Goal: Task Accomplishment & Management: Manage account settings

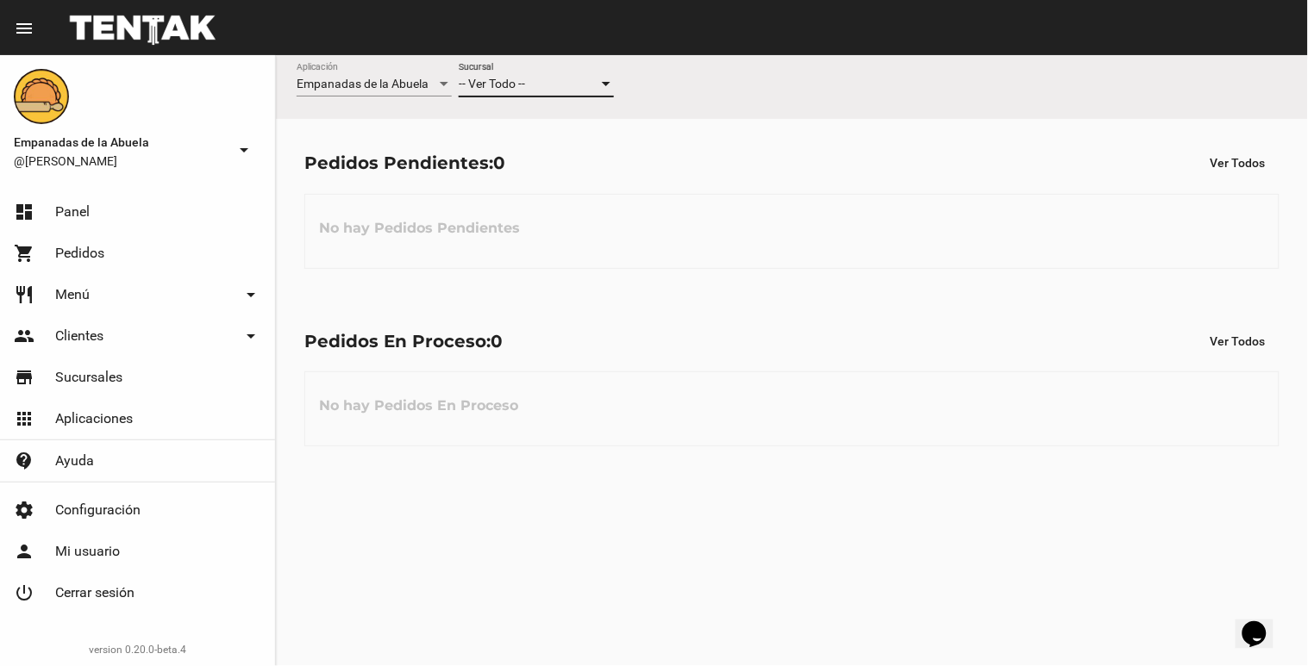
click at [544, 80] on div "-- Ver Todo --" at bounding box center [529, 85] width 140 height 14
click at [537, 162] on span "Lomas de Zamora" at bounding box center [536, 157] width 155 height 36
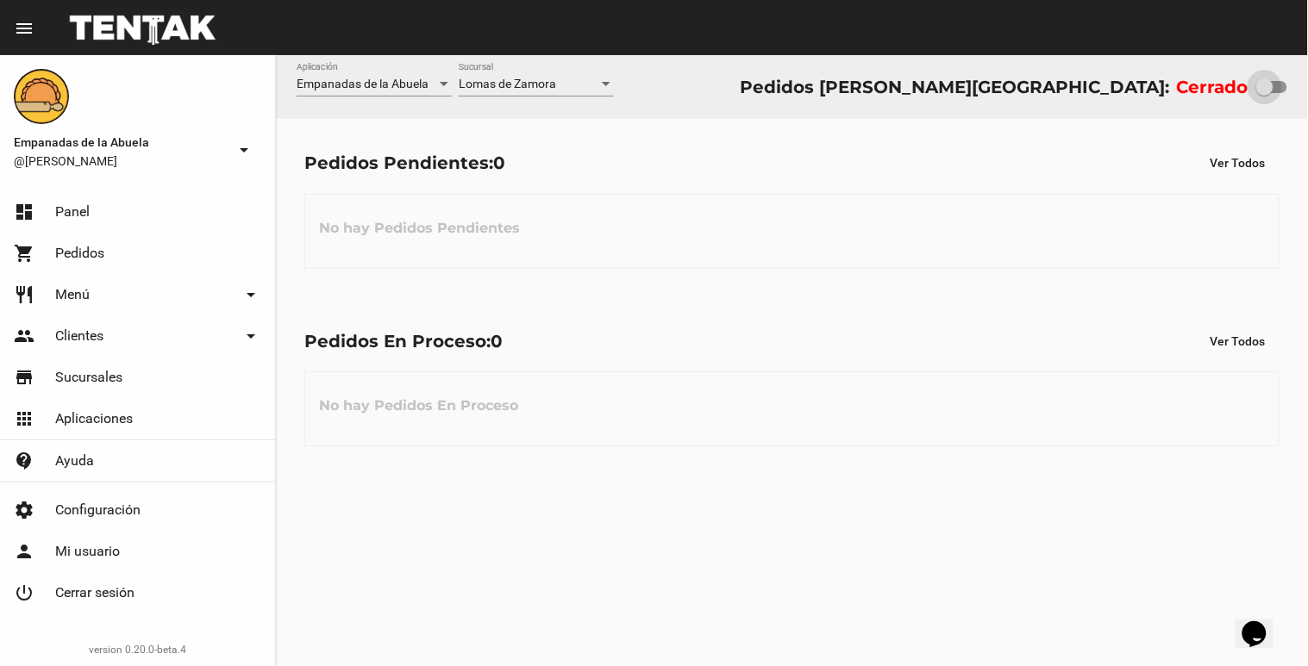
click at [1258, 91] on div at bounding box center [1264, 86] width 17 height 17
click at [1264, 93] on input "checkbox" at bounding box center [1264, 93] width 1 height 1
checkbox input "true"
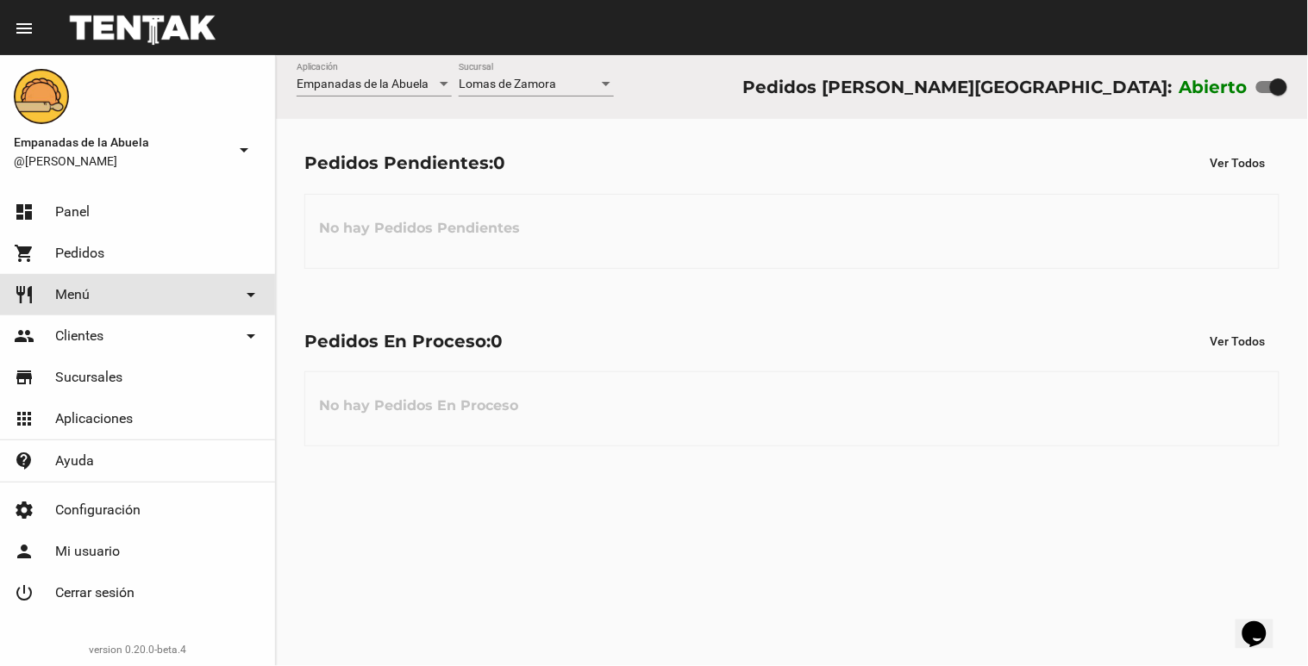
click at [98, 304] on link "restaurant Menú arrow_drop_down" at bounding box center [137, 294] width 275 height 41
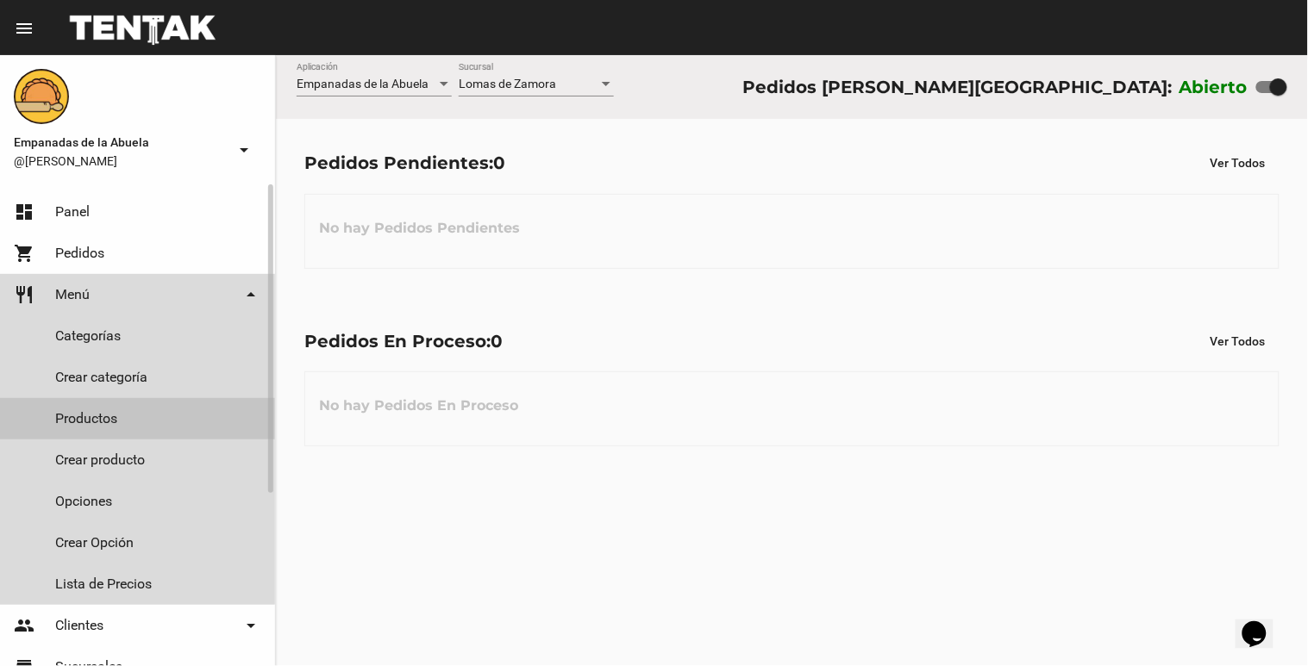
click at [91, 410] on link "Productos" at bounding box center [137, 418] width 275 height 41
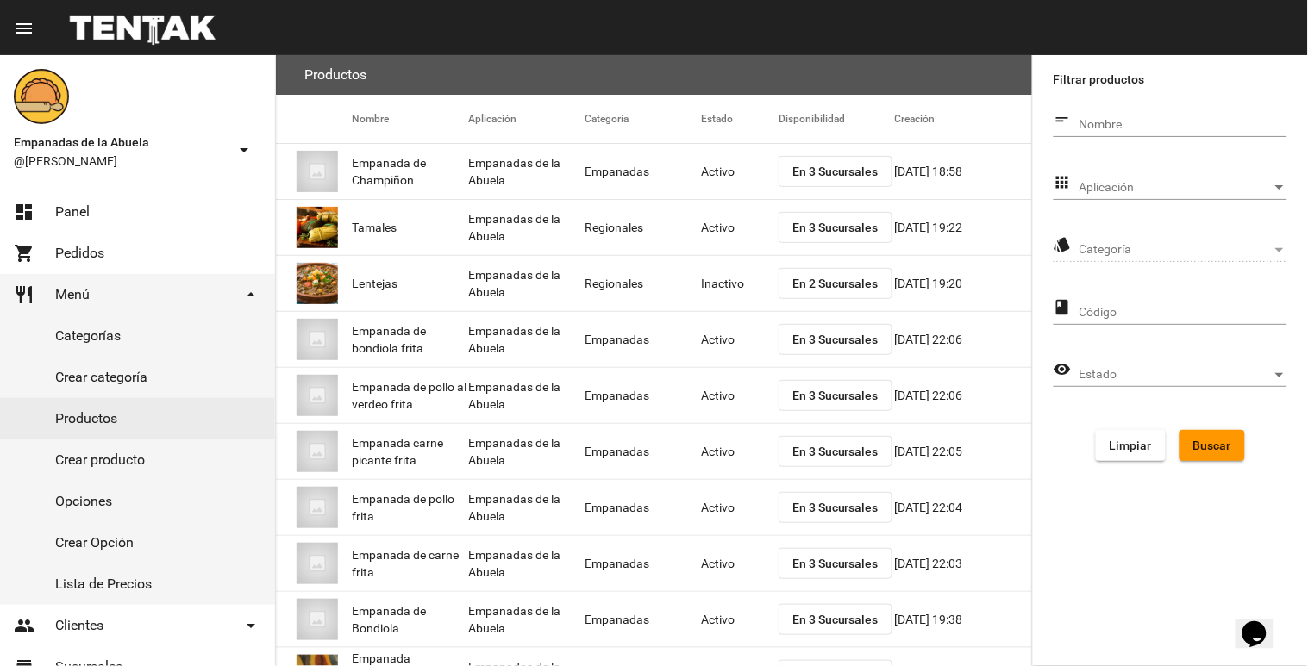
click at [1227, 173] on div "Aplicación Aplicación" at bounding box center [1183, 183] width 208 height 34
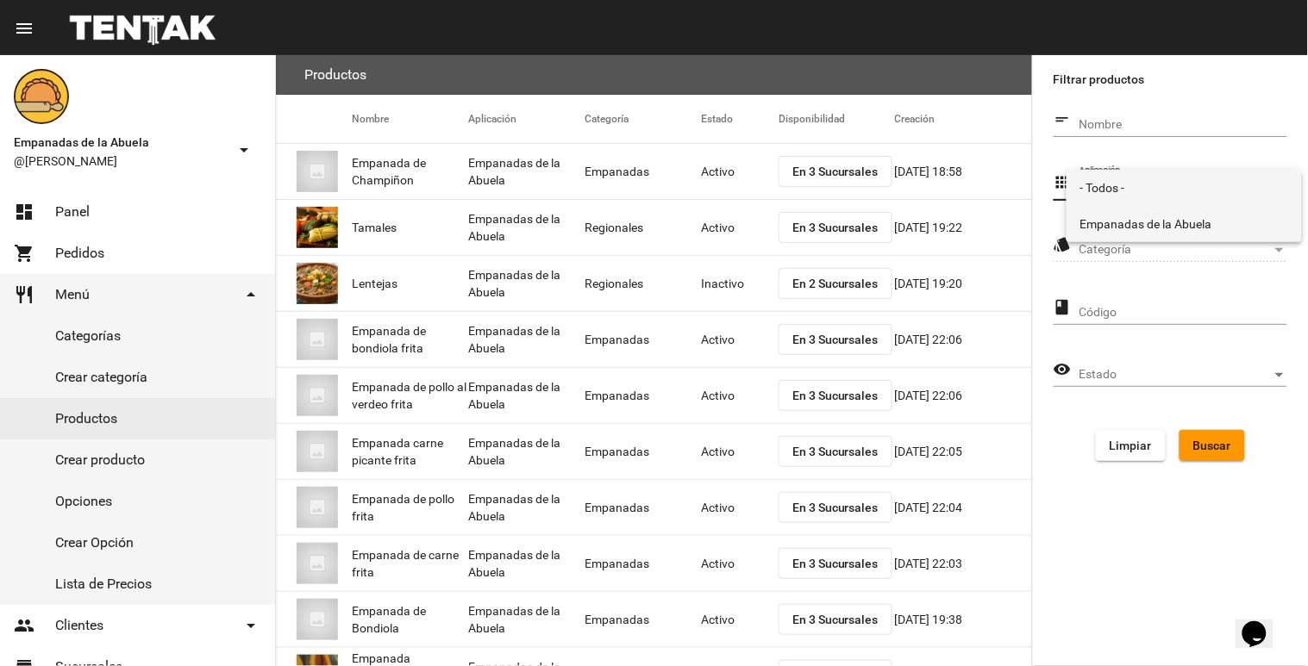
click at [1201, 211] on span "Empanadas de la Abuela" at bounding box center [1184, 224] width 208 height 36
click at [1203, 237] on div "Categoría Categoría" at bounding box center [1183, 245] width 208 height 34
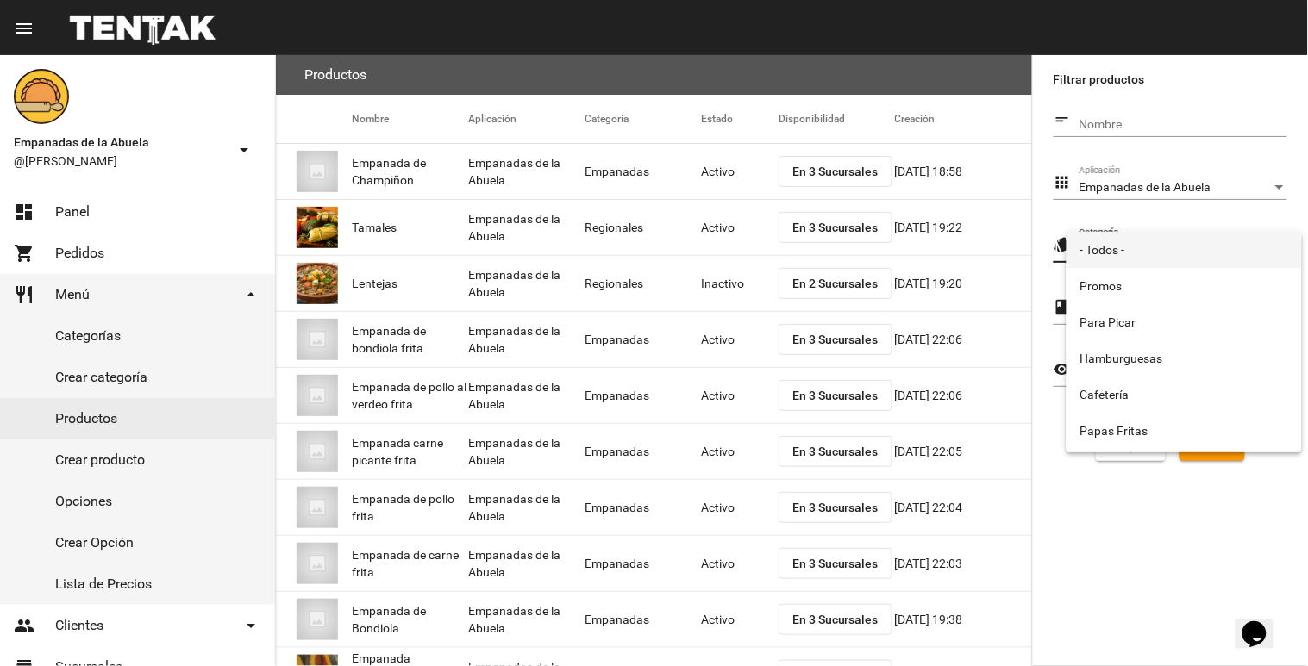
scroll to position [286, 0]
click at [1087, 272] on span "Tartas" at bounding box center [1184, 290] width 208 height 36
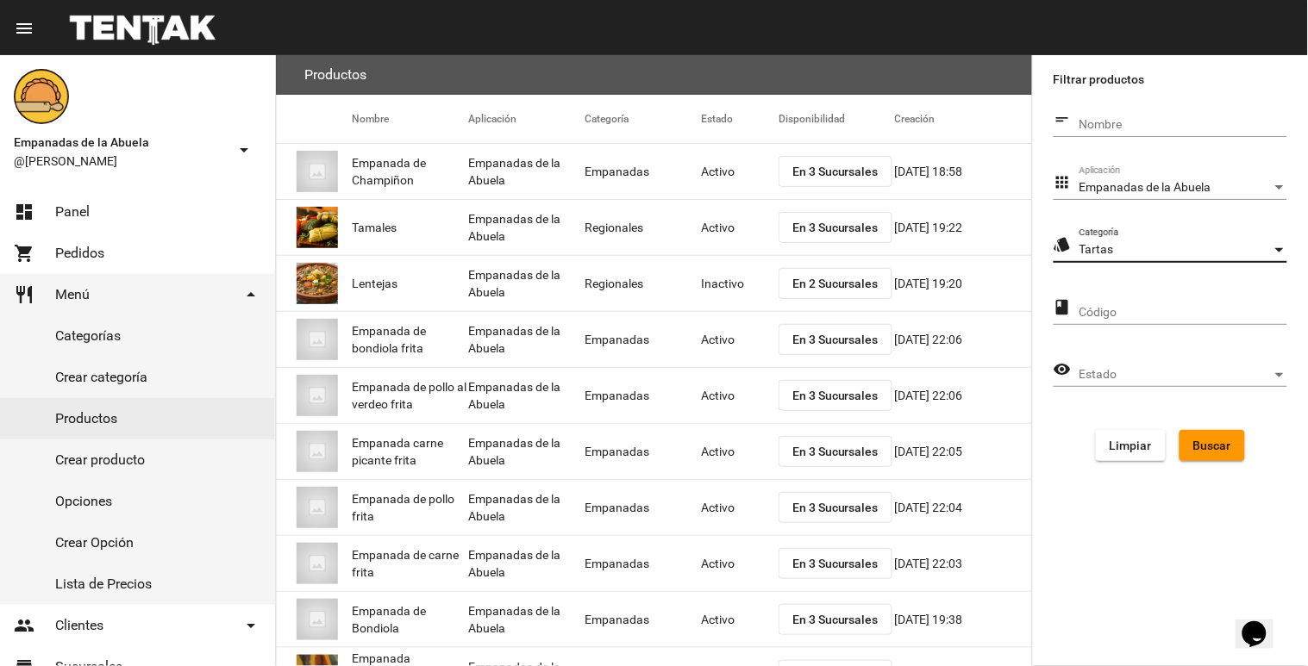
click at [1202, 449] on span "Buscar" at bounding box center [1212, 446] width 38 height 14
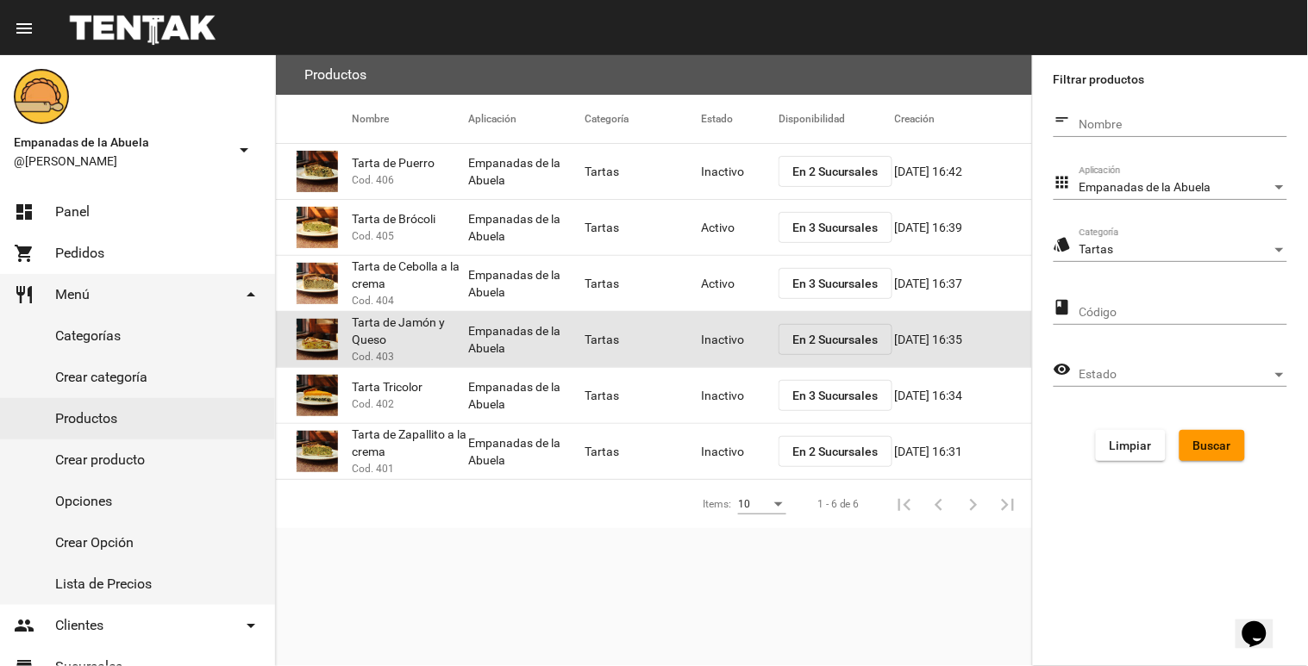
click at [733, 336] on mat-cell "Inactivo" at bounding box center [740, 339] width 78 height 55
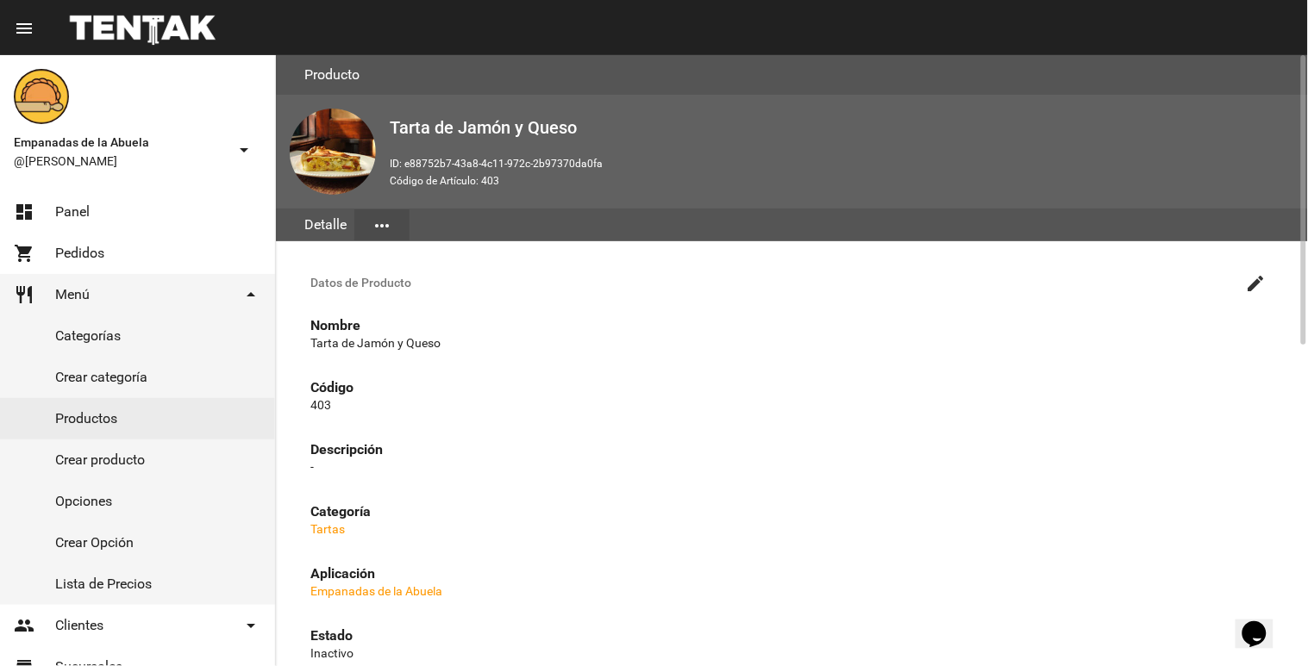
click at [1248, 278] on mat-icon "create" at bounding box center [1256, 283] width 21 height 21
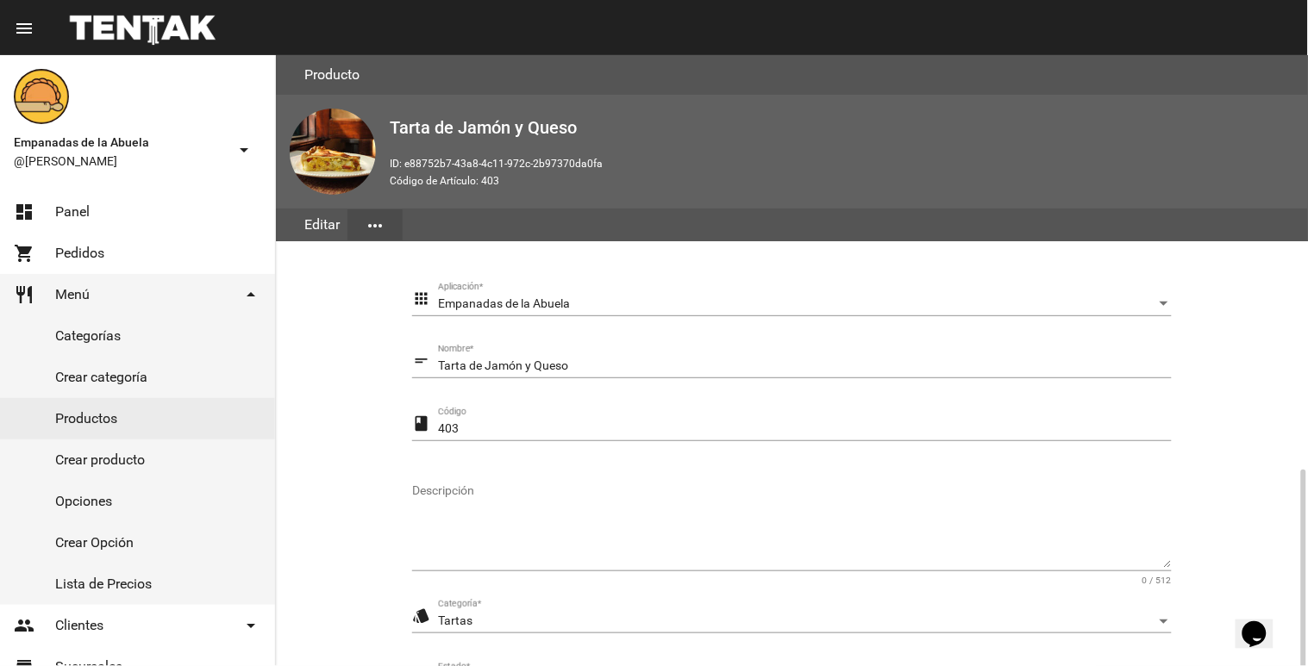
scroll to position [241, 0]
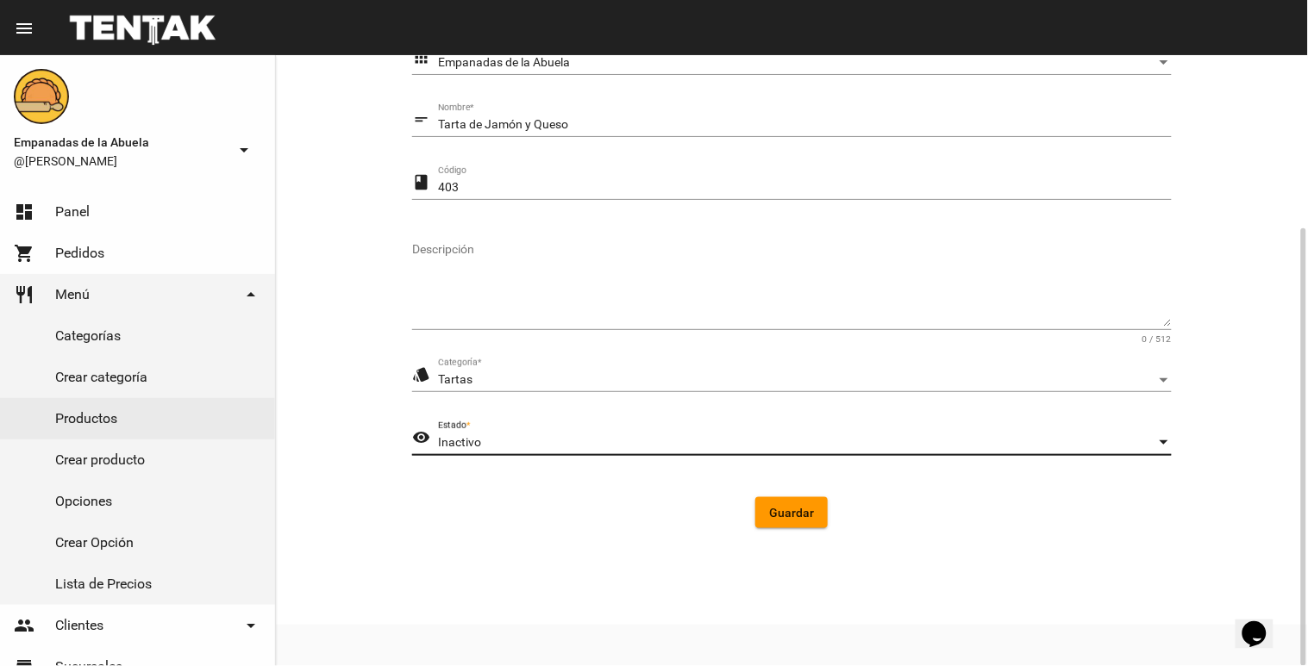
click at [701, 442] on div "Inactivo" at bounding box center [797, 443] width 718 height 14
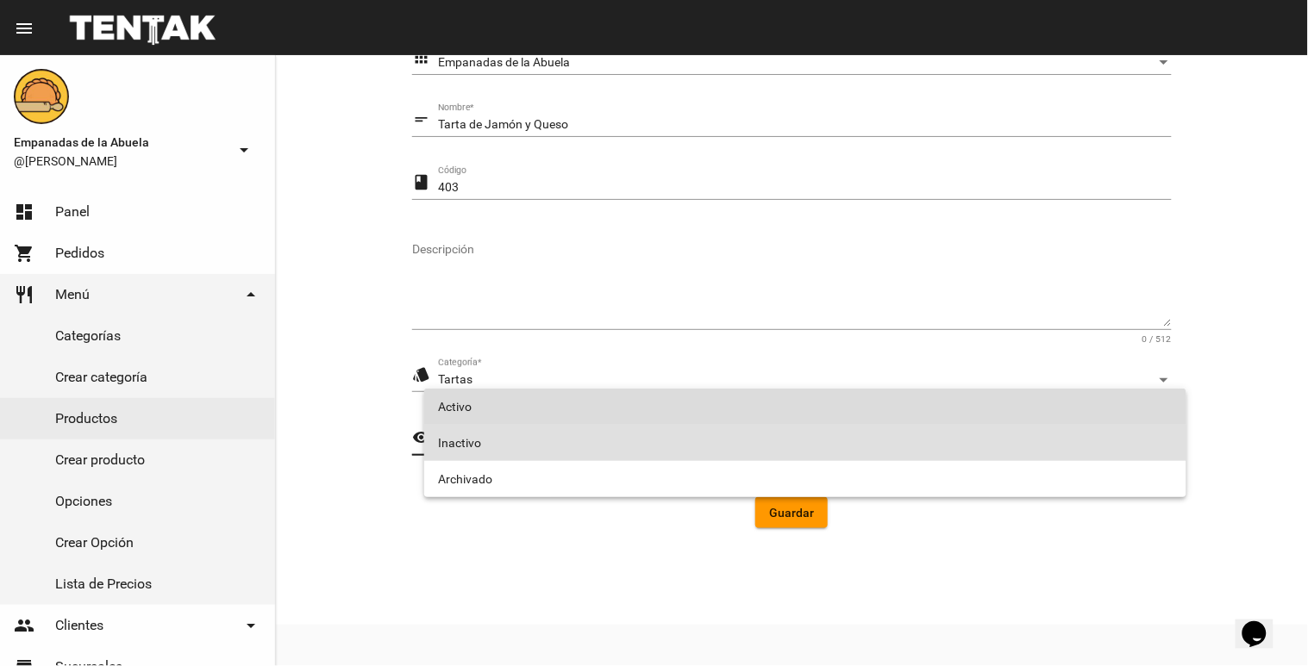
click at [590, 409] on span "Activo" at bounding box center [805, 407] width 734 height 36
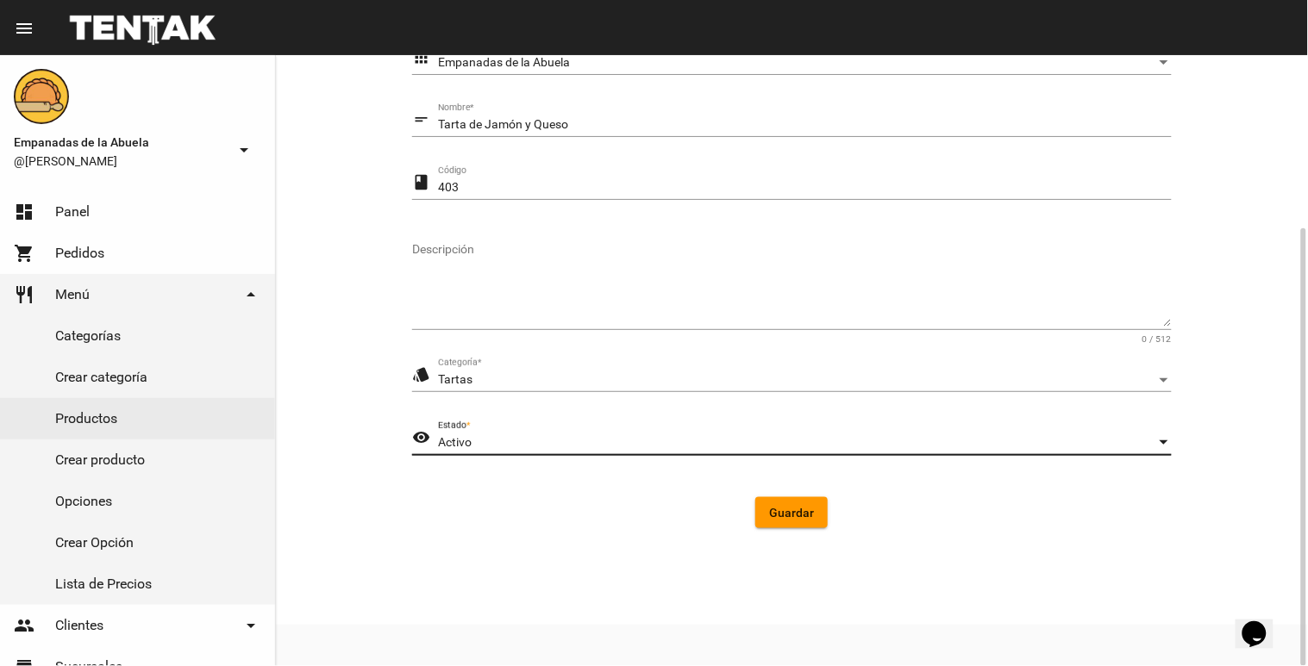
click at [805, 511] on span "Guardar" at bounding box center [791, 513] width 45 height 14
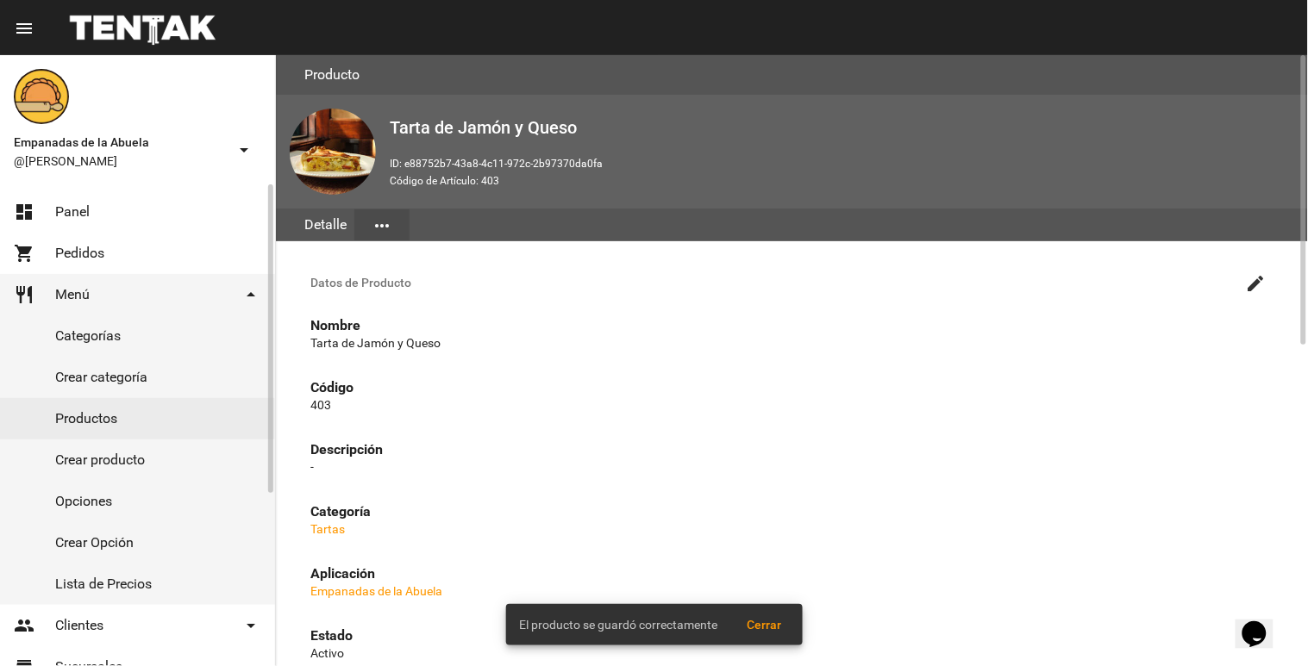
click at [70, 419] on link "Productos" at bounding box center [137, 418] width 275 height 41
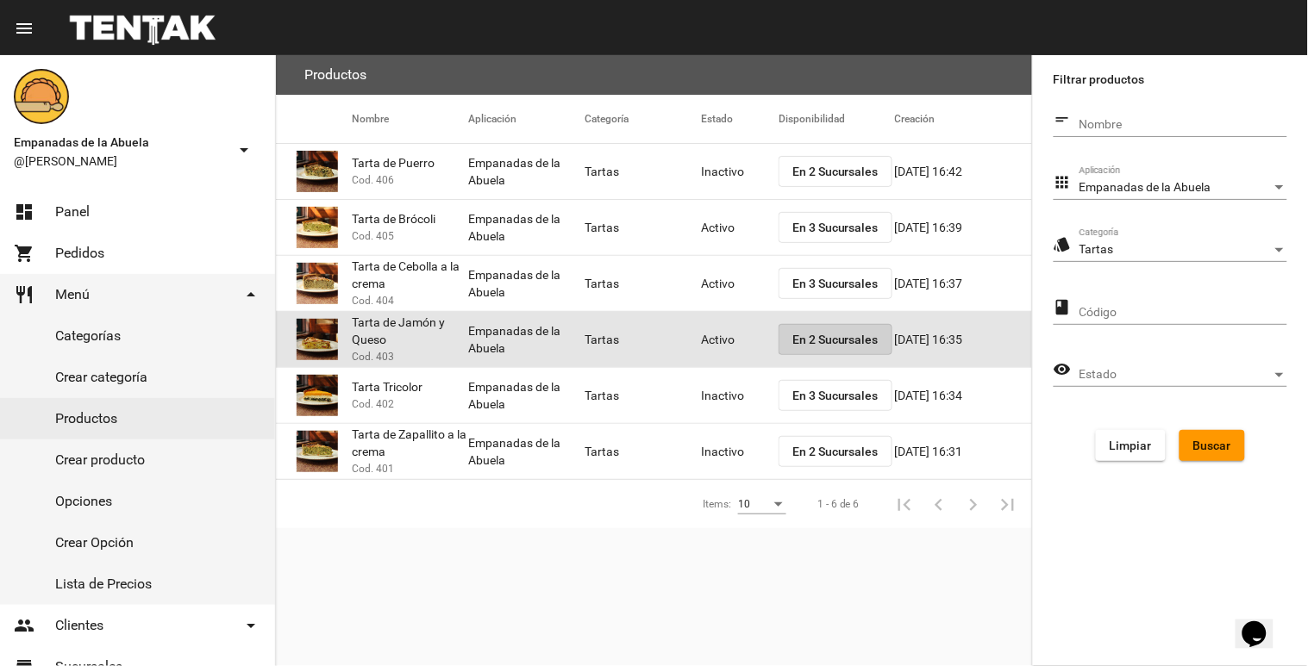
click at [836, 333] on span "En 2 Sucursales" at bounding box center [835, 340] width 86 height 14
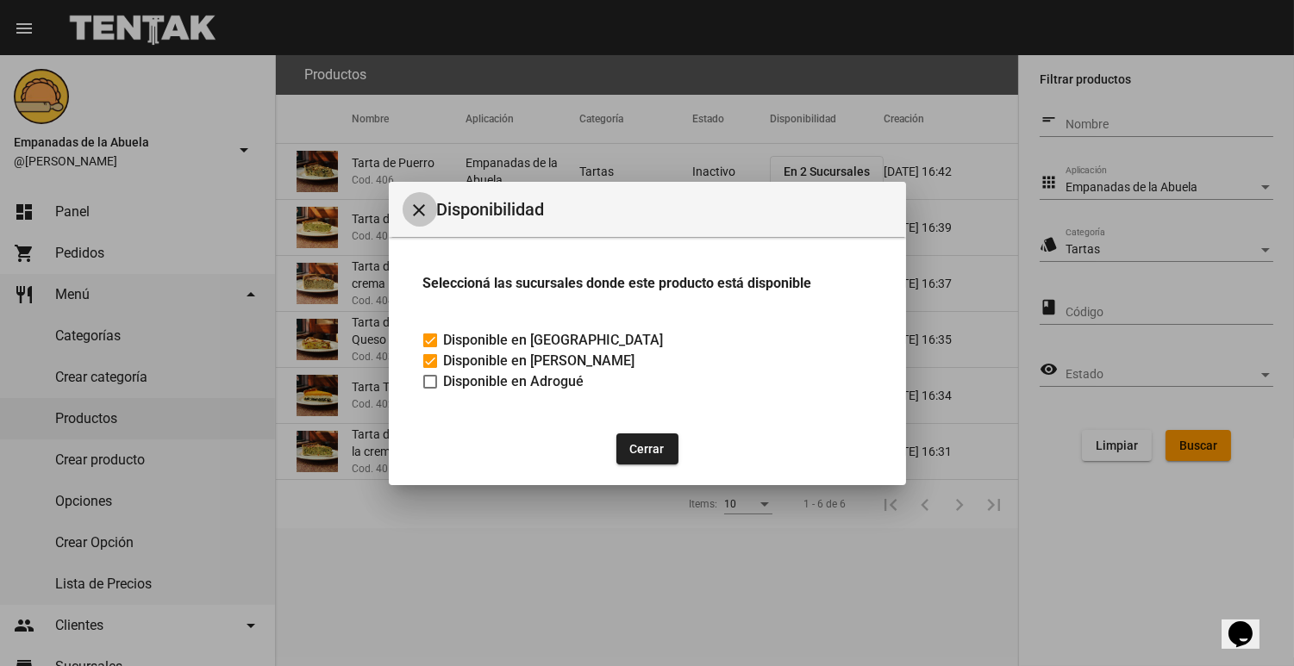
click at [419, 203] on mat-icon "close" at bounding box center [419, 210] width 21 height 21
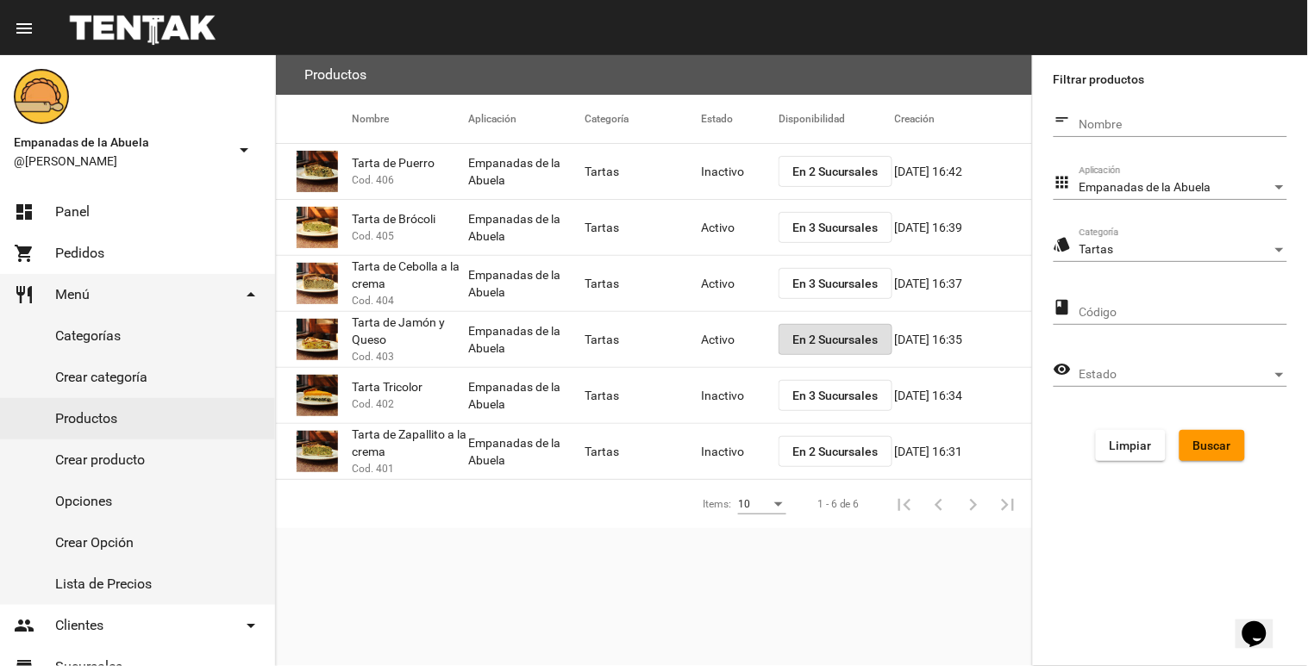
click at [703, 397] on mat-cell "Inactivo" at bounding box center [740, 395] width 78 height 55
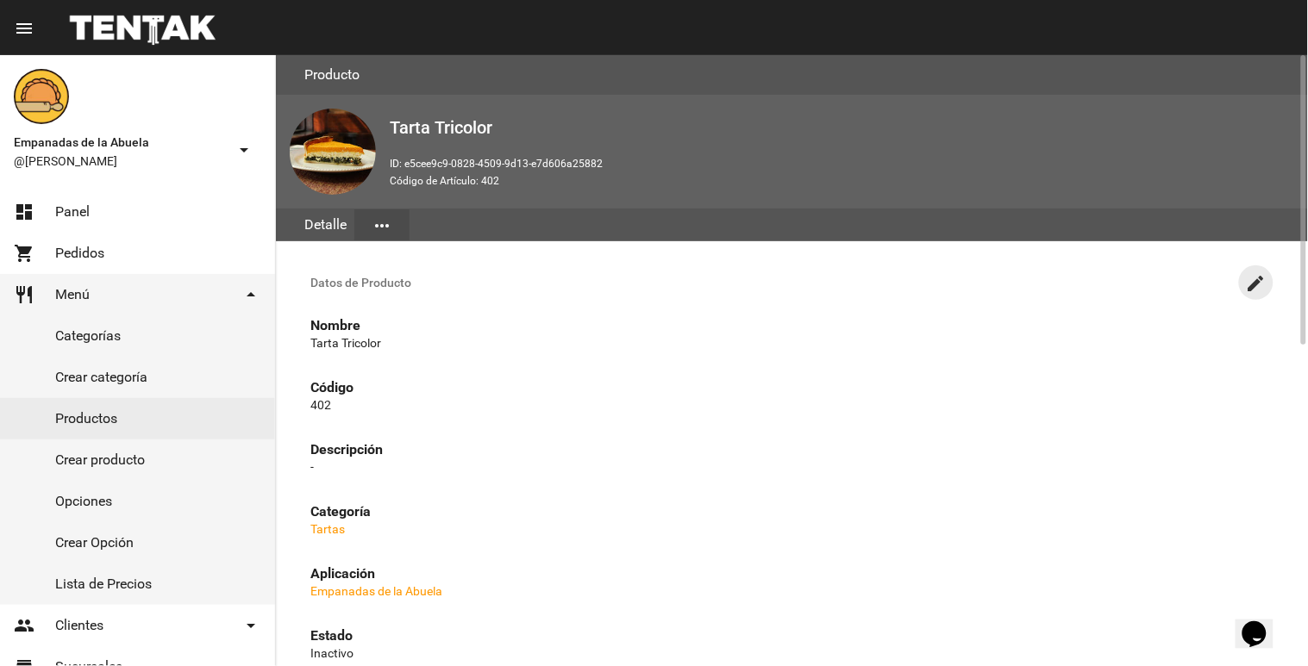
click at [1248, 285] on mat-icon "create" at bounding box center [1256, 283] width 21 height 21
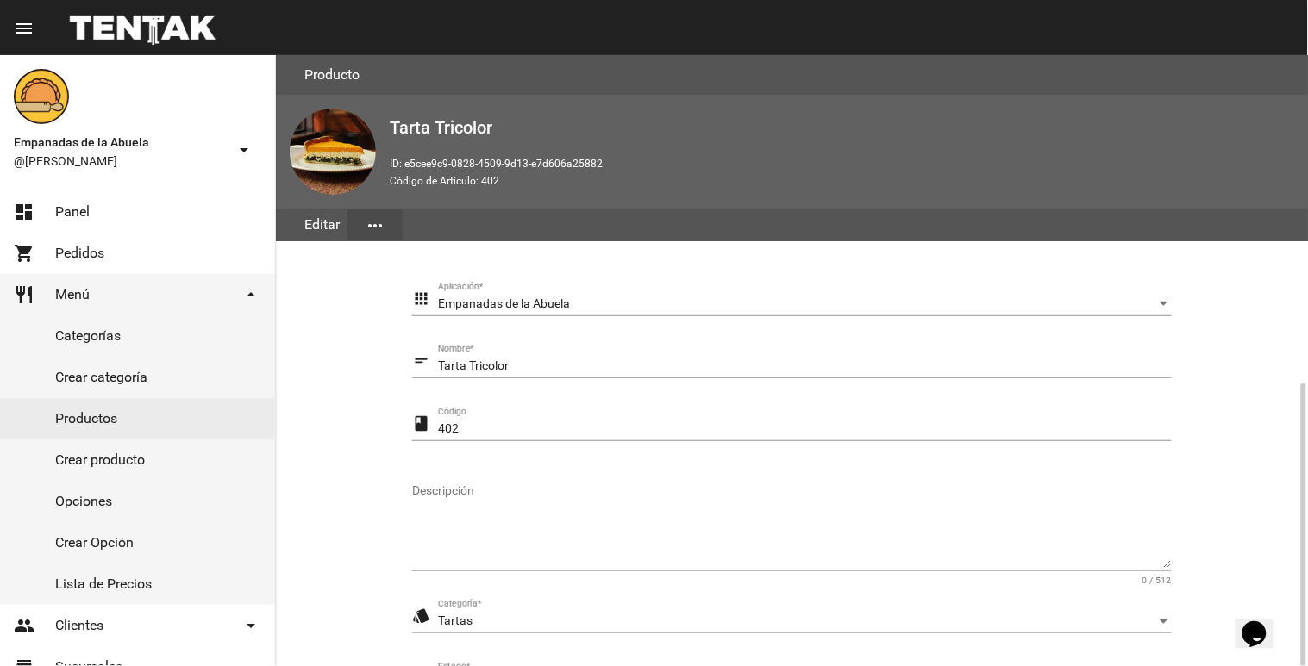
scroll to position [241, 0]
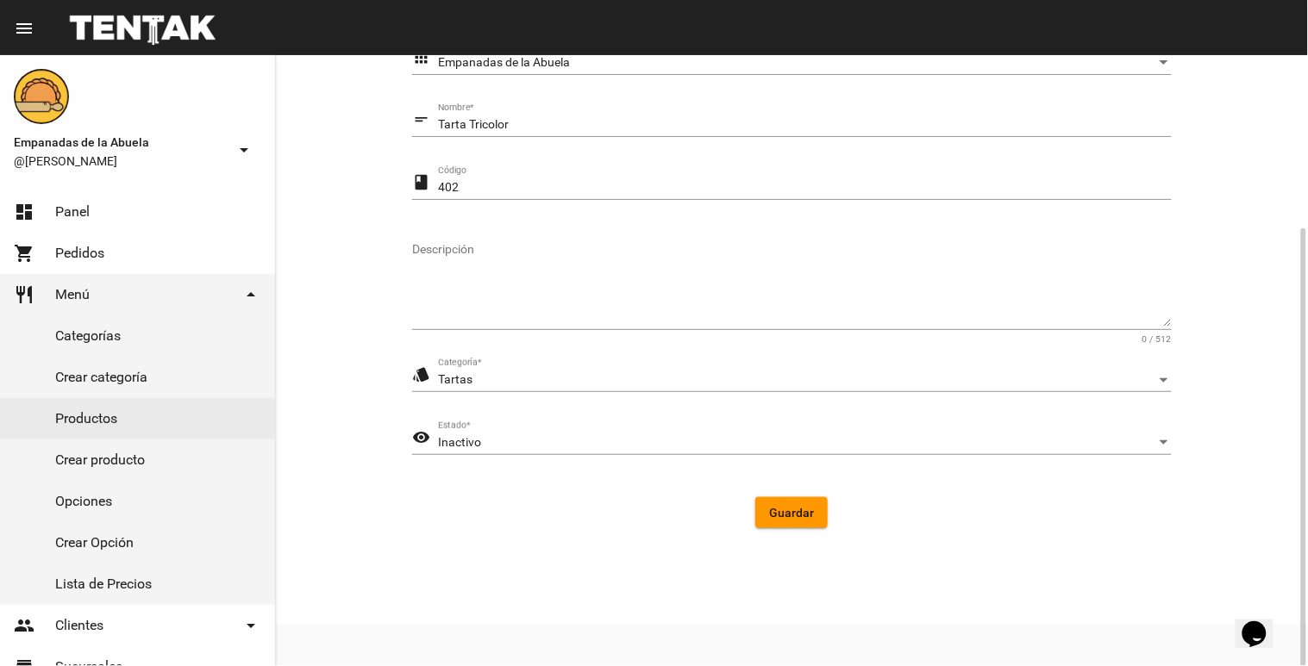
click at [550, 444] on div "Inactivo" at bounding box center [797, 443] width 718 height 14
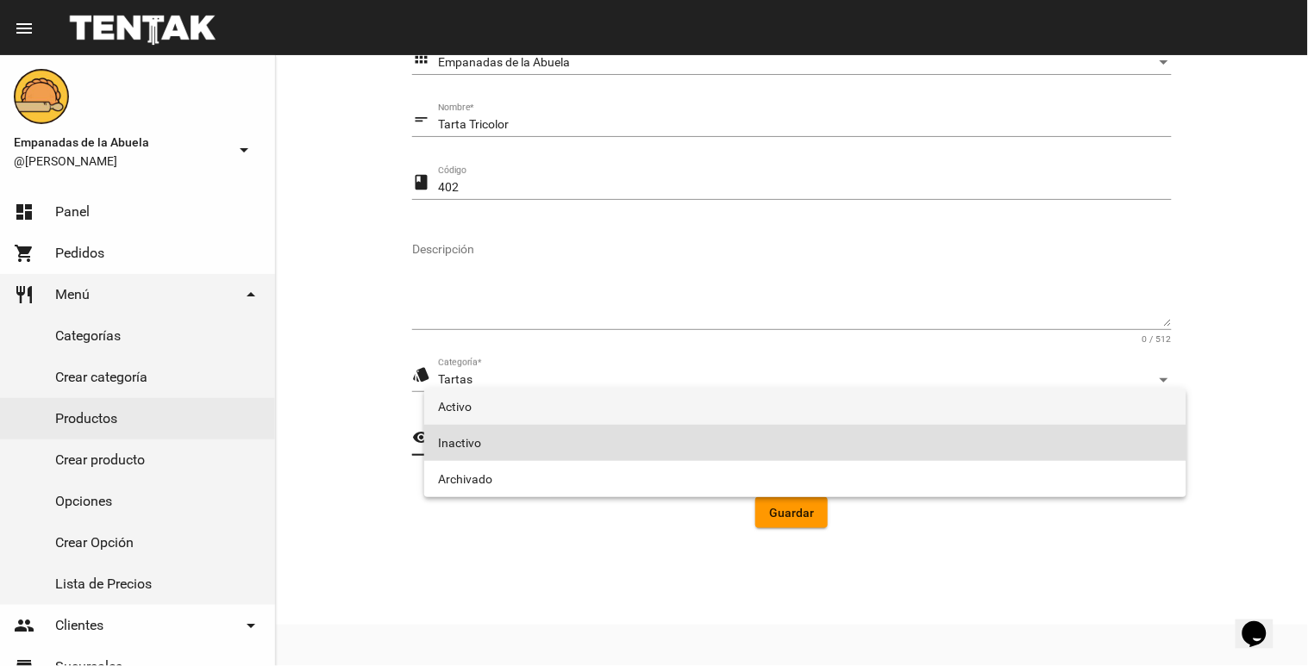
click at [500, 406] on span "Activo" at bounding box center [805, 407] width 734 height 36
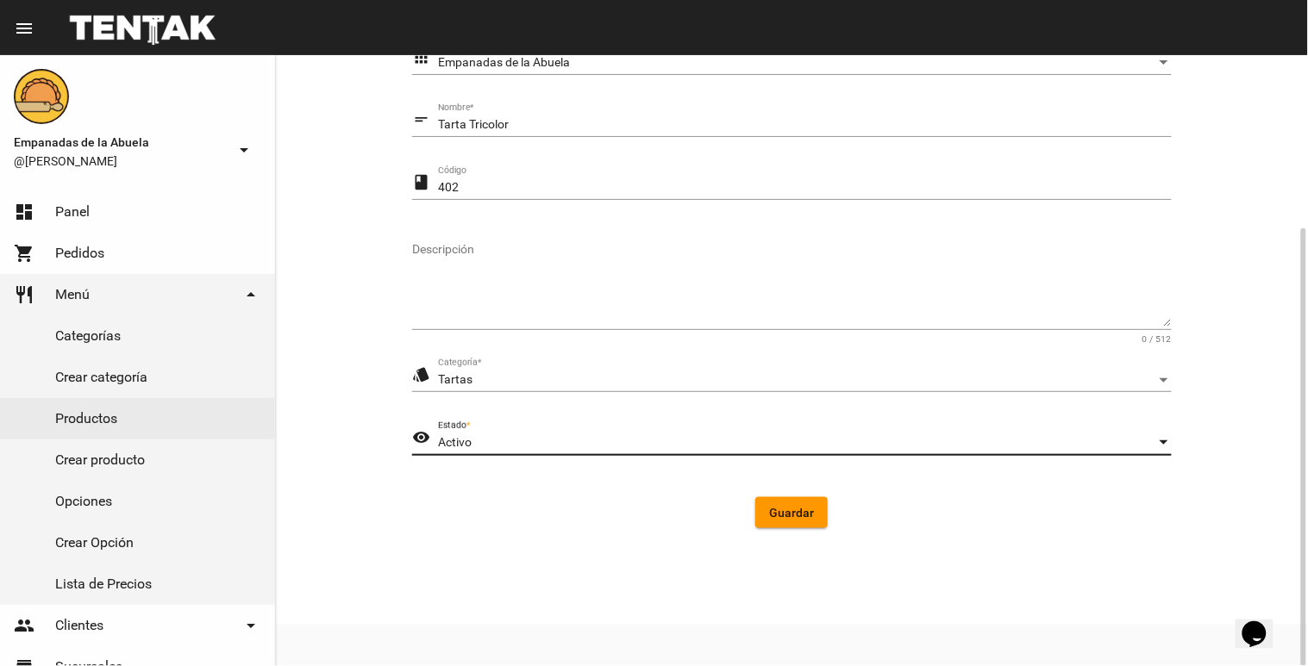
click at [813, 507] on span "Guardar" at bounding box center [791, 513] width 45 height 14
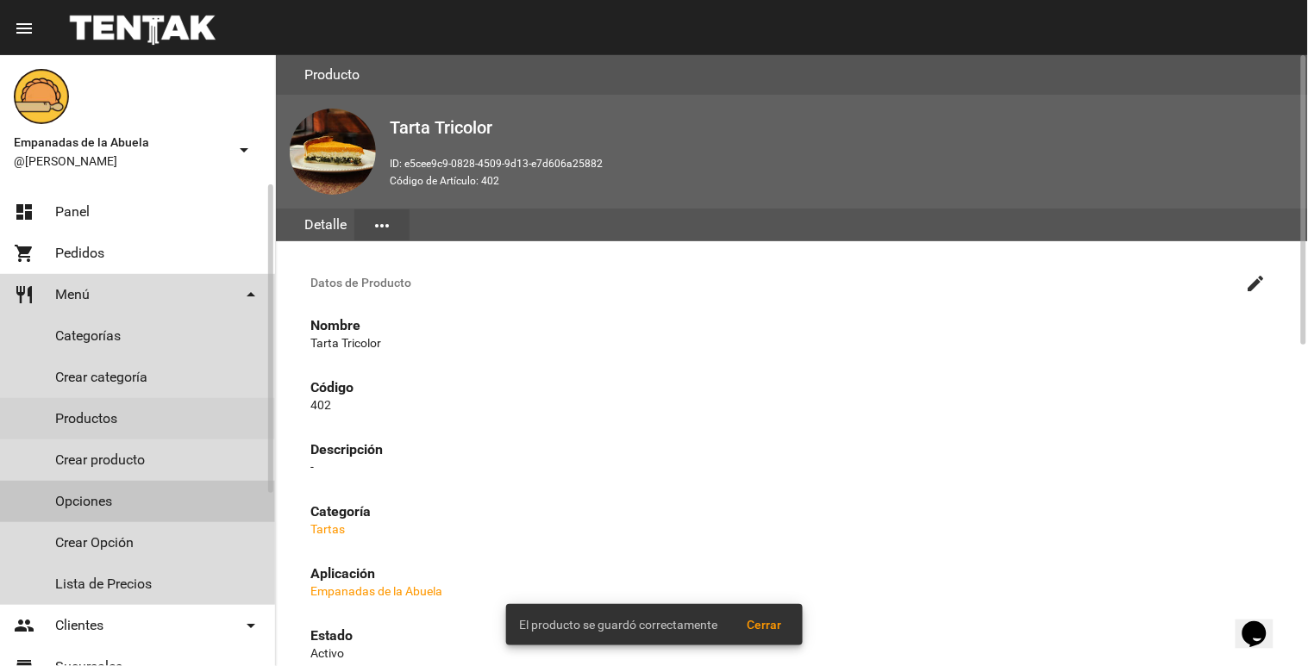
click at [113, 495] on link "Opciones" at bounding box center [137, 501] width 275 height 41
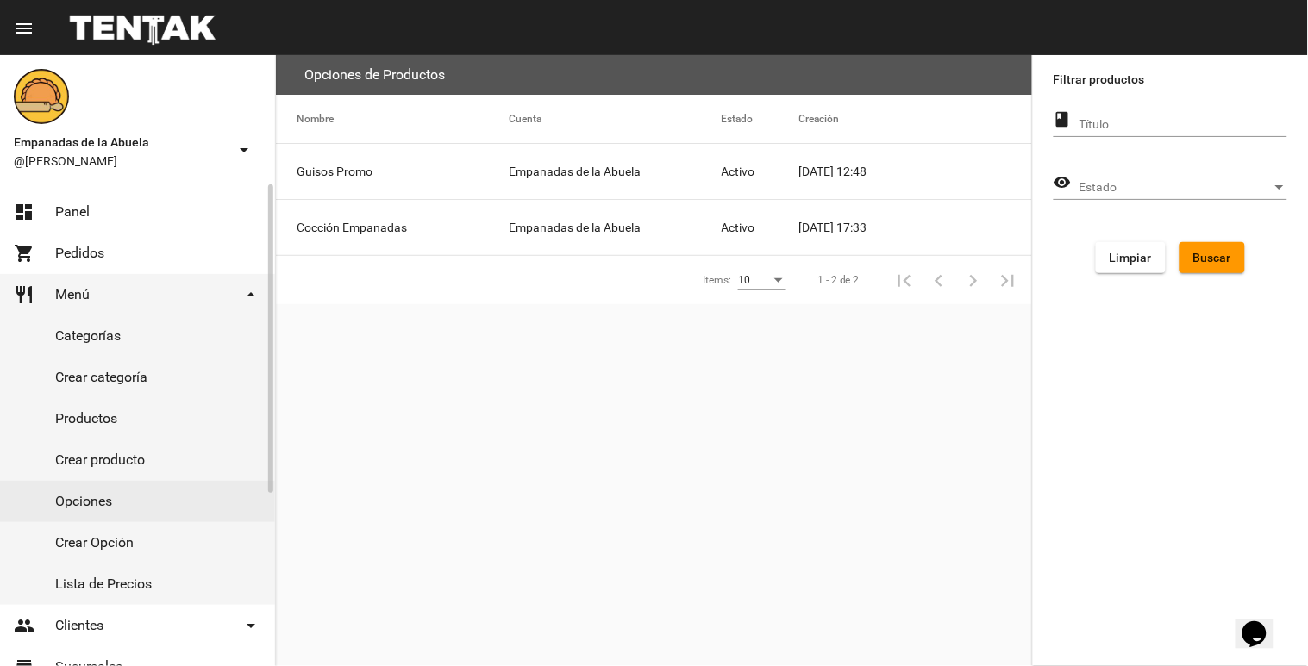
click at [91, 411] on link "Productos" at bounding box center [137, 418] width 275 height 41
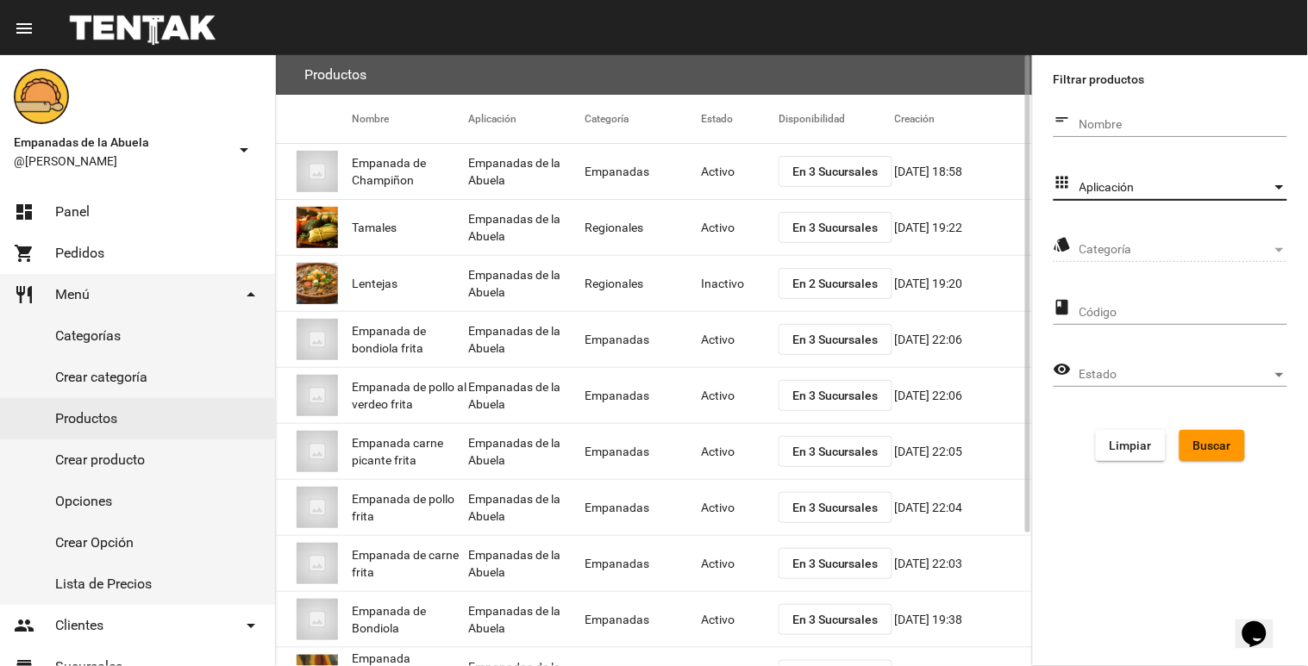
click at [1209, 184] on span "Aplicación" at bounding box center [1175, 188] width 192 height 14
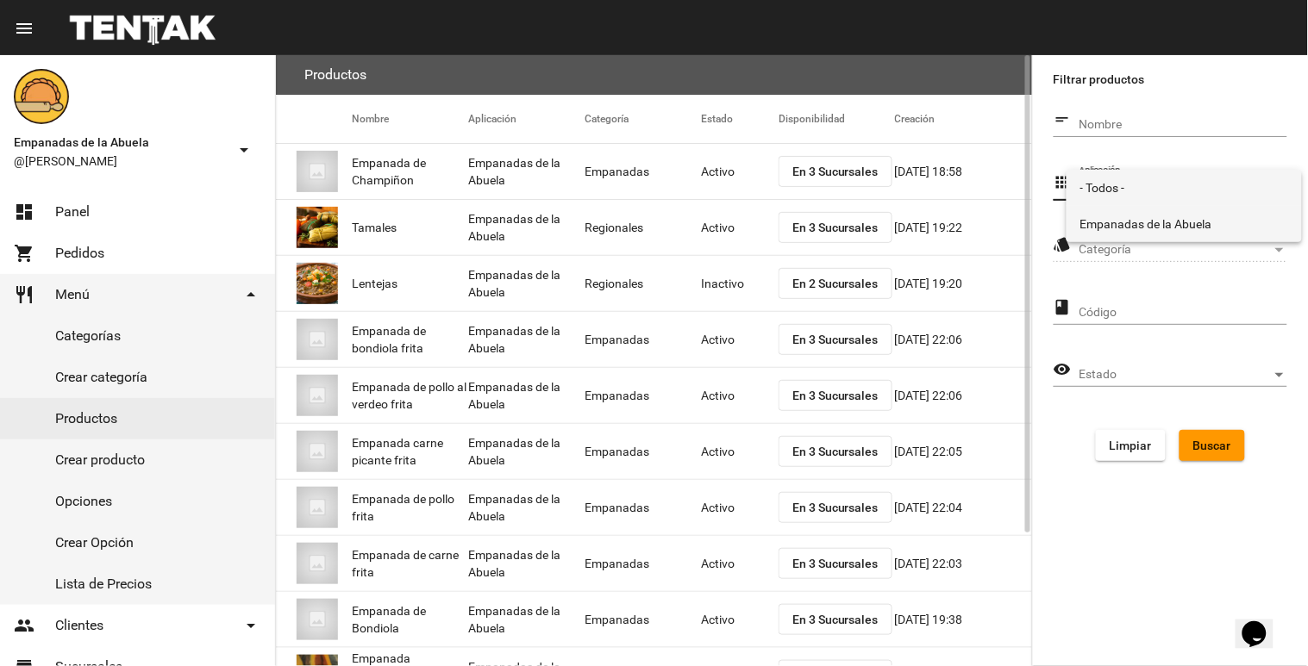
click at [1195, 212] on span "Empanadas de la Abuela" at bounding box center [1184, 224] width 208 height 36
click at [1192, 241] on div "Categoría Categoría" at bounding box center [1183, 245] width 208 height 34
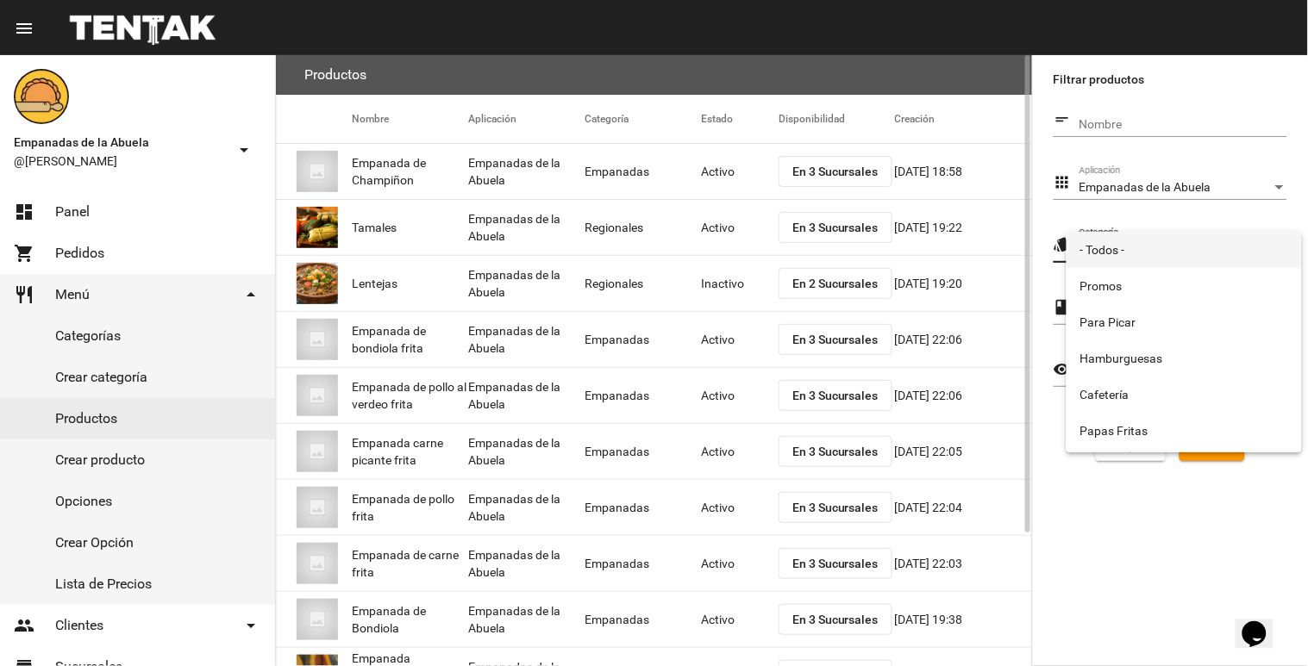
scroll to position [286, 0]
click at [1113, 380] on span "Regionales" at bounding box center [1184, 398] width 208 height 36
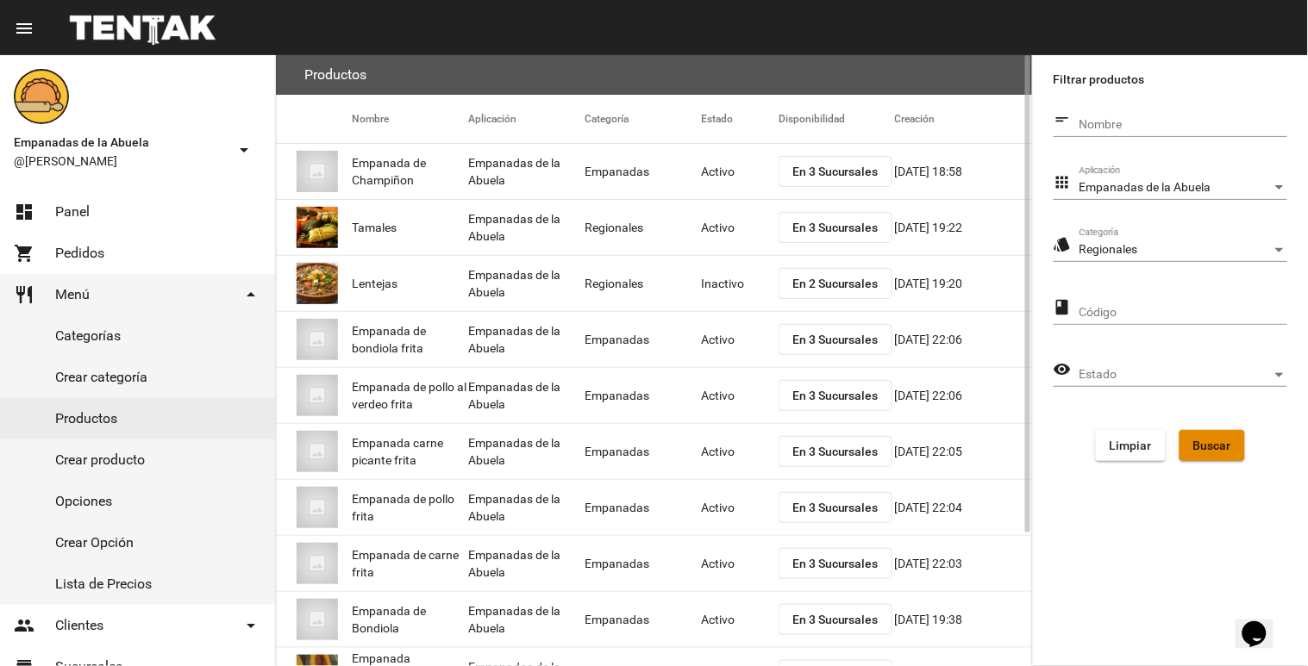
click at [1219, 434] on button "Buscar" at bounding box center [1212, 445] width 66 height 31
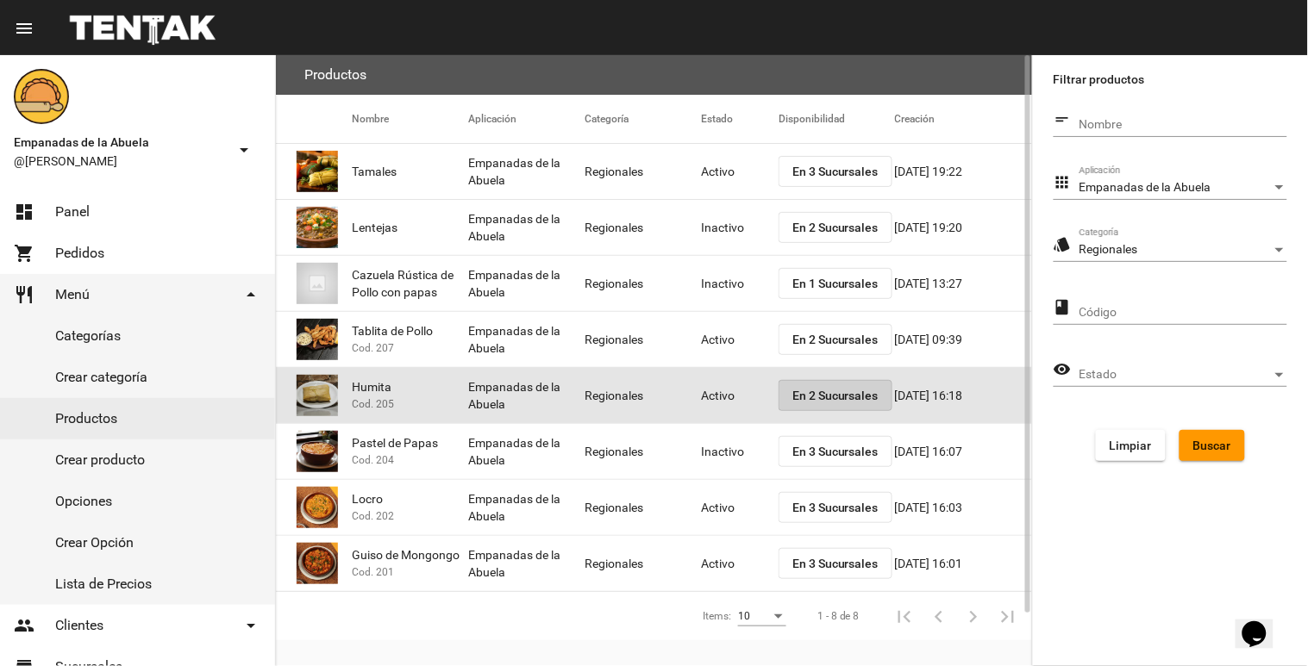
click at [812, 396] on span "En 2 Sucursales" at bounding box center [835, 396] width 86 height 14
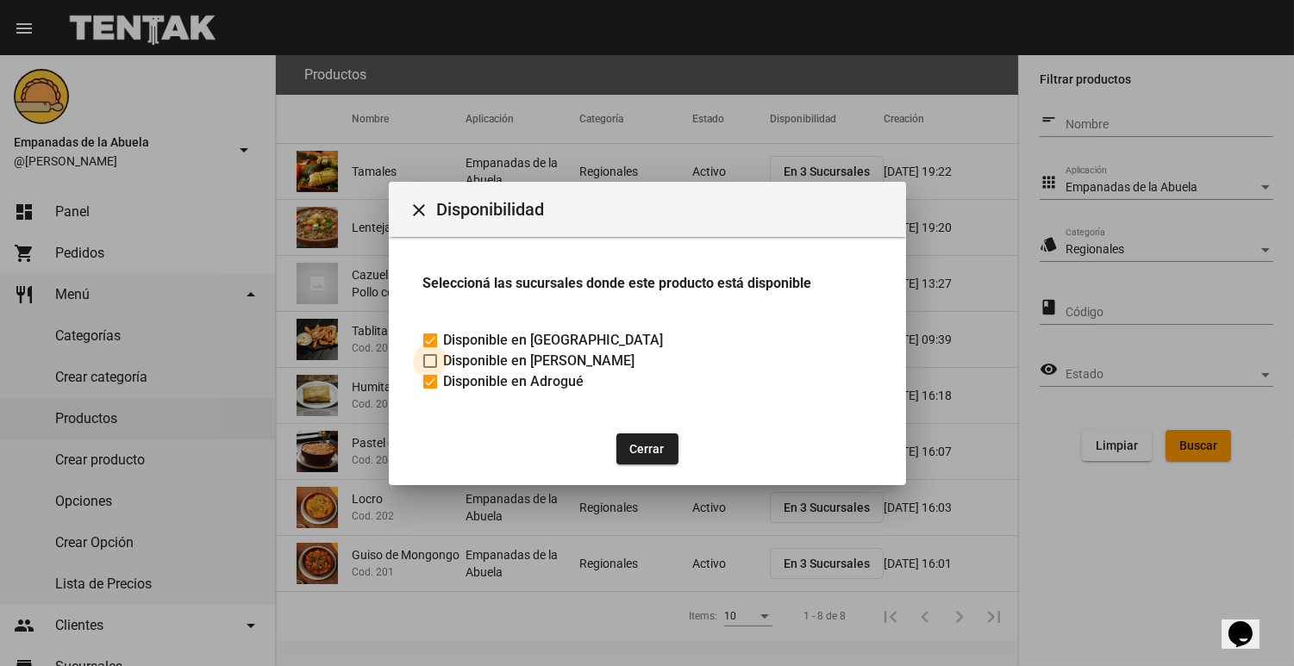
click at [446, 359] on span "Disponible en [PERSON_NAME]" at bounding box center [539, 361] width 191 height 21
click at [430, 368] on input "Disponible en [PERSON_NAME]" at bounding box center [429, 368] width 1 height 1
checkbox input "true"
click at [417, 211] on mat-icon "close" at bounding box center [419, 210] width 21 height 21
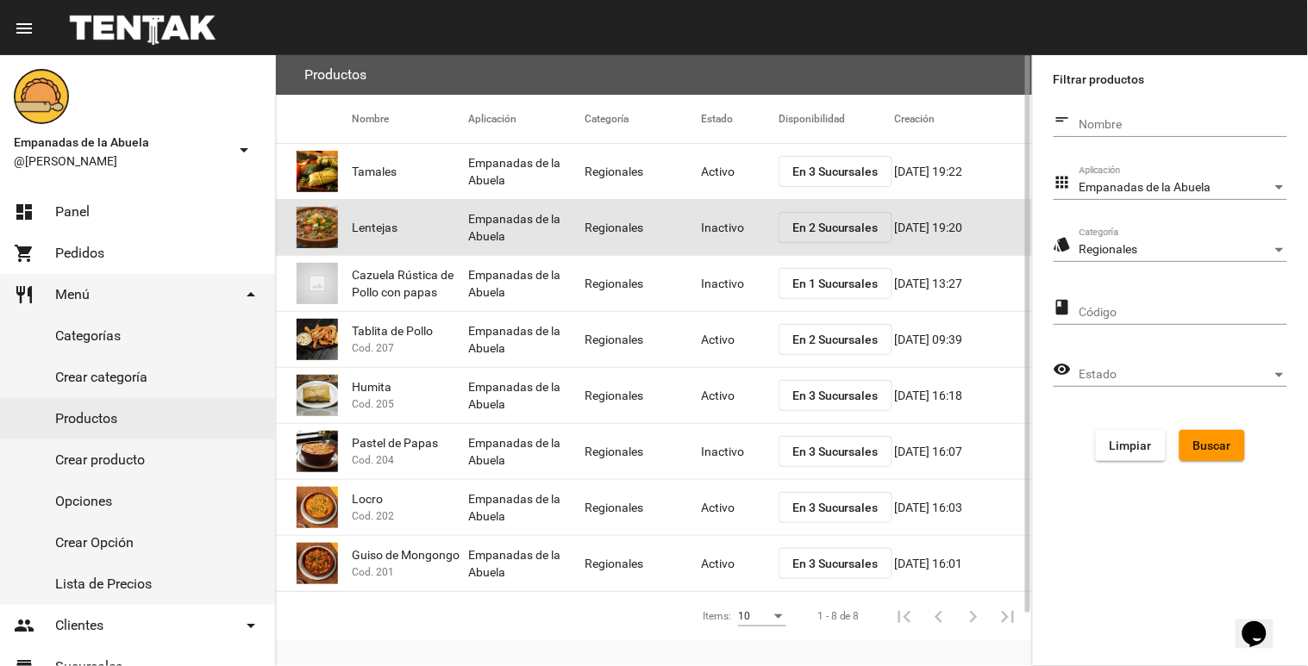
click at [709, 230] on mat-cell "Inactivo" at bounding box center [740, 227] width 78 height 55
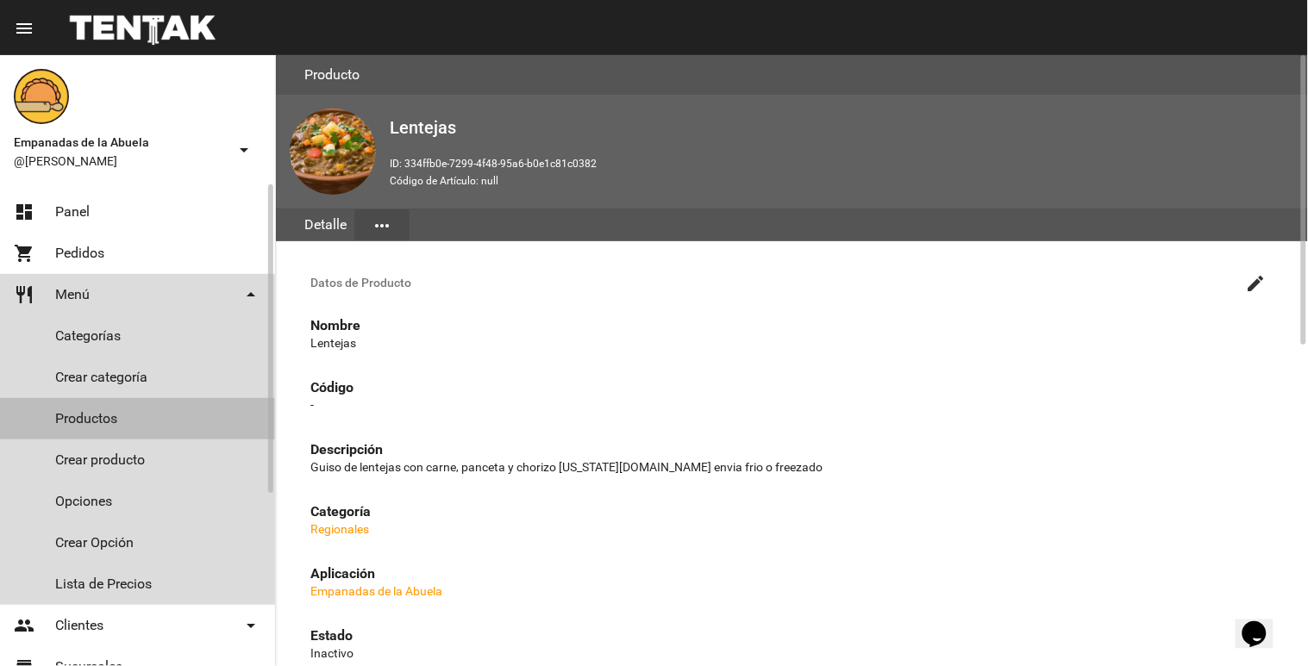
click at [97, 424] on link "Productos" at bounding box center [137, 418] width 275 height 41
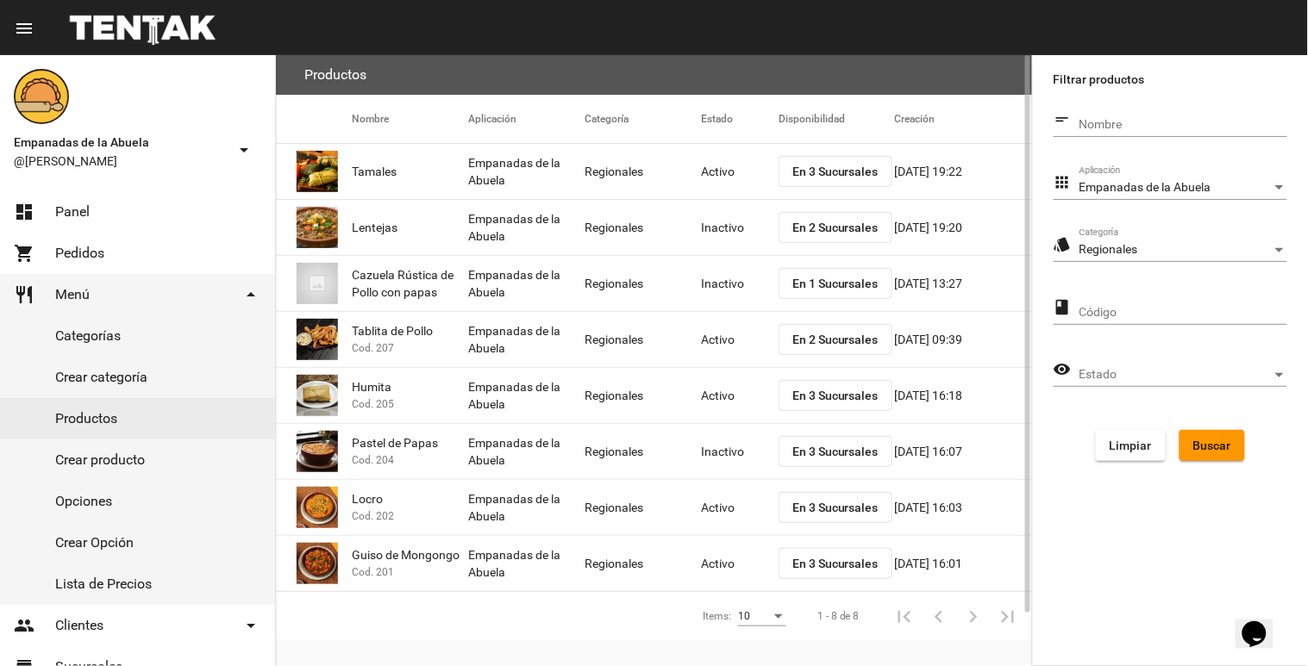
click at [1200, 240] on div "Regionales Categoría" at bounding box center [1183, 245] width 208 height 34
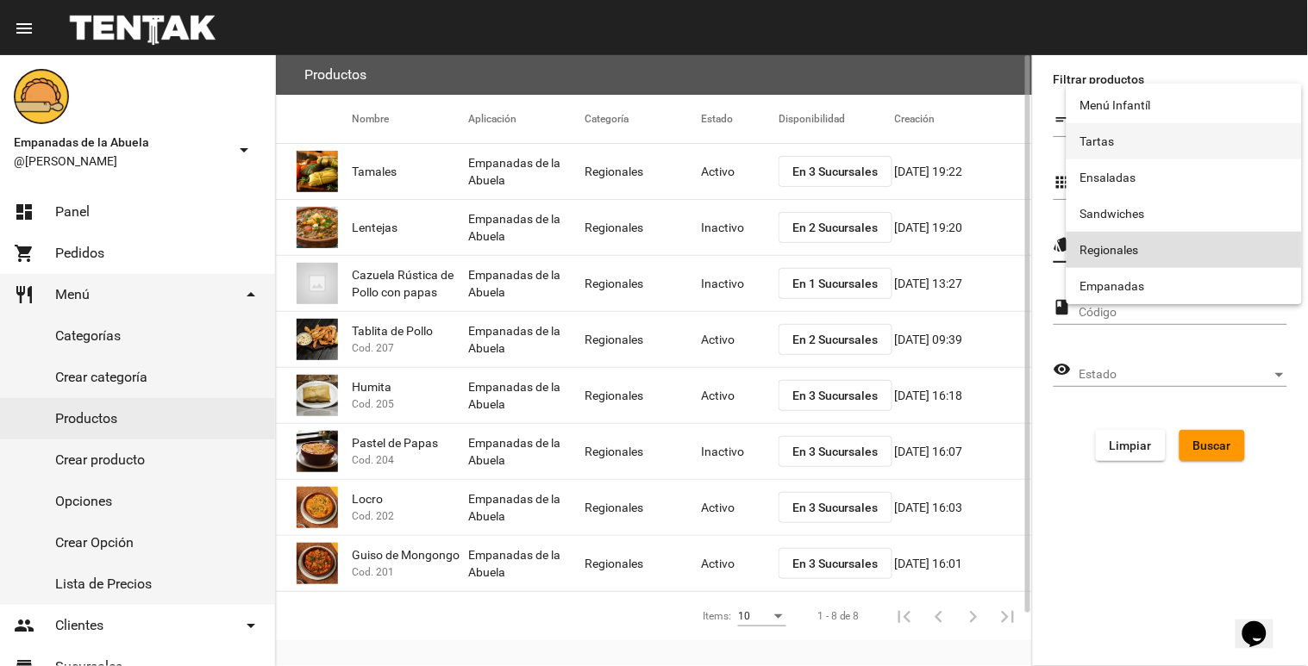
click at [1116, 134] on span "Tartas" at bounding box center [1184, 141] width 208 height 36
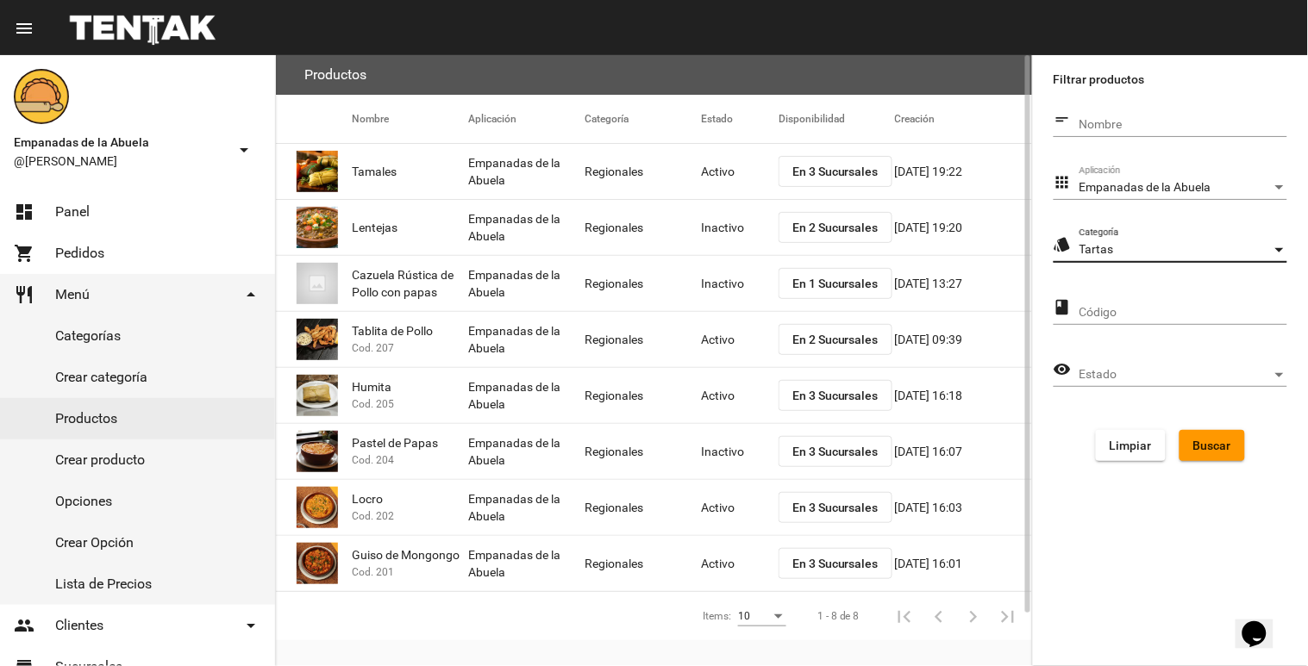
click at [1228, 433] on button "Buscar" at bounding box center [1212, 445] width 66 height 31
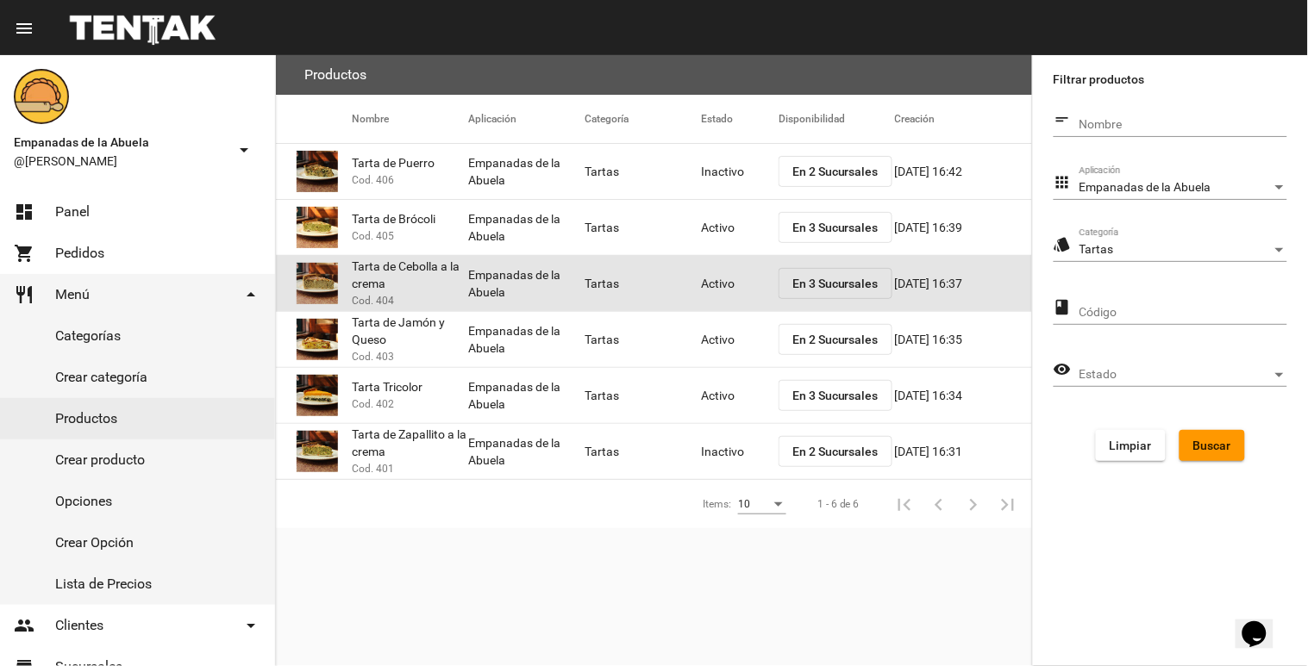
click at [712, 282] on mat-cell "Activo" at bounding box center [740, 283] width 78 height 55
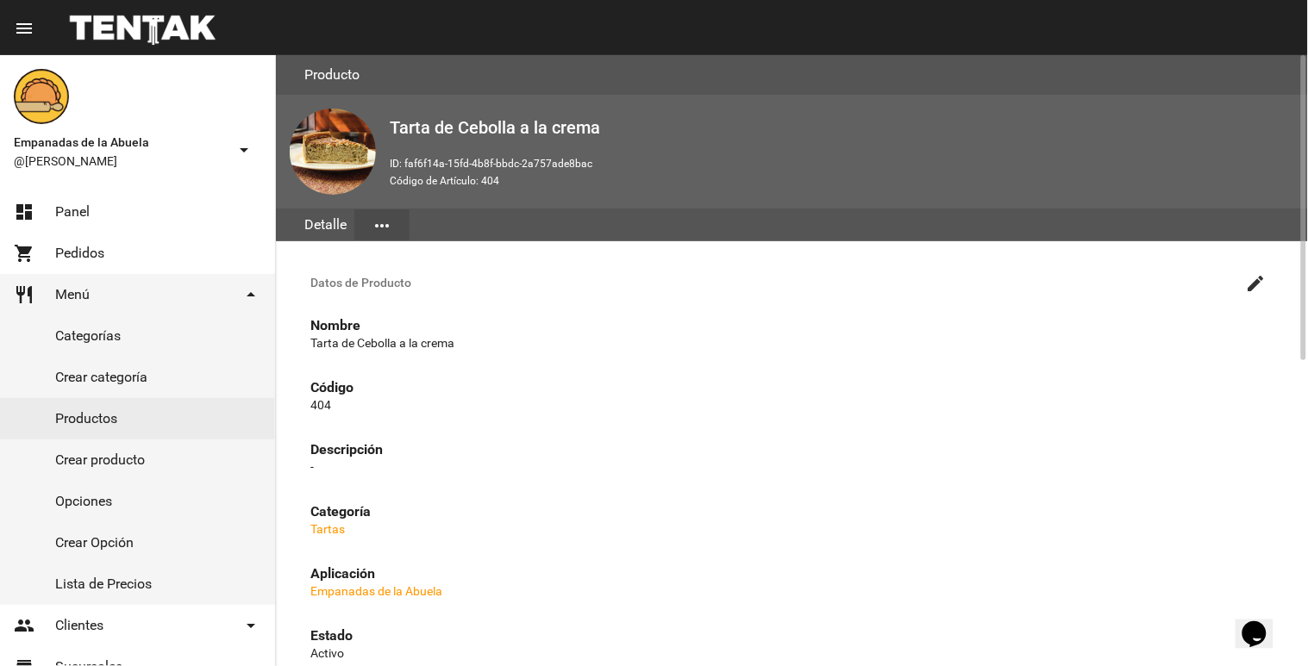
click at [1259, 270] on button "create" at bounding box center [1256, 282] width 34 height 34
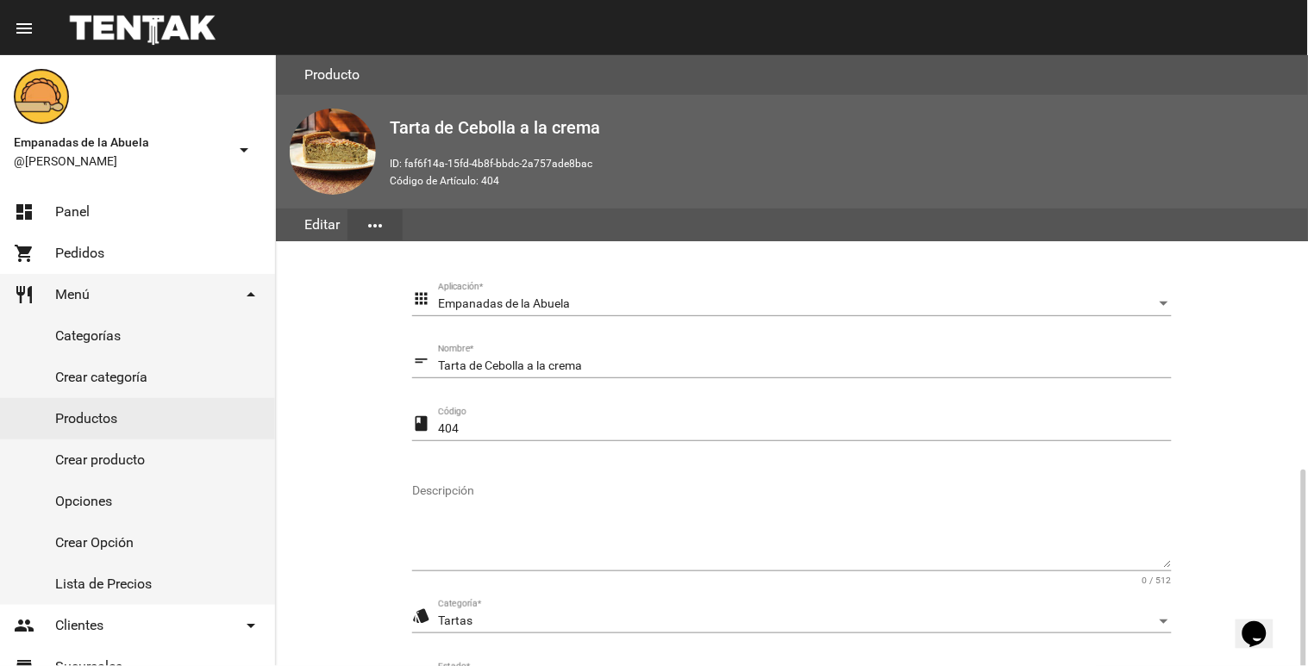
scroll to position [241, 0]
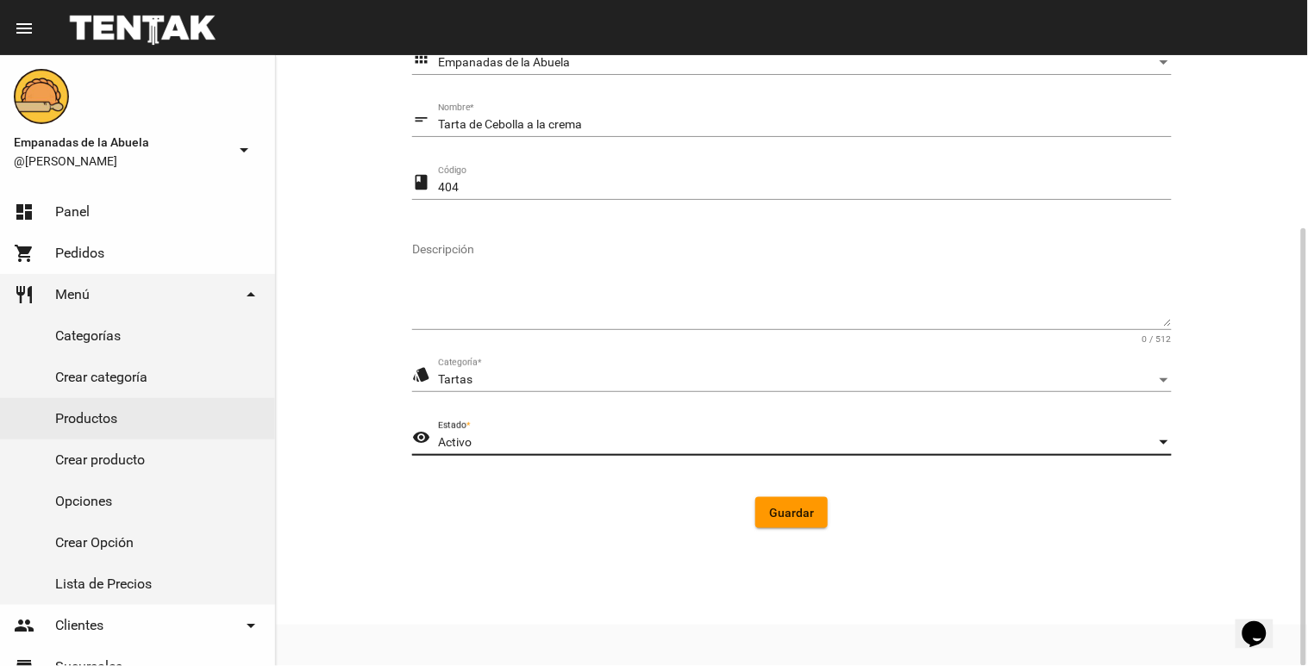
click at [556, 441] on div "Activo" at bounding box center [797, 443] width 718 height 14
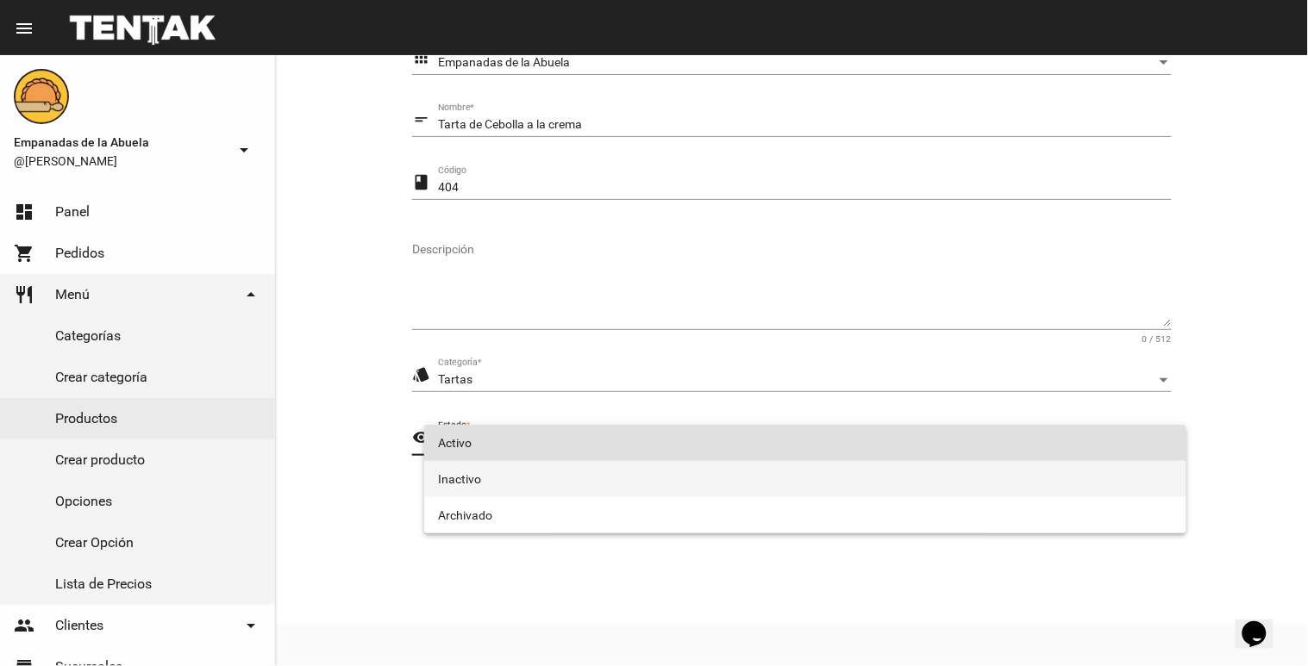
click at [523, 475] on span "Inactivo" at bounding box center [805, 479] width 734 height 36
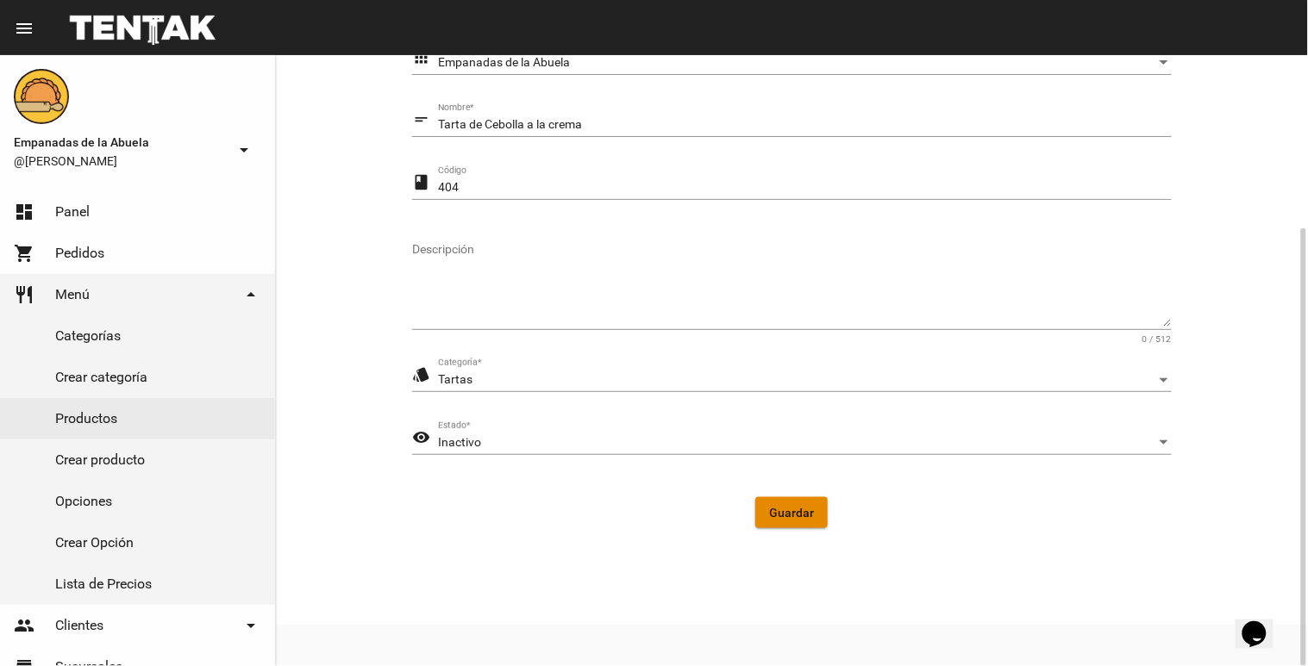
click at [777, 512] on span "Guardar" at bounding box center [791, 513] width 45 height 14
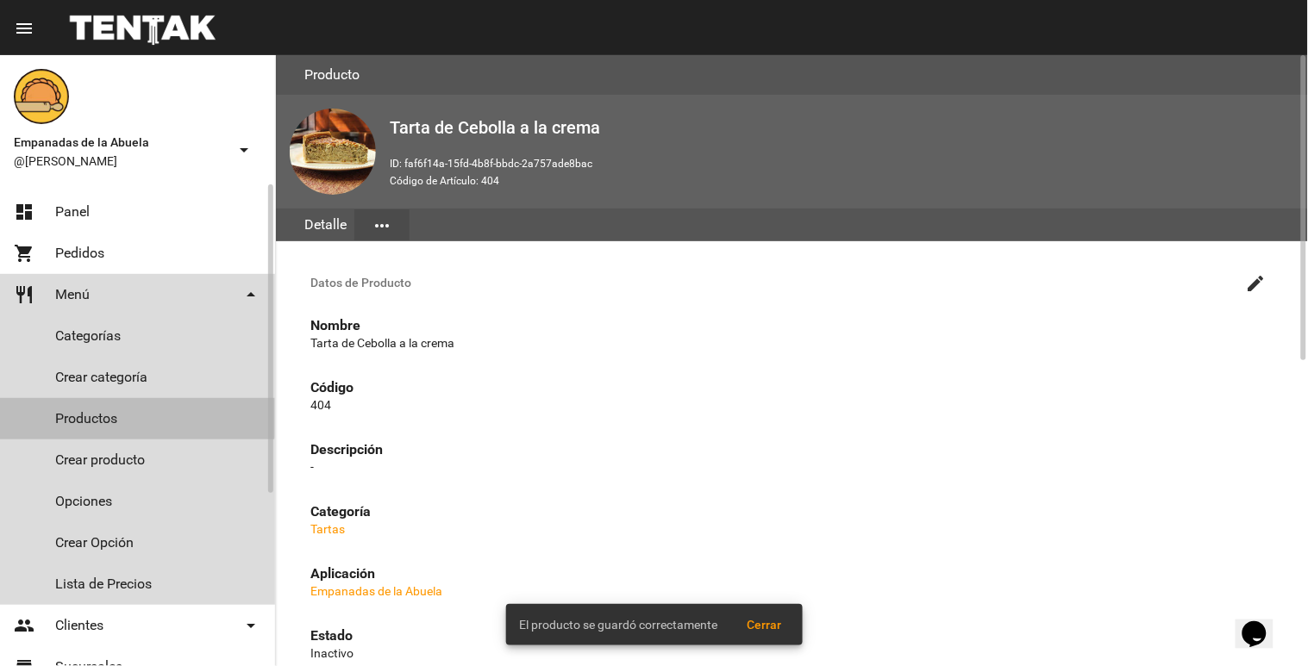
click at [55, 403] on link "Productos" at bounding box center [137, 418] width 275 height 41
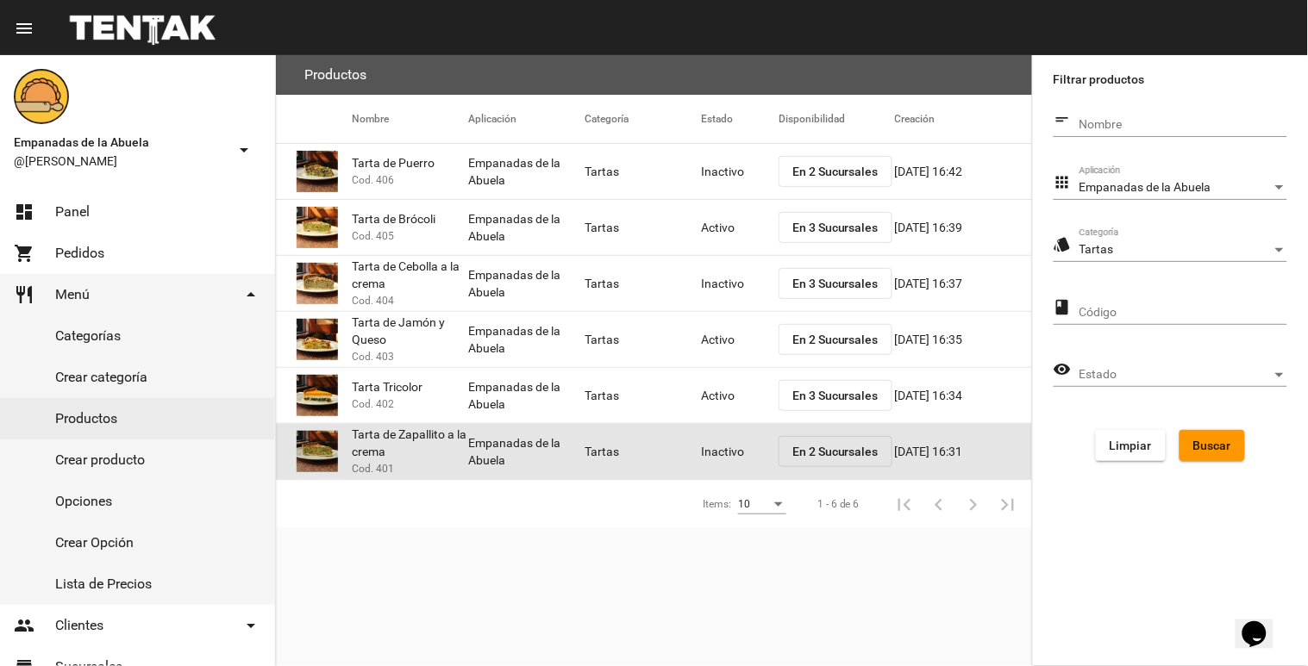
click at [721, 459] on mat-cell "Inactivo" at bounding box center [740, 451] width 78 height 55
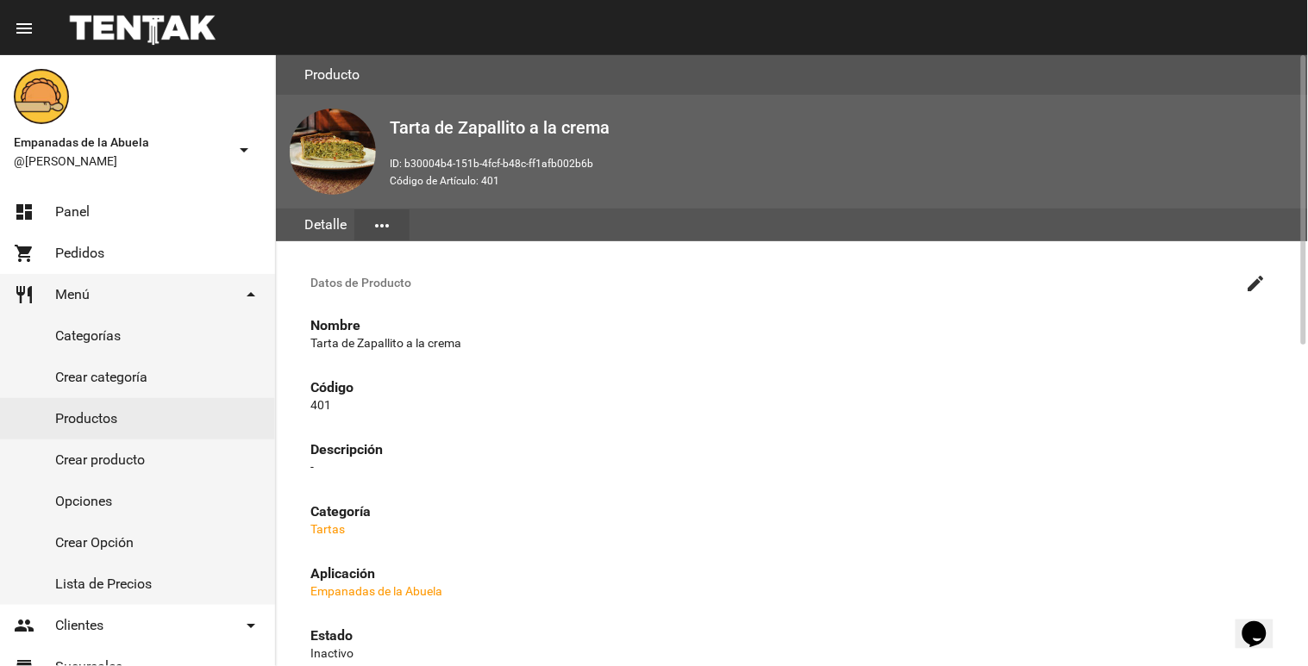
click at [1256, 268] on button "create" at bounding box center [1256, 282] width 34 height 34
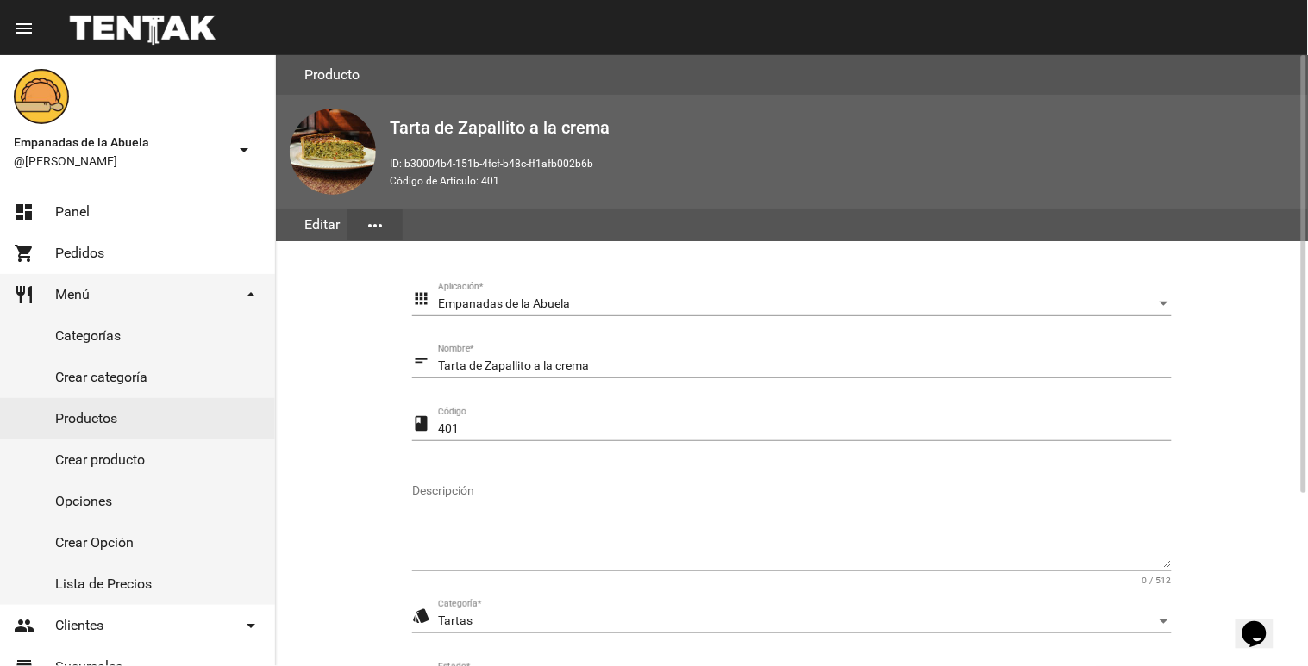
scroll to position [241, 0]
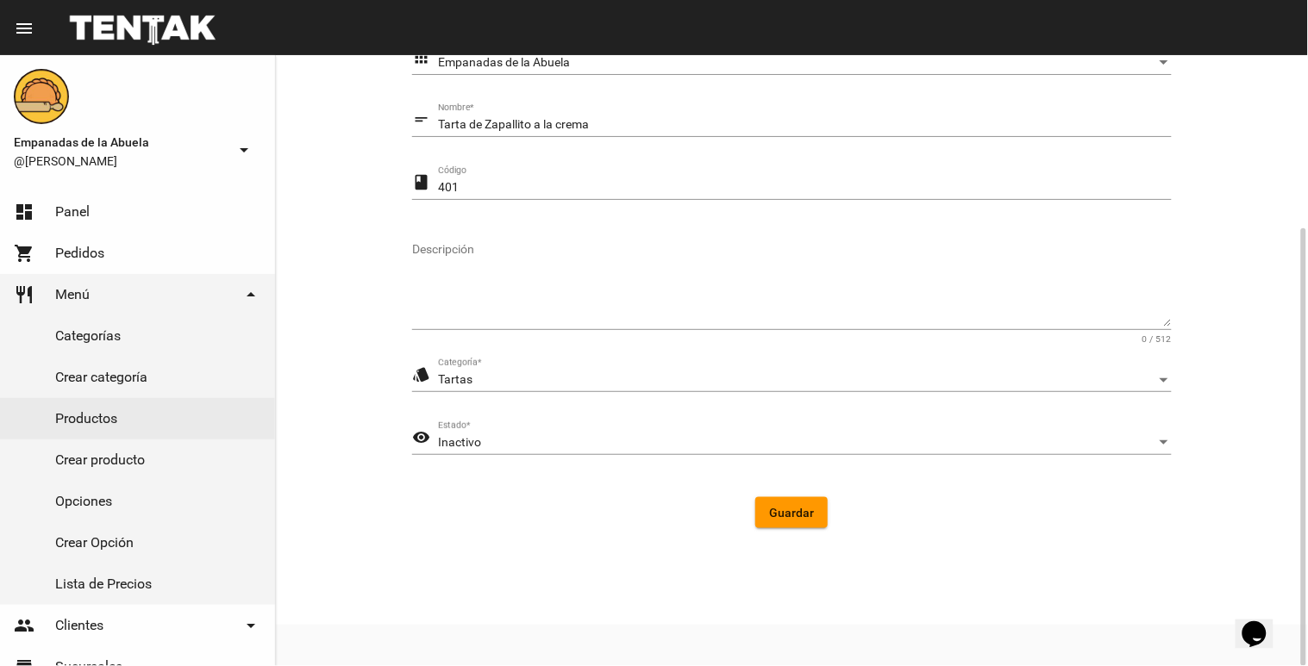
click at [739, 436] on div "Inactivo" at bounding box center [797, 443] width 718 height 14
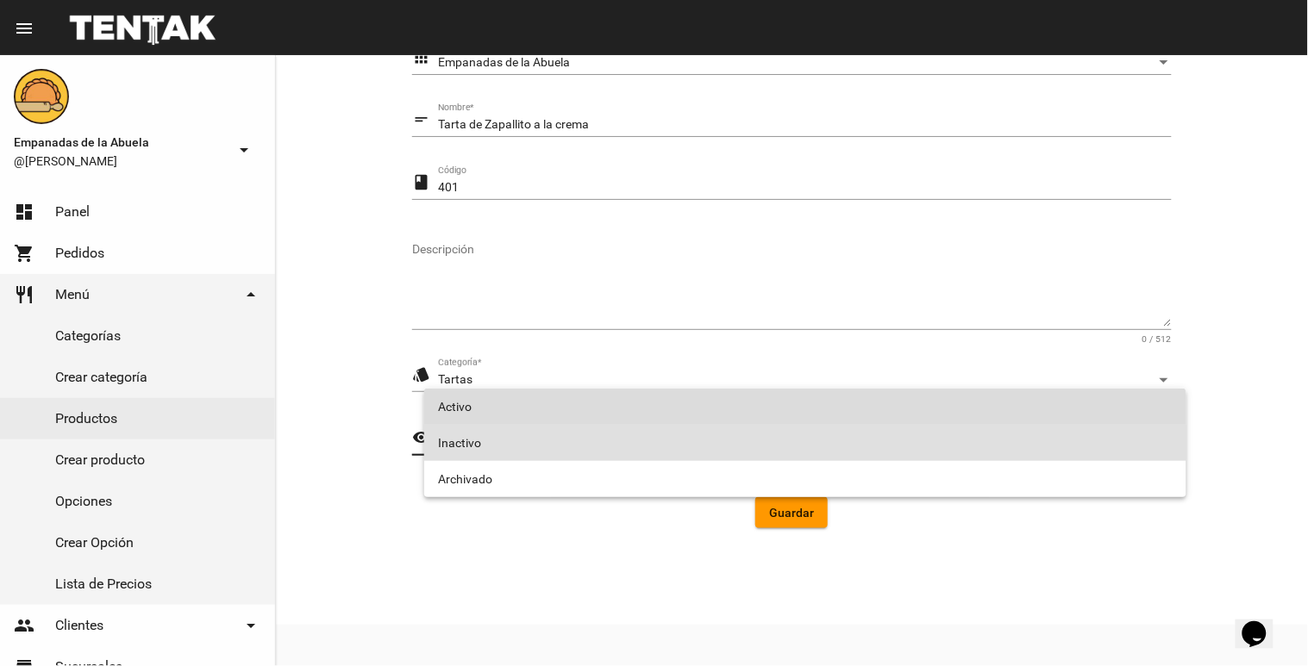
click at [658, 410] on span "Activo" at bounding box center [805, 407] width 734 height 36
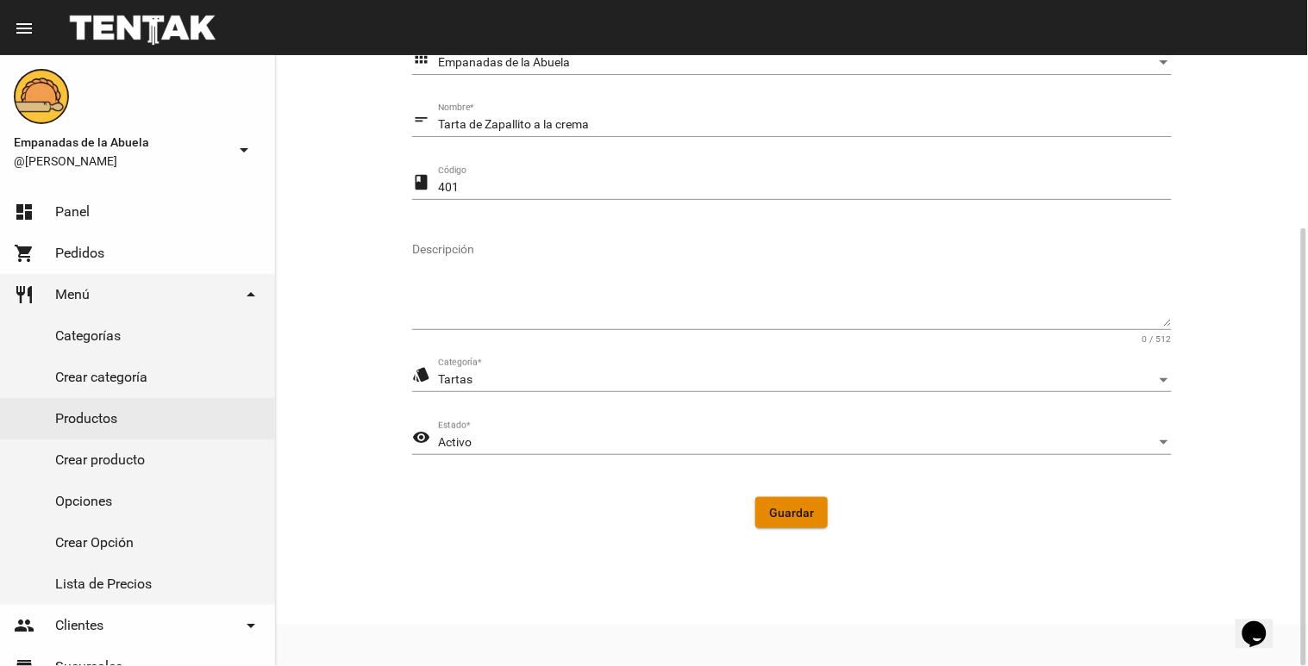
click at [796, 506] on span "Guardar" at bounding box center [791, 513] width 45 height 14
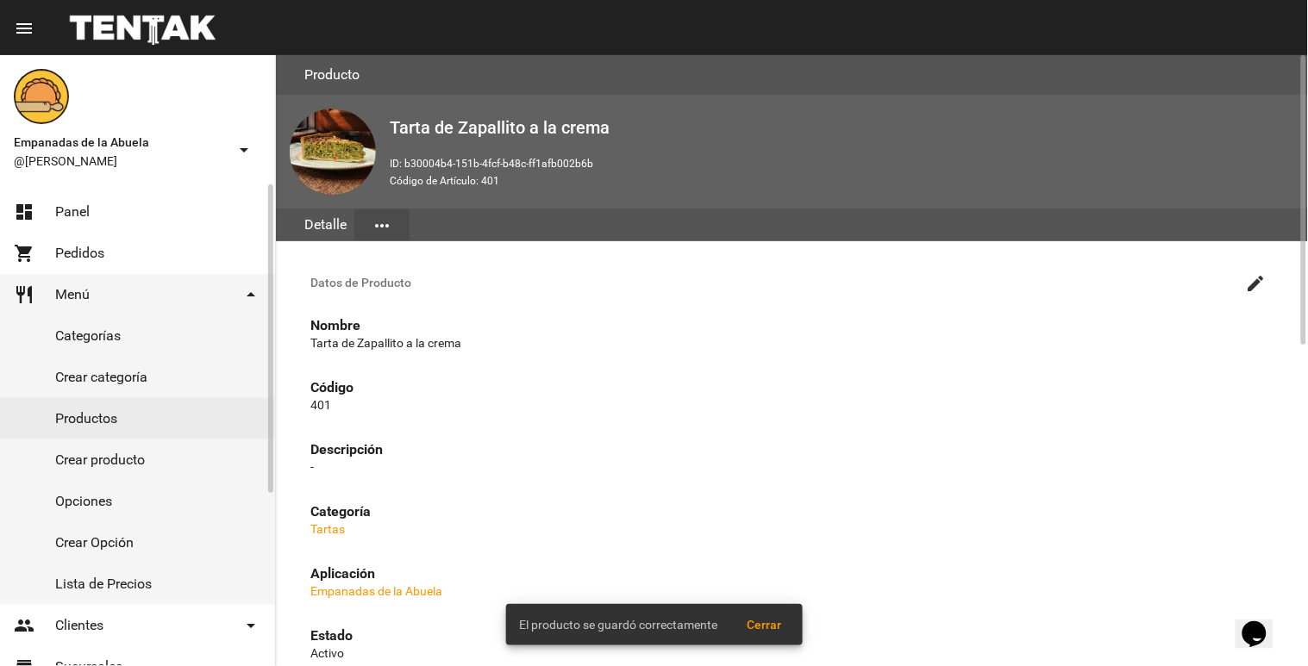
click at [80, 421] on link "Productos" at bounding box center [137, 418] width 275 height 41
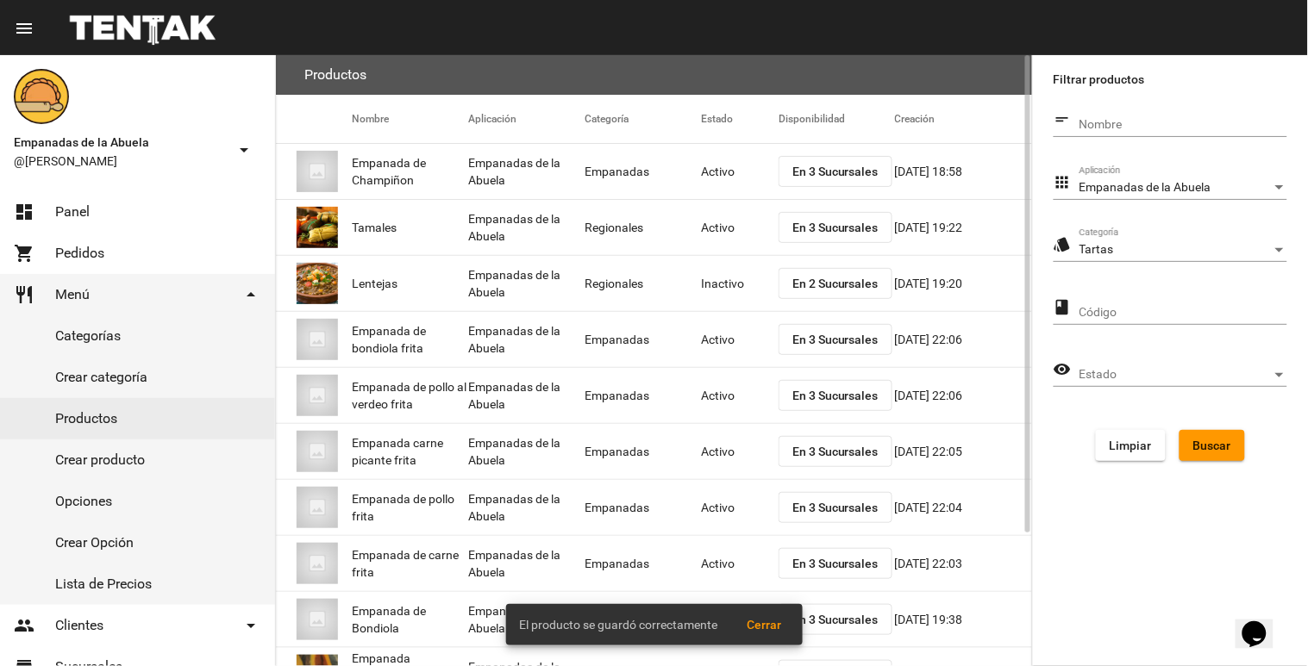
click at [1227, 435] on button "Buscar" at bounding box center [1212, 445] width 66 height 31
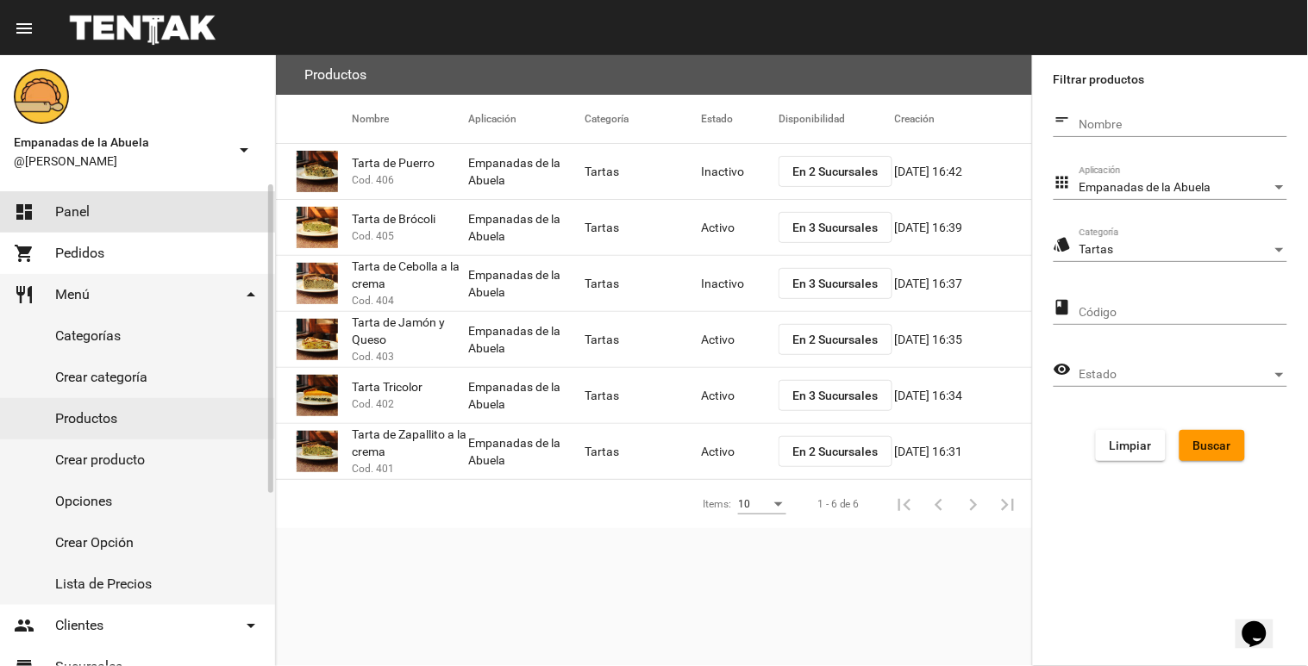
click at [122, 211] on link "dashboard Panel" at bounding box center [137, 211] width 275 height 41
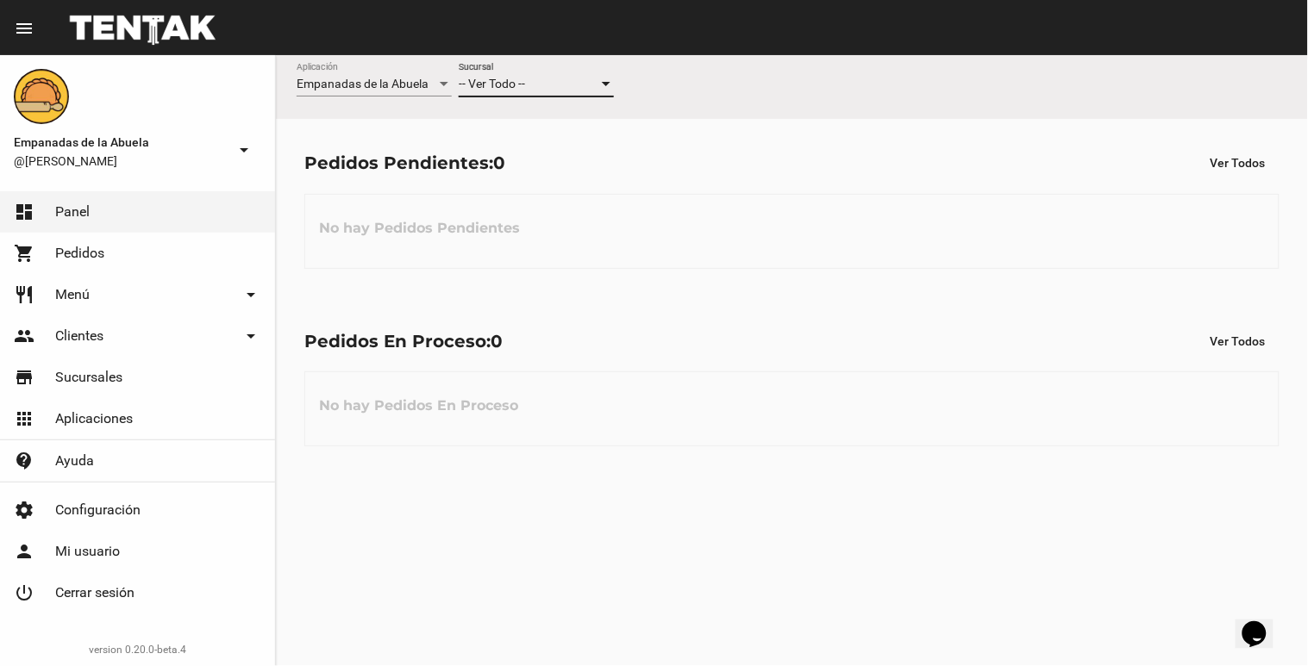
click at [544, 91] on div "-- Ver Todo --" at bounding box center [529, 85] width 140 height 14
click at [536, 144] on span "Lomas de Zamora" at bounding box center [536, 157] width 155 height 36
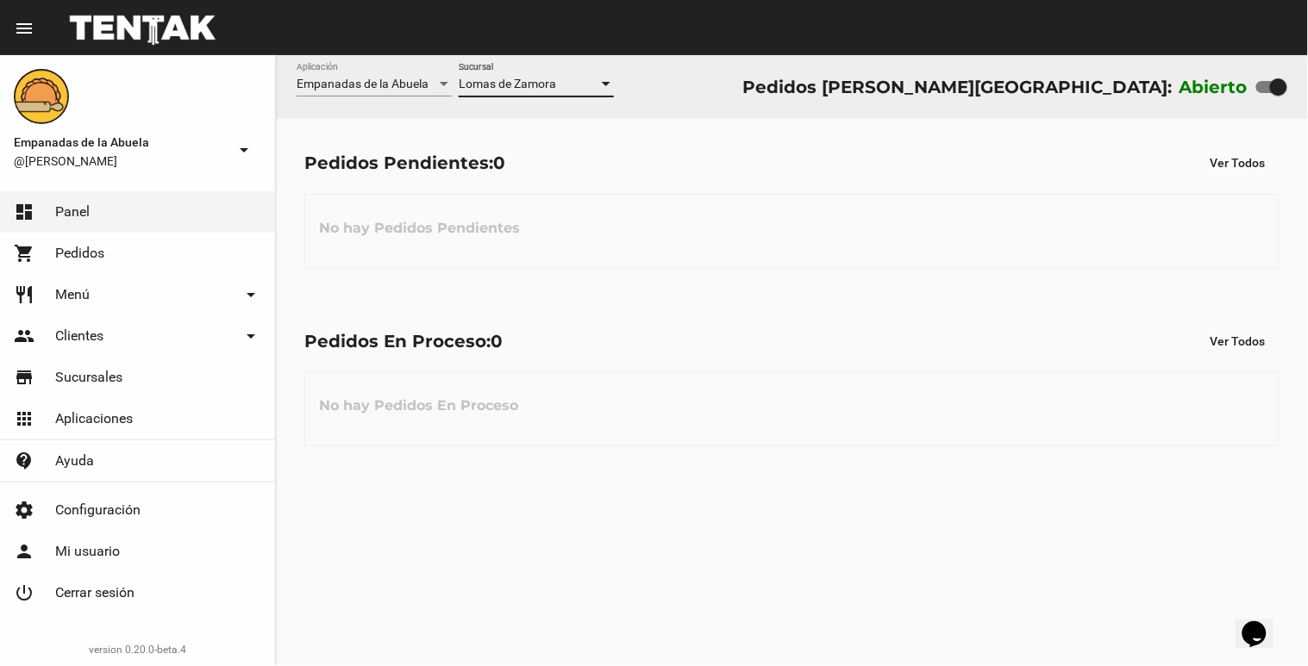
click at [50, 253] on link "shopping_cart Pedidos" at bounding box center [137, 253] width 275 height 41
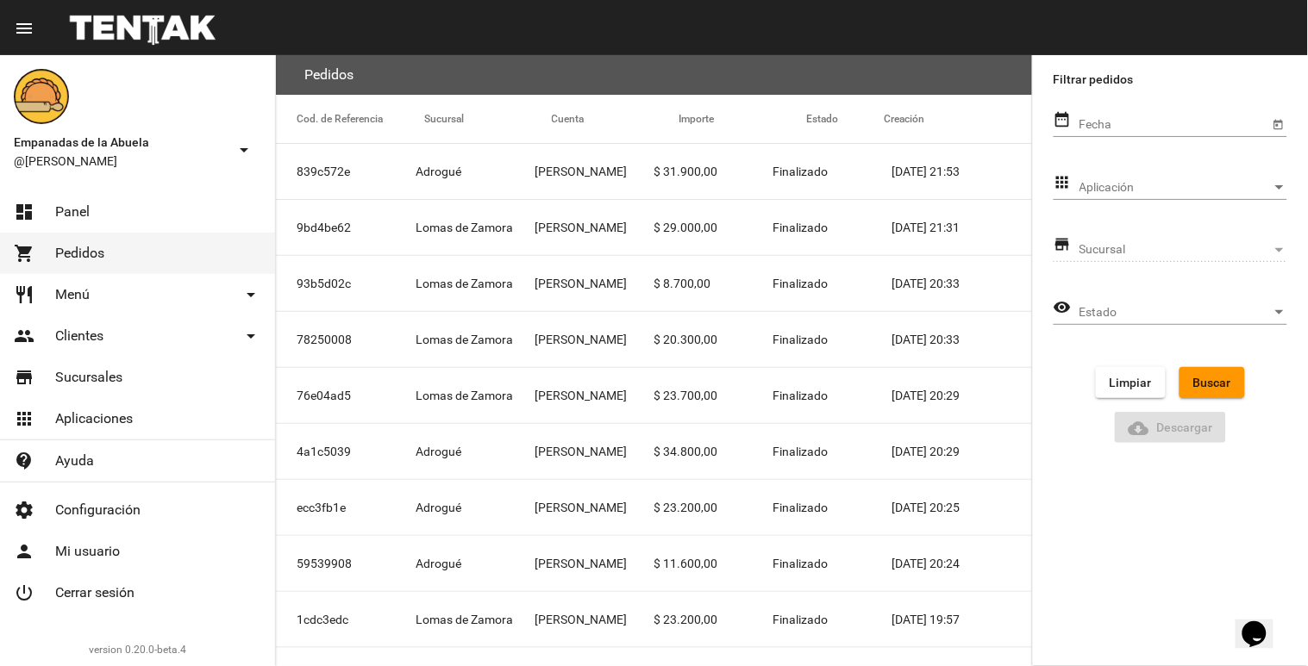
click at [78, 297] on span "Menú" at bounding box center [72, 294] width 34 height 17
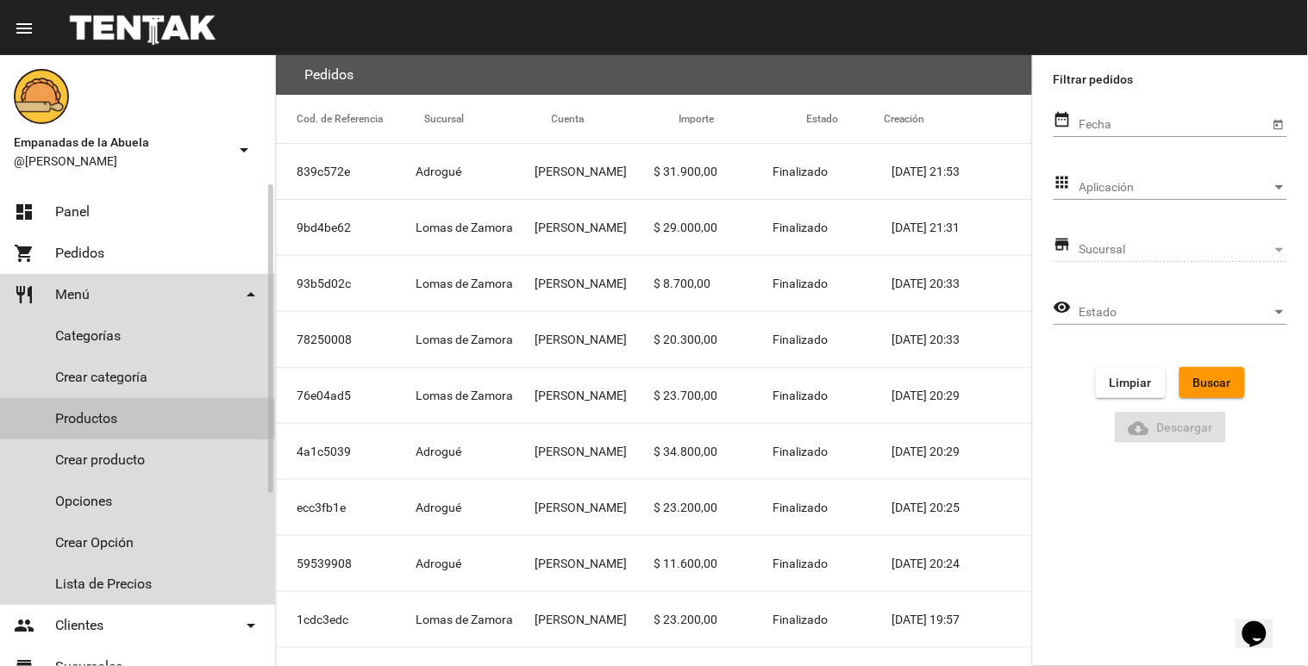
click at [75, 416] on link "Productos" at bounding box center [137, 418] width 275 height 41
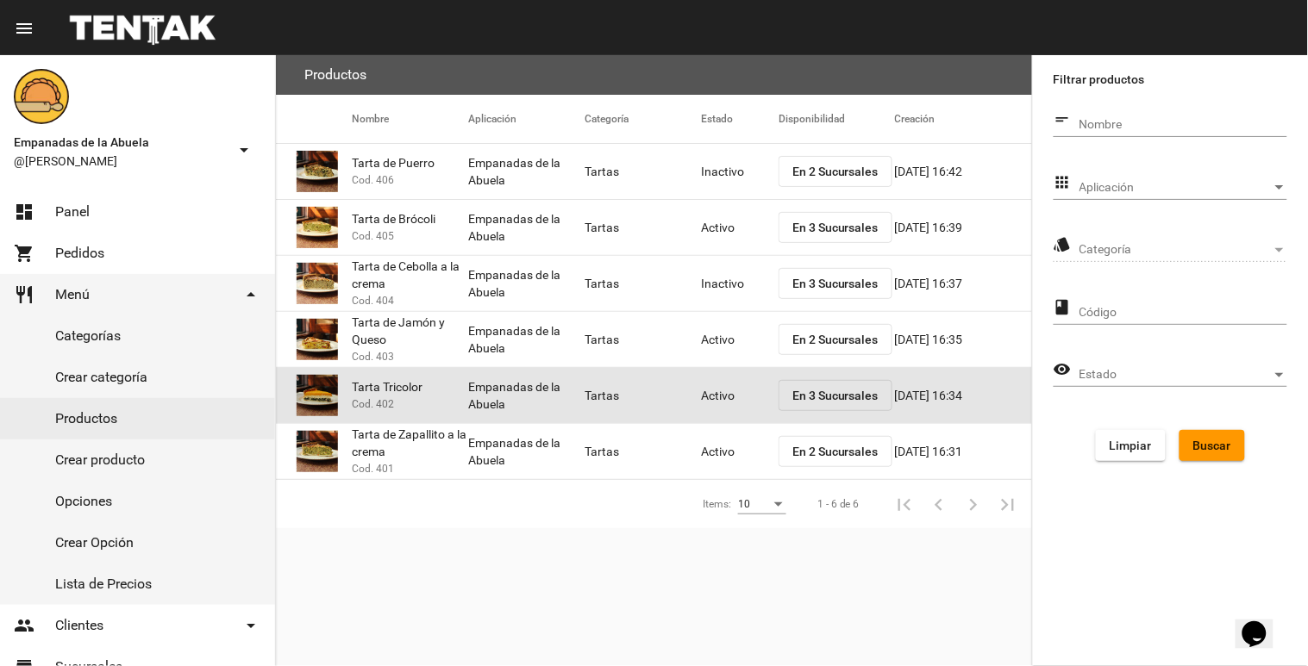
click at [711, 393] on mat-cell "Activo" at bounding box center [740, 395] width 78 height 55
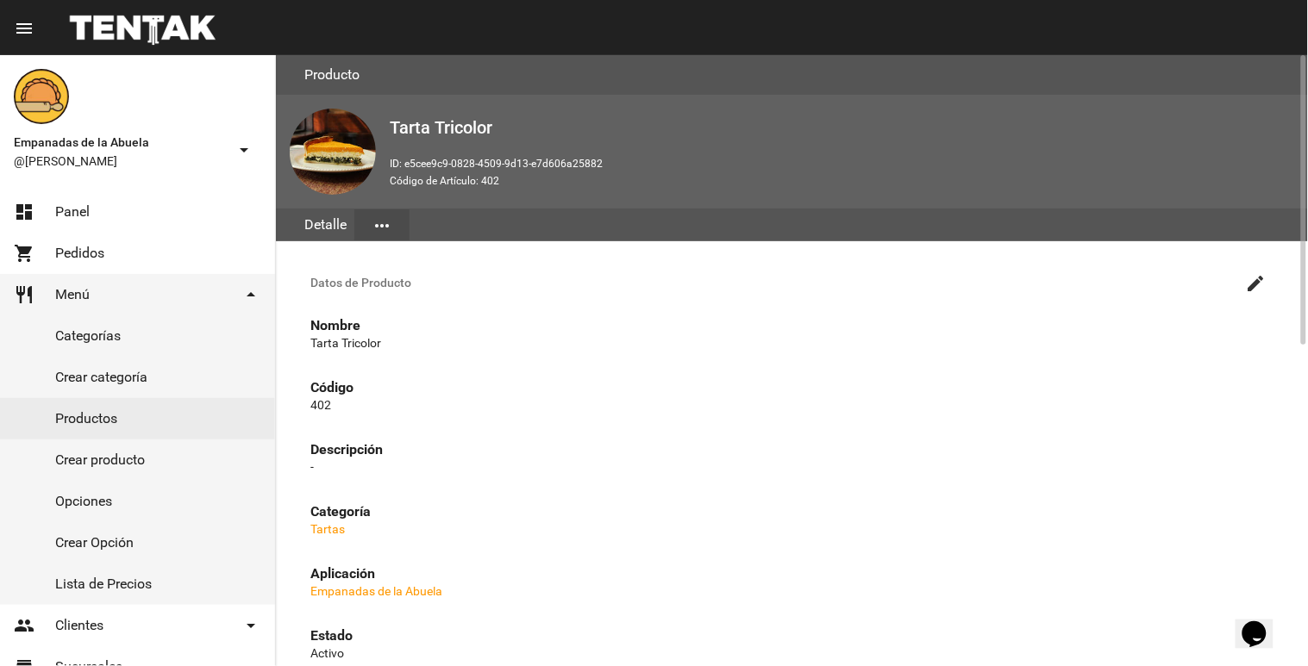
click at [1253, 280] on mat-icon "create" at bounding box center [1256, 283] width 21 height 21
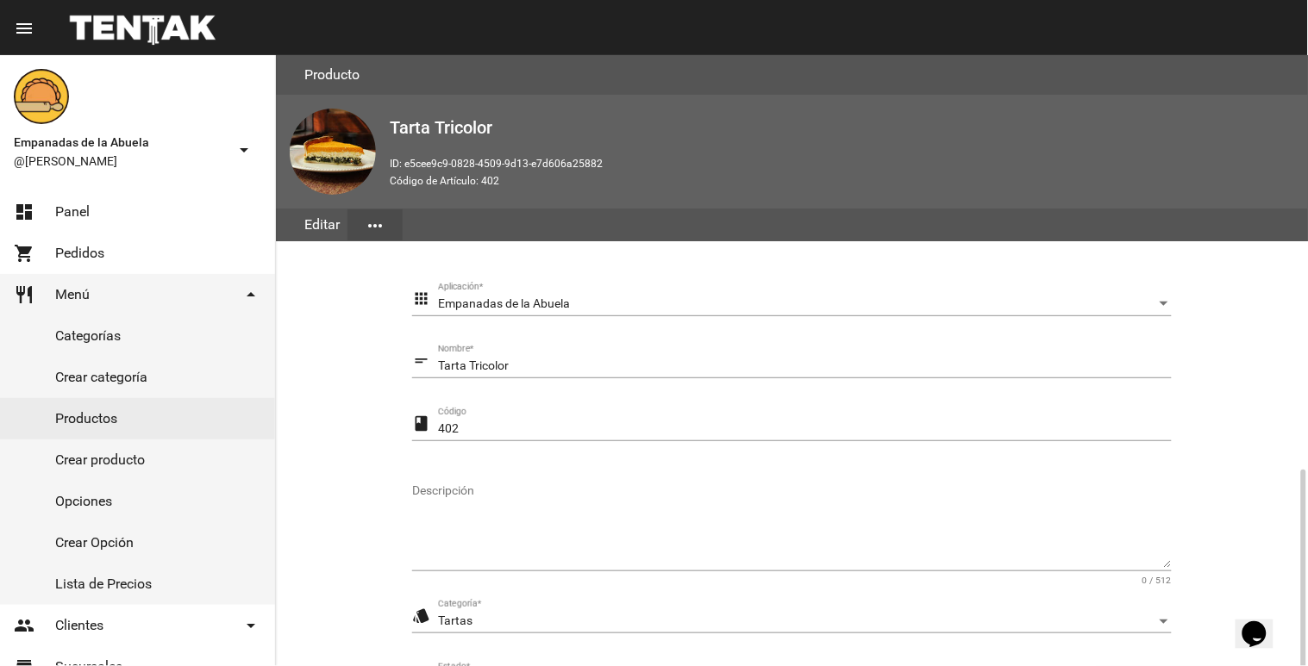
scroll to position [241, 0]
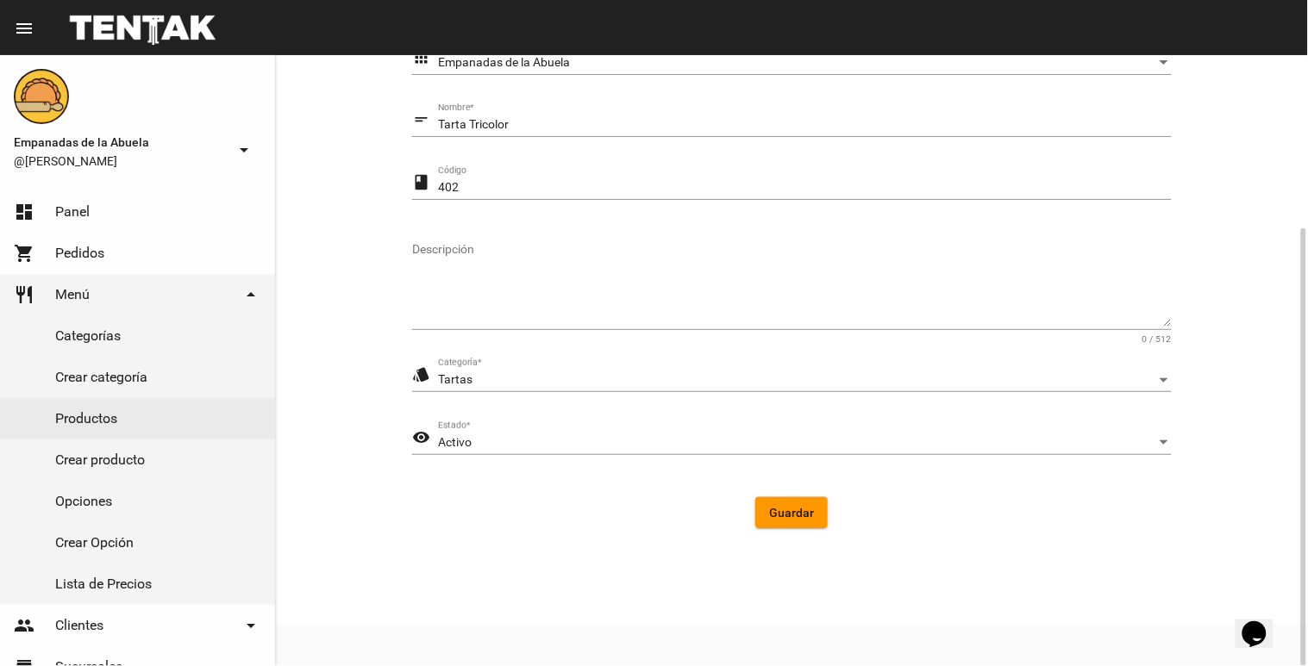
click at [484, 434] on div "Activo Estado *" at bounding box center [805, 438] width 734 height 34
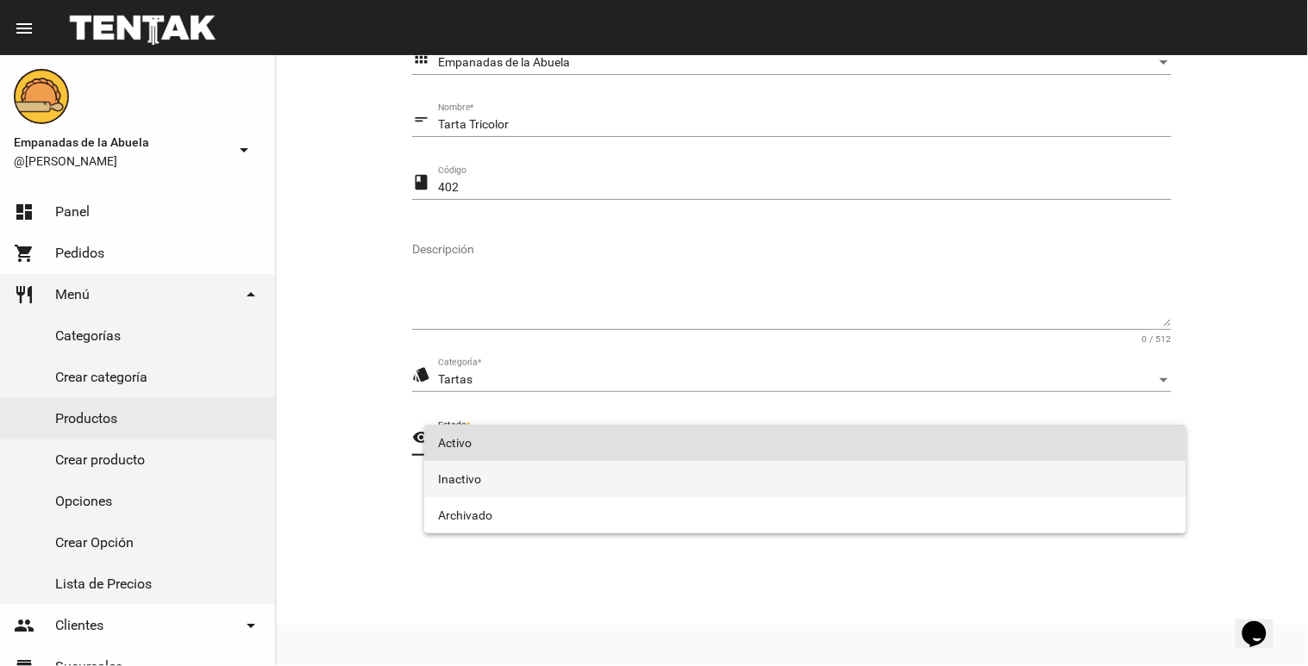
click at [485, 478] on span "Inactivo" at bounding box center [805, 479] width 734 height 36
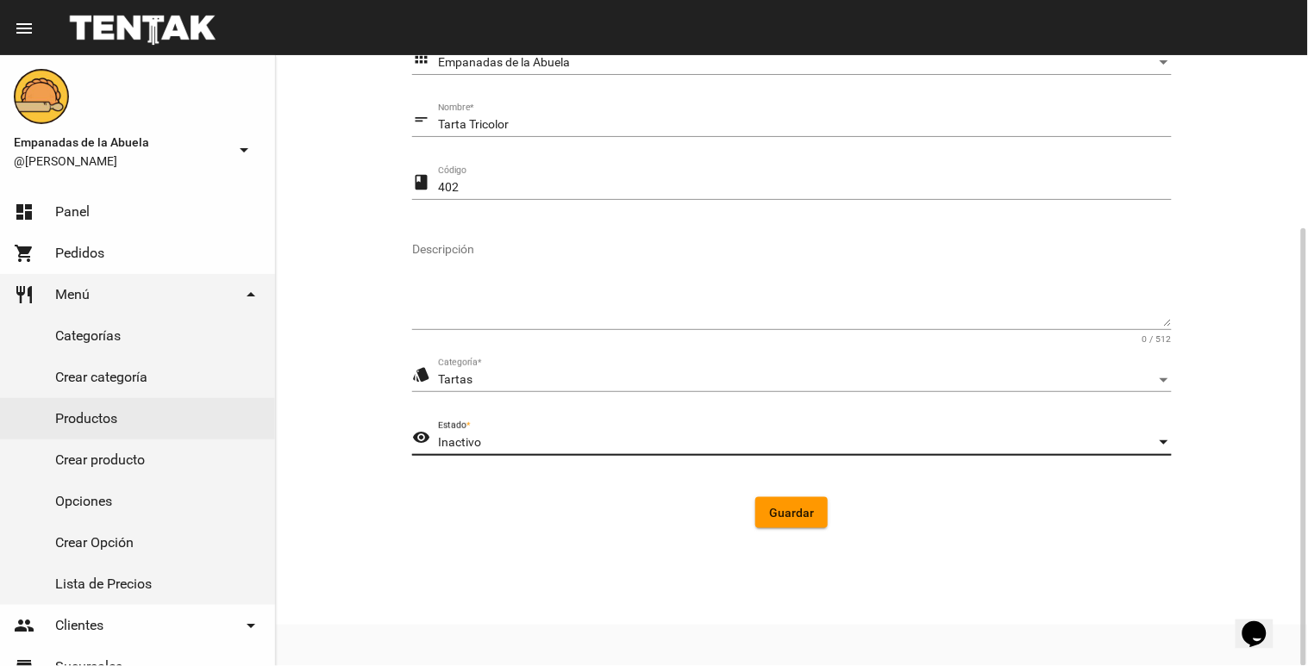
click at [796, 494] on form "apps Empanadas de la Abuela Aplicación * short_text Tarta Tricolor Nombre * cla…" at bounding box center [791, 292] width 759 height 502
click at [796, 513] on span "Guardar" at bounding box center [791, 513] width 45 height 14
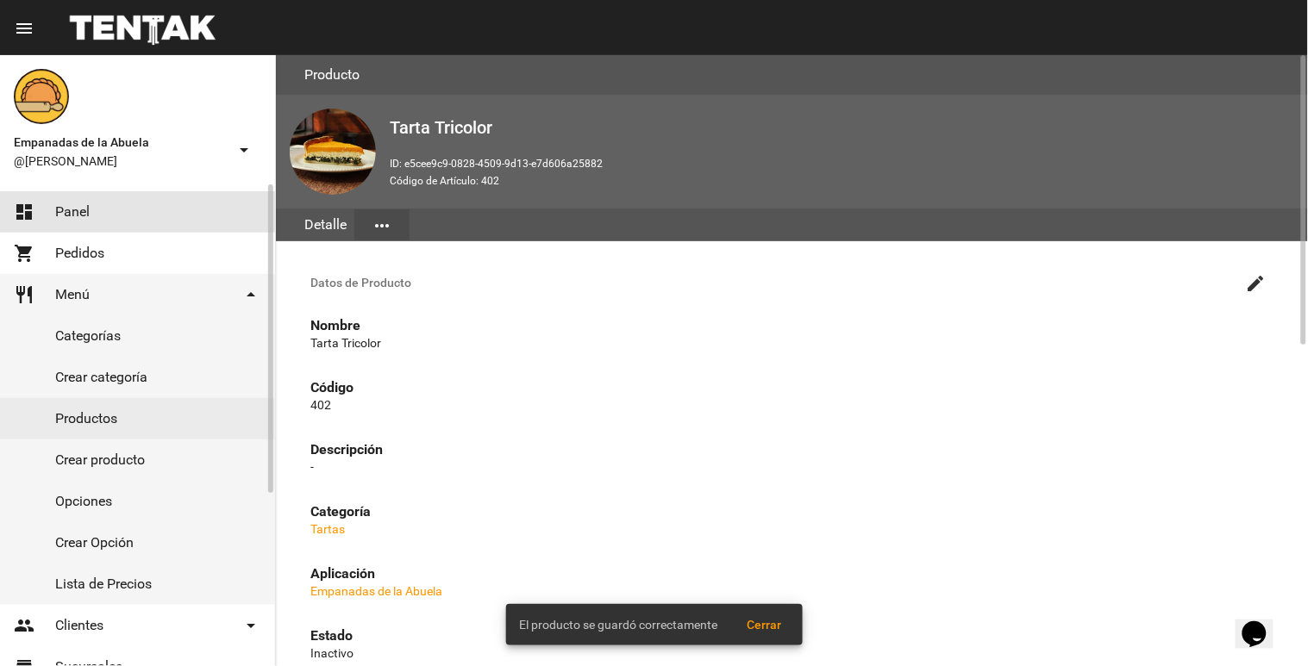
click at [119, 207] on link "dashboard Panel" at bounding box center [137, 211] width 275 height 41
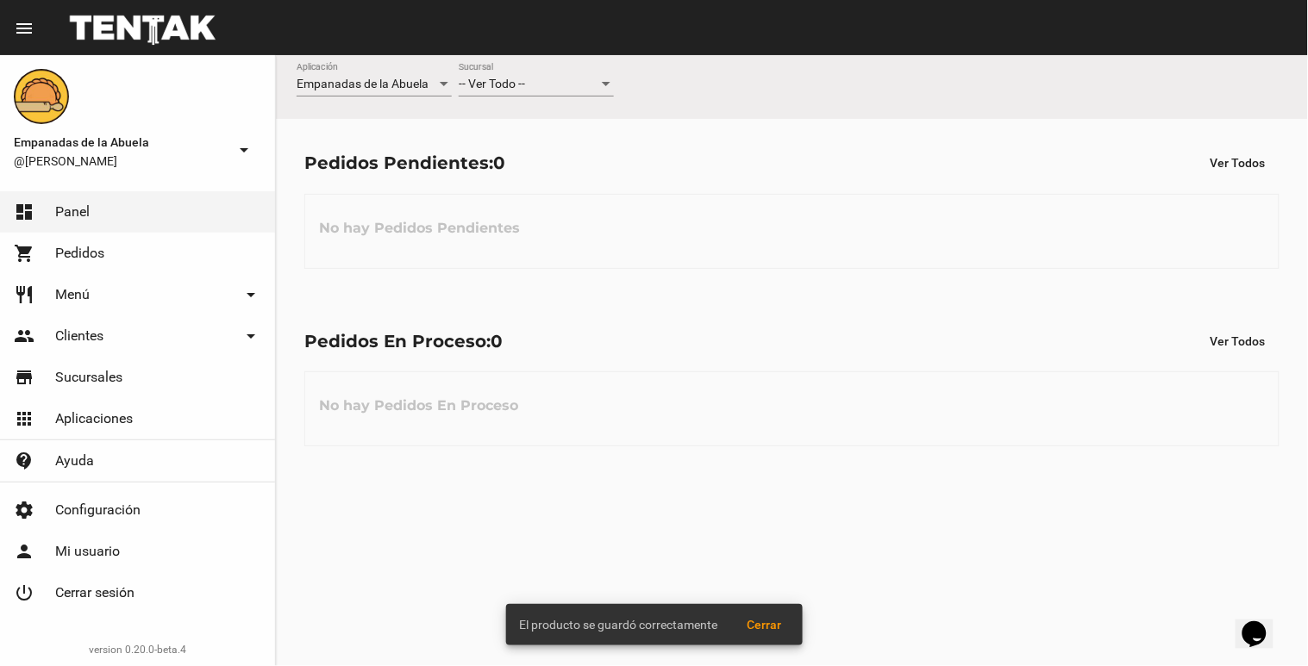
click at [553, 72] on div "-- Ver Todo -- Sucursal" at bounding box center [536, 80] width 155 height 34
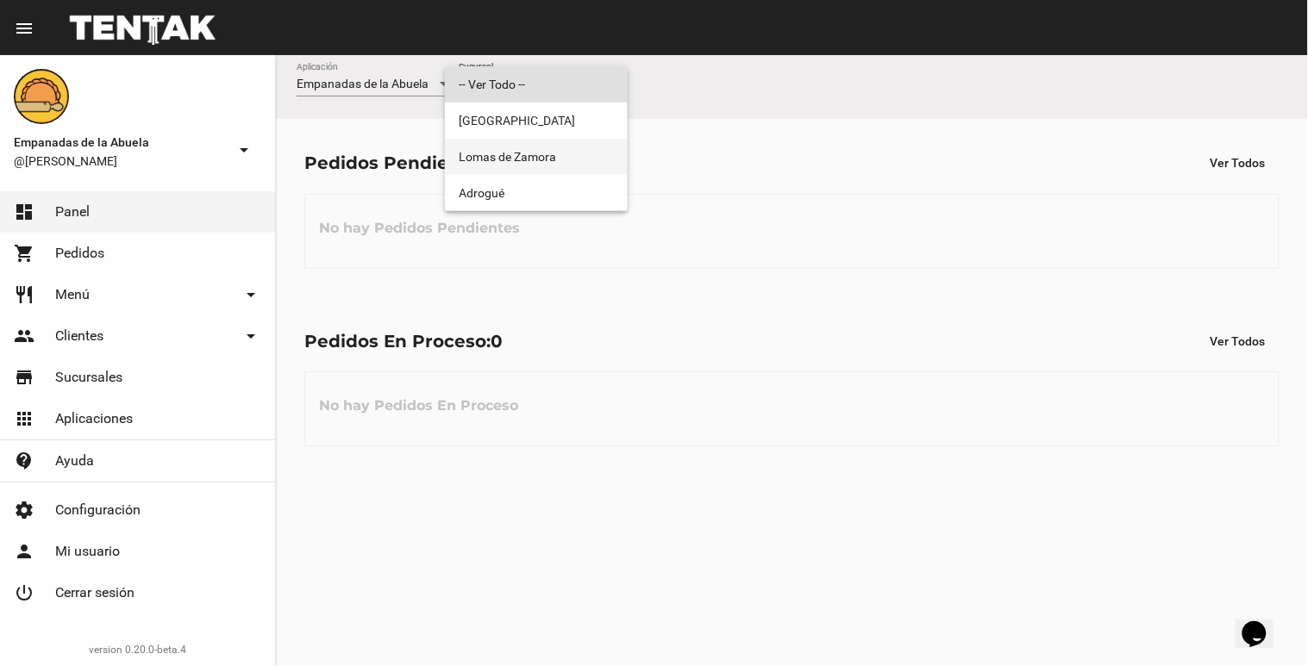
click at [541, 145] on span "Lomas de Zamora" at bounding box center [536, 157] width 155 height 36
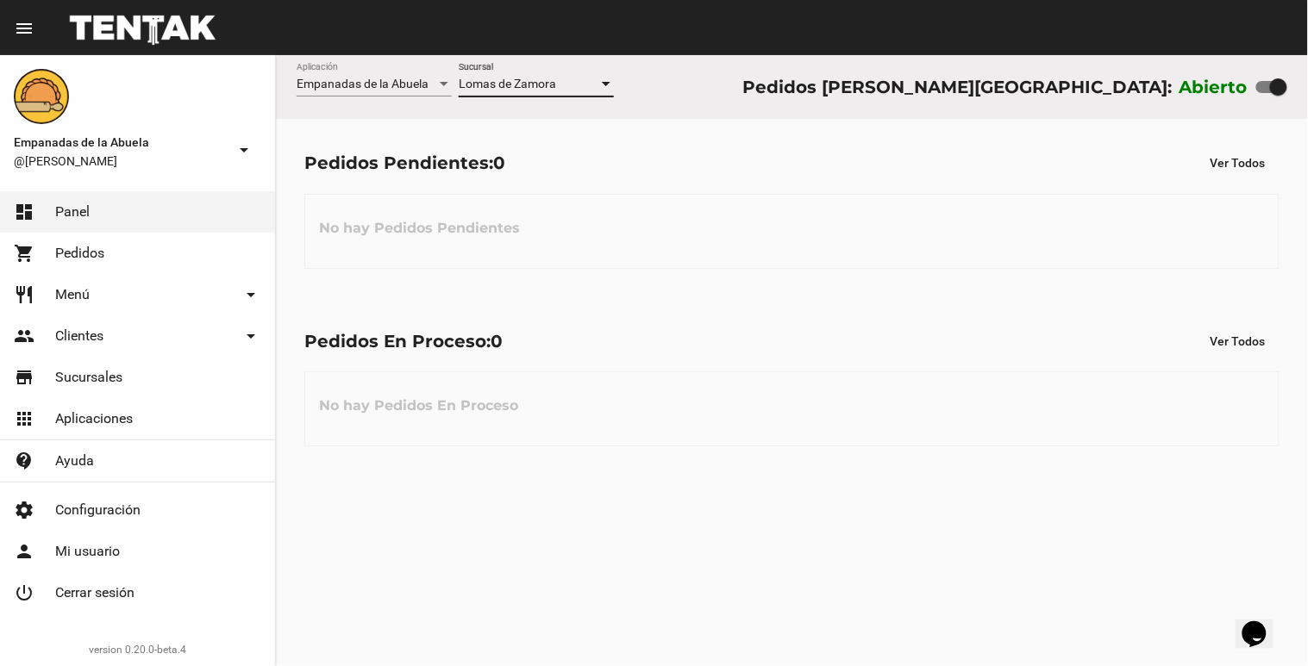
click at [548, 84] on span "Lomas de Zamora" at bounding box center [507, 84] width 97 height 14
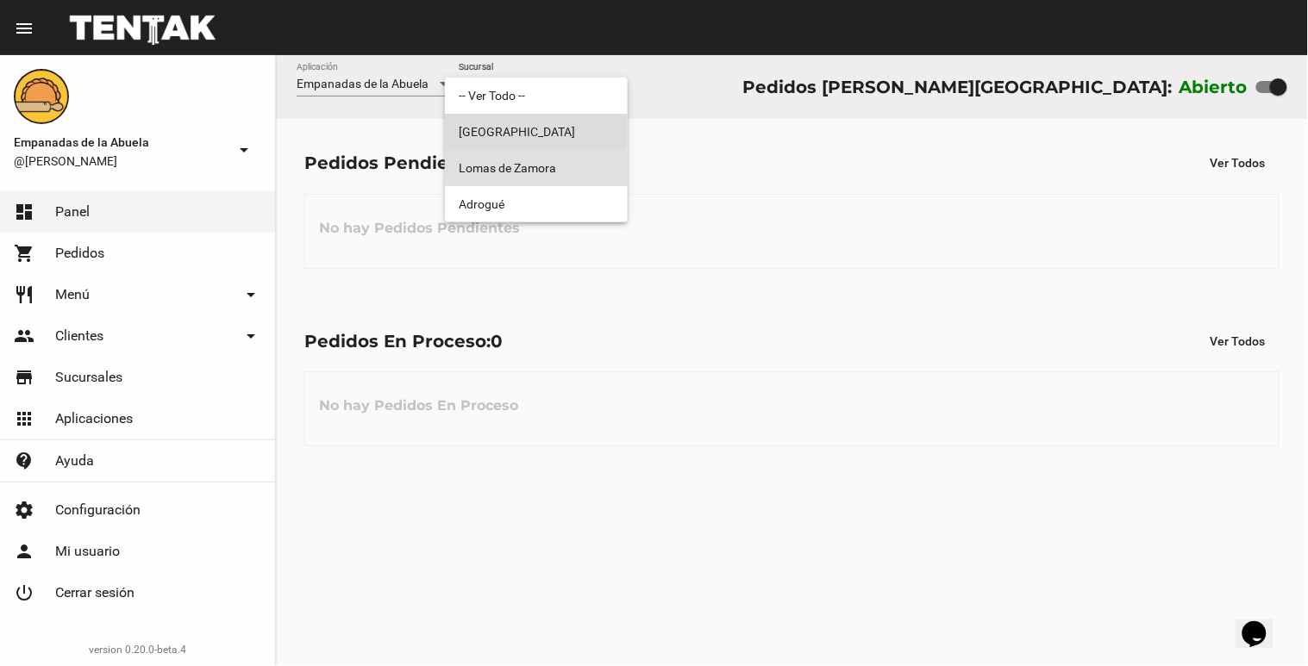
click at [528, 122] on span "[GEOGRAPHIC_DATA]" at bounding box center [536, 132] width 155 height 36
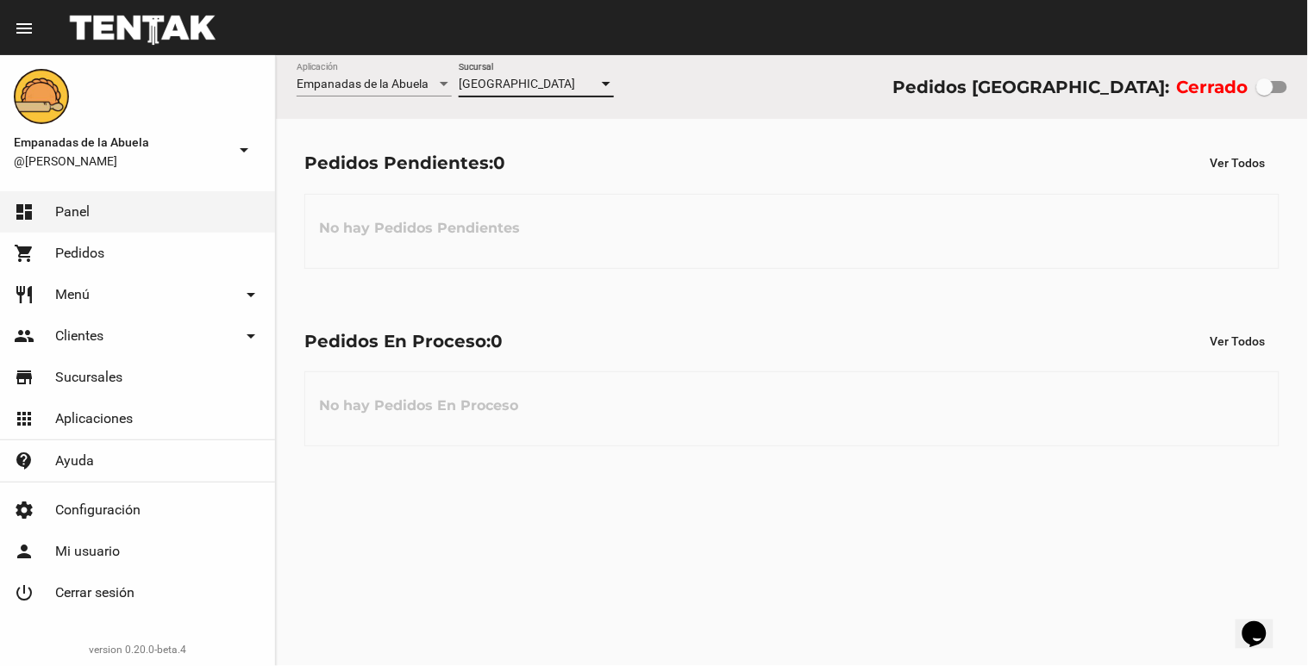
click at [538, 86] on div "[GEOGRAPHIC_DATA]" at bounding box center [529, 85] width 140 height 14
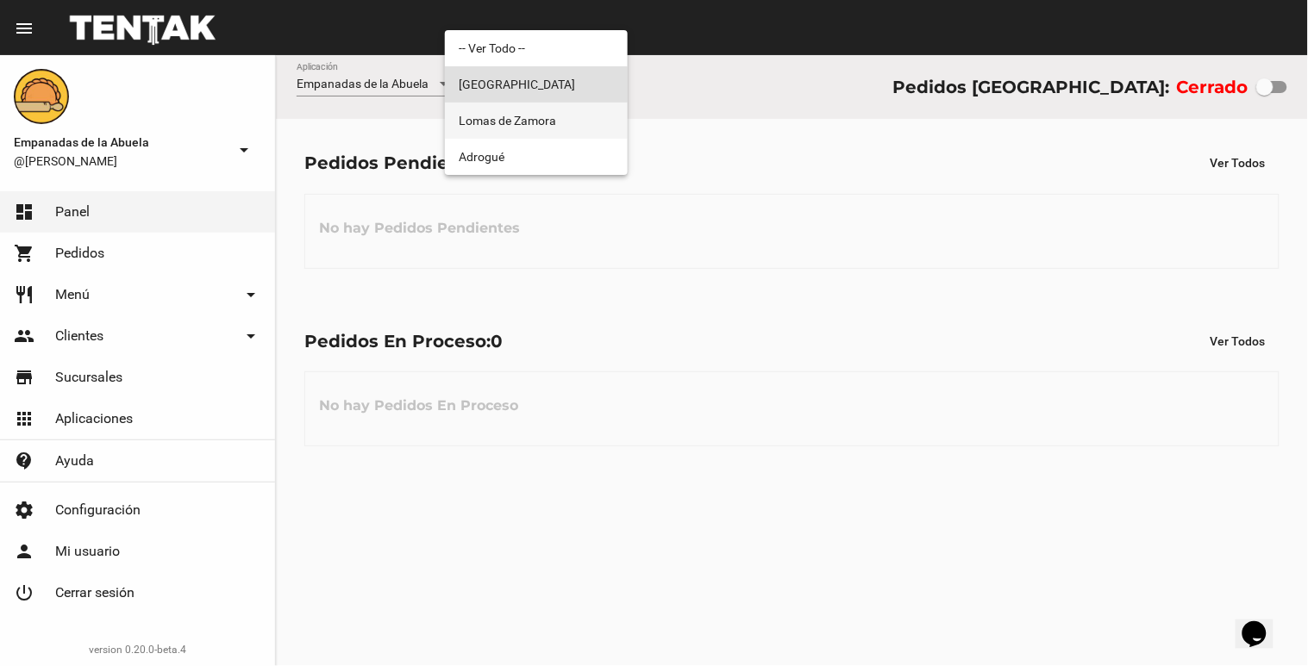
click at [536, 113] on span "Lomas de Zamora" at bounding box center [536, 121] width 155 height 36
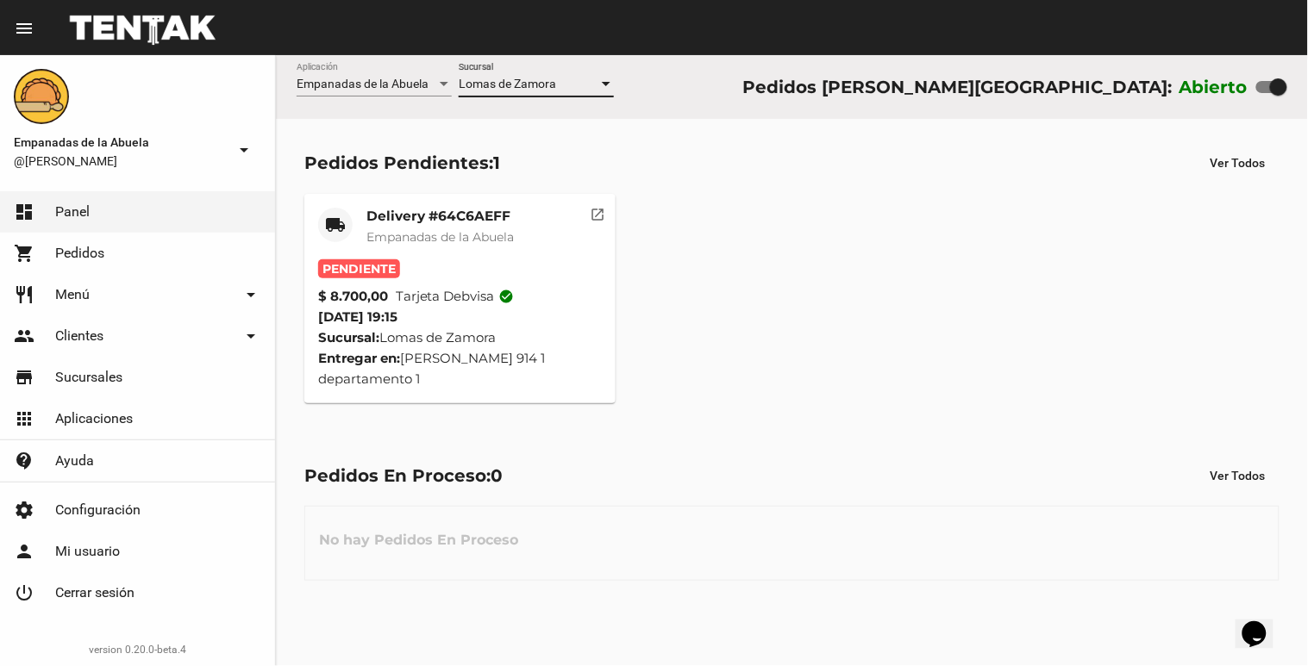
click at [437, 253] on div "Delivery #64C6AEFF Empanadas de la Abuela" at bounding box center [439, 234] width 147 height 52
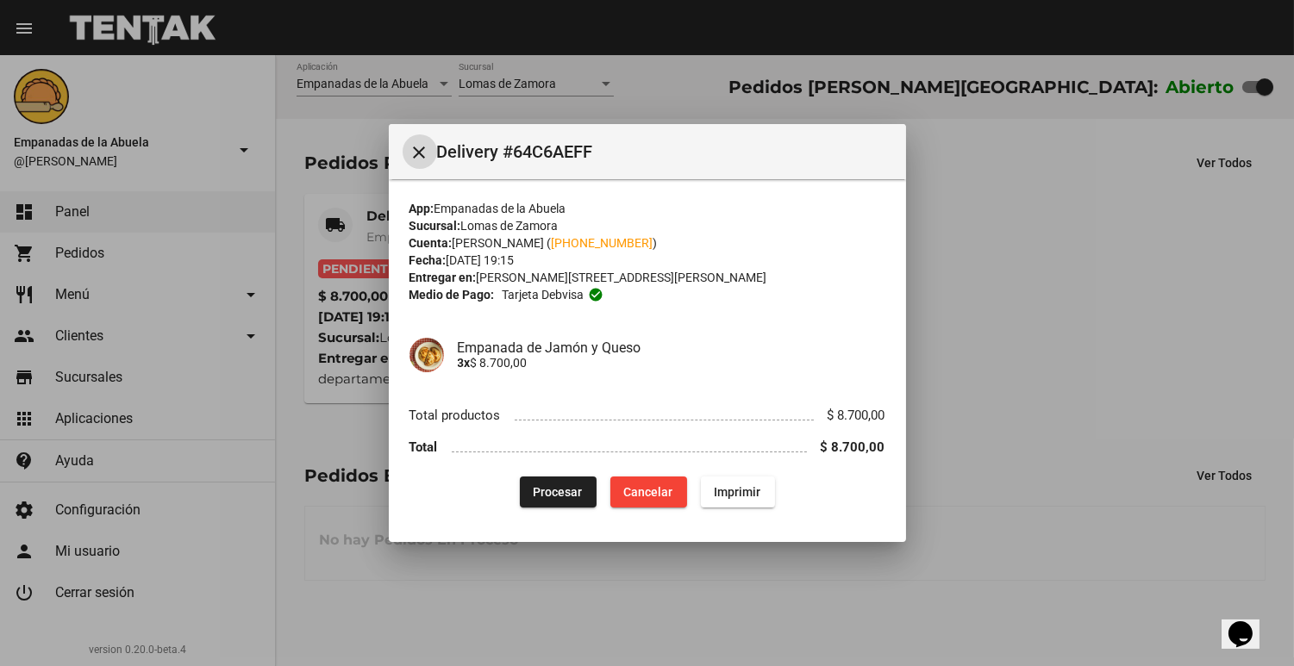
click at [558, 502] on button "Procesar" at bounding box center [558, 492] width 77 height 31
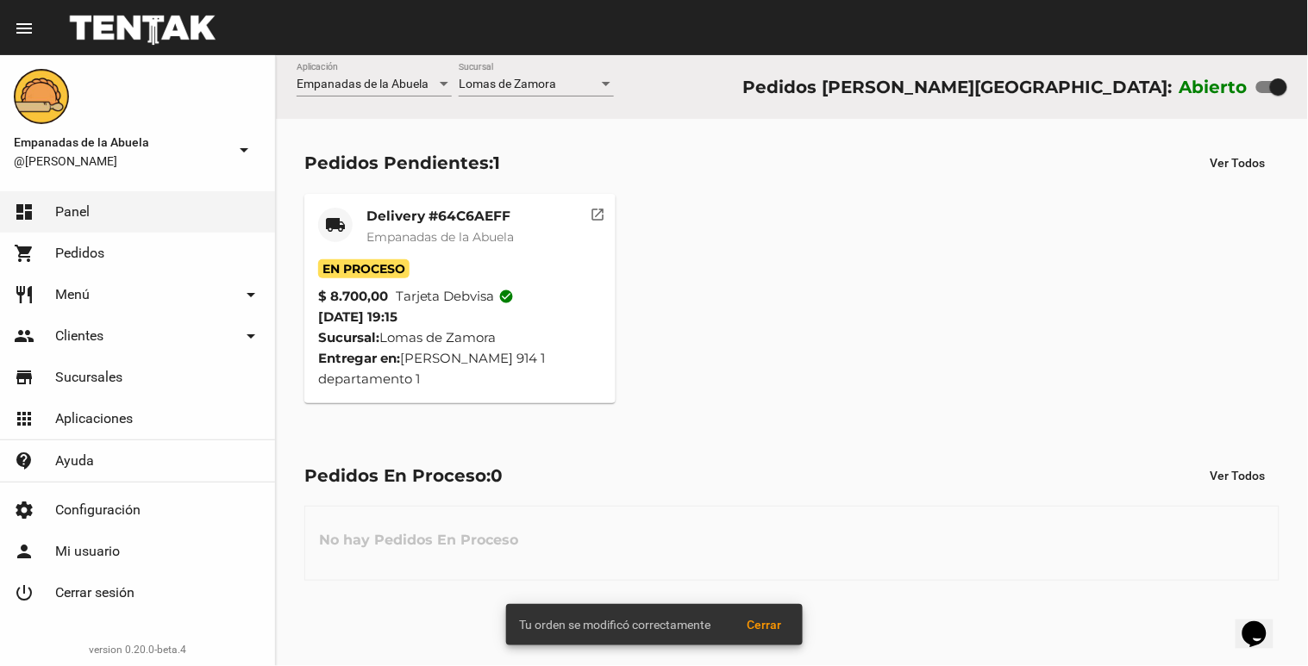
click at [401, 209] on mat-card "local_shipping Delivery #64C6AEFF Empanadas de la Abuela En Proceso $ 8.700,00 …" at bounding box center [459, 298] width 311 height 209
click at [415, 243] on span "Empanadas de la Abuela" at bounding box center [439, 237] width 147 height 16
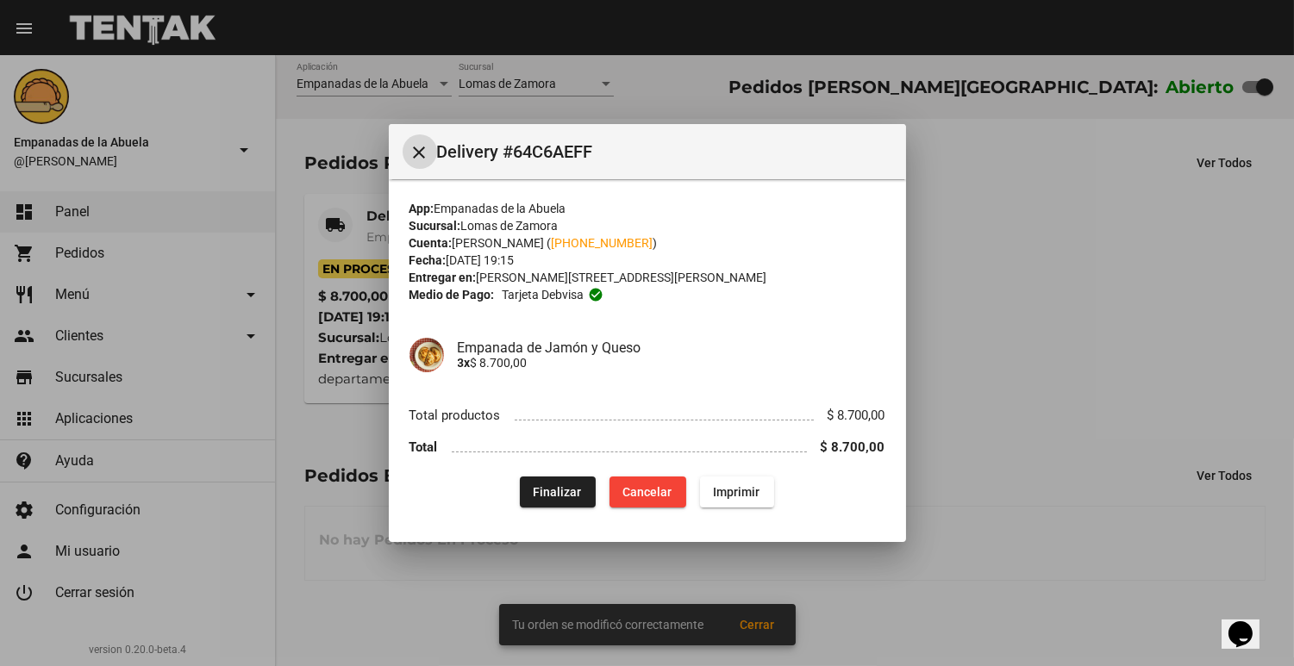
click at [736, 486] on span "Imprimir" at bounding box center [737, 492] width 47 height 14
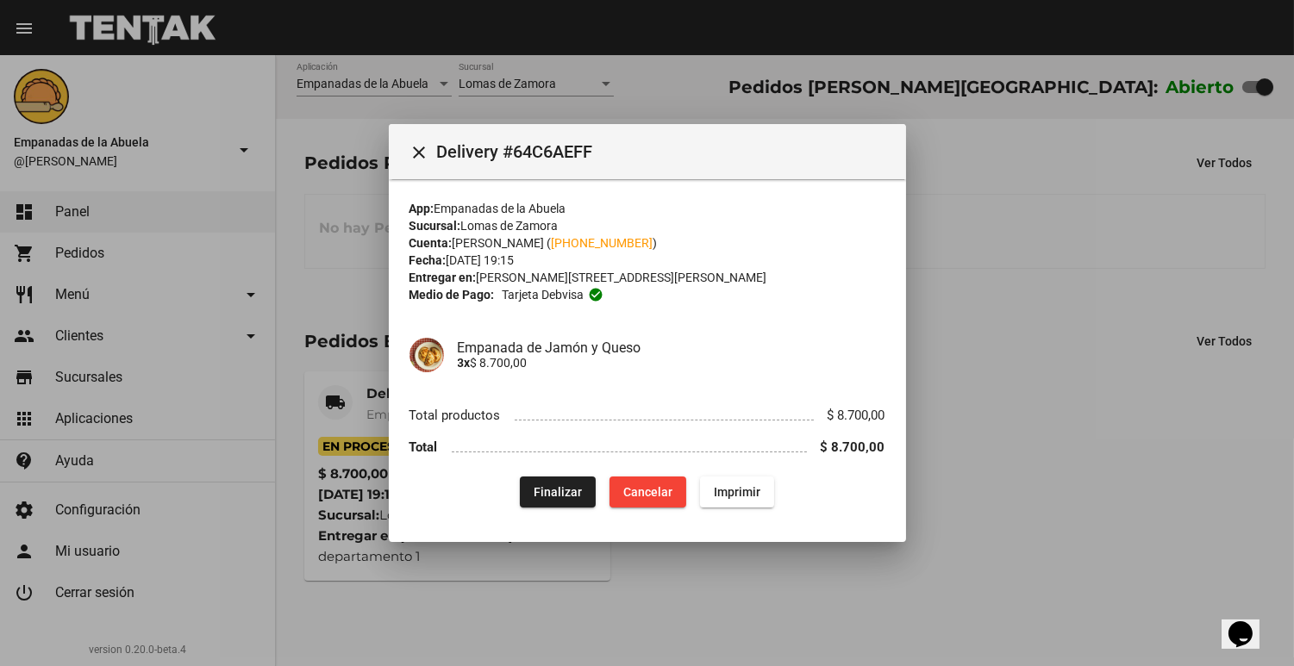
click at [510, 634] on div at bounding box center [647, 333] width 1294 height 666
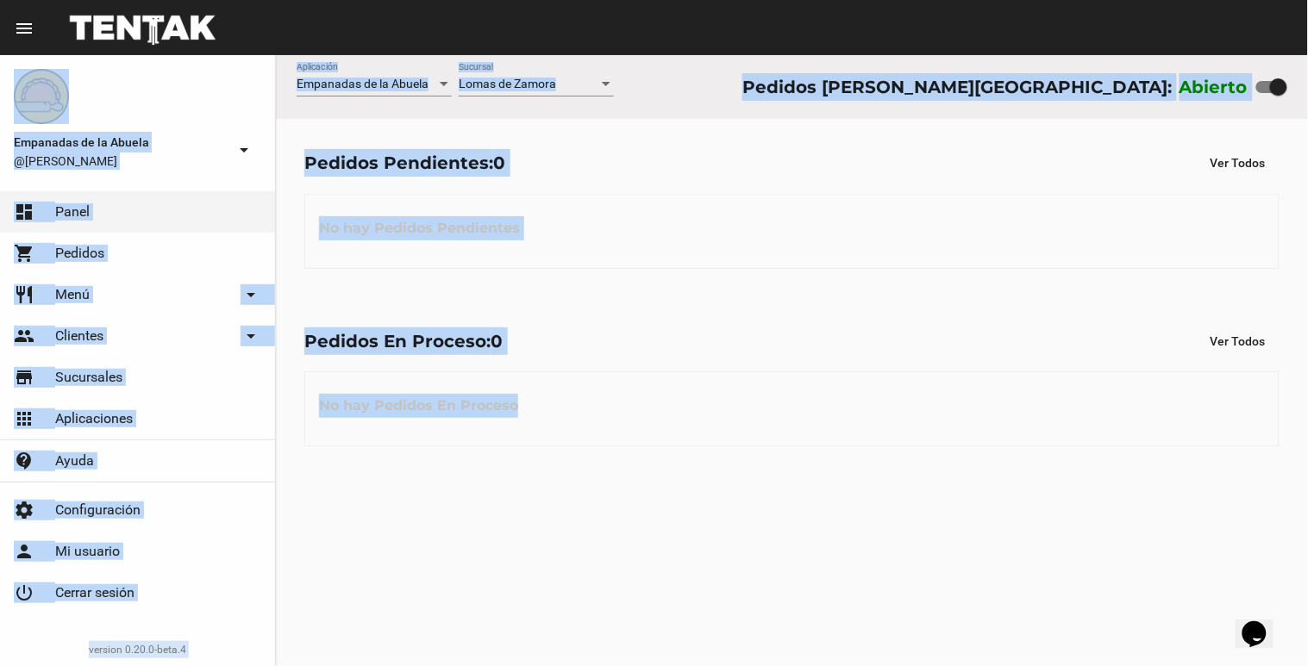
drag, startPoint x: 802, startPoint y: 665, endPoint x: 814, endPoint y: 675, distance: 15.3
click at [814, 665] on html "menu Resumen Empanadas de la Abuela @[PERSON_NAME] arrow_drop_down dashboard Pa…" at bounding box center [654, 333] width 1308 height 666
click at [791, 642] on div "Empanadas de la Abuela Aplicación [PERSON_NAME] Sucursal Pedidos [PERSON_NAME][…" at bounding box center [792, 360] width 1032 height 611
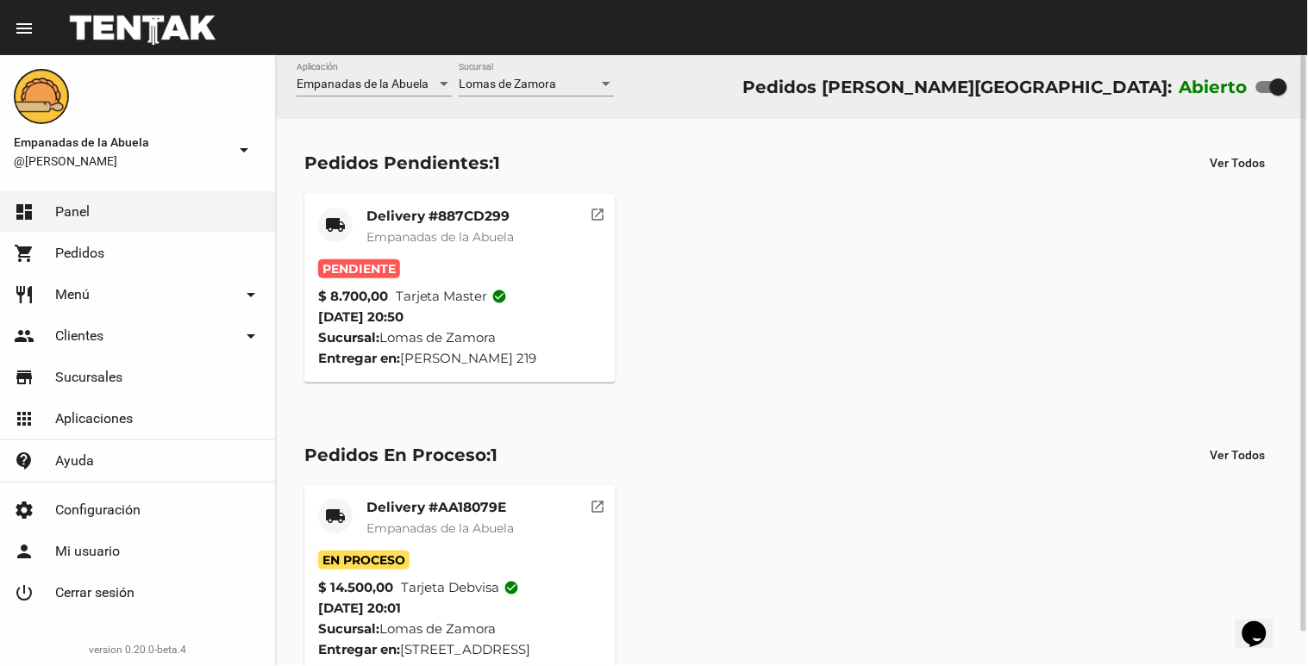
click at [377, 157] on div "Pedidos Pendientes: 1" at bounding box center [402, 163] width 196 height 28
click at [381, 227] on div "Delivery #887CD299 Empanadas de la Abuela" at bounding box center [439, 234] width 147 height 52
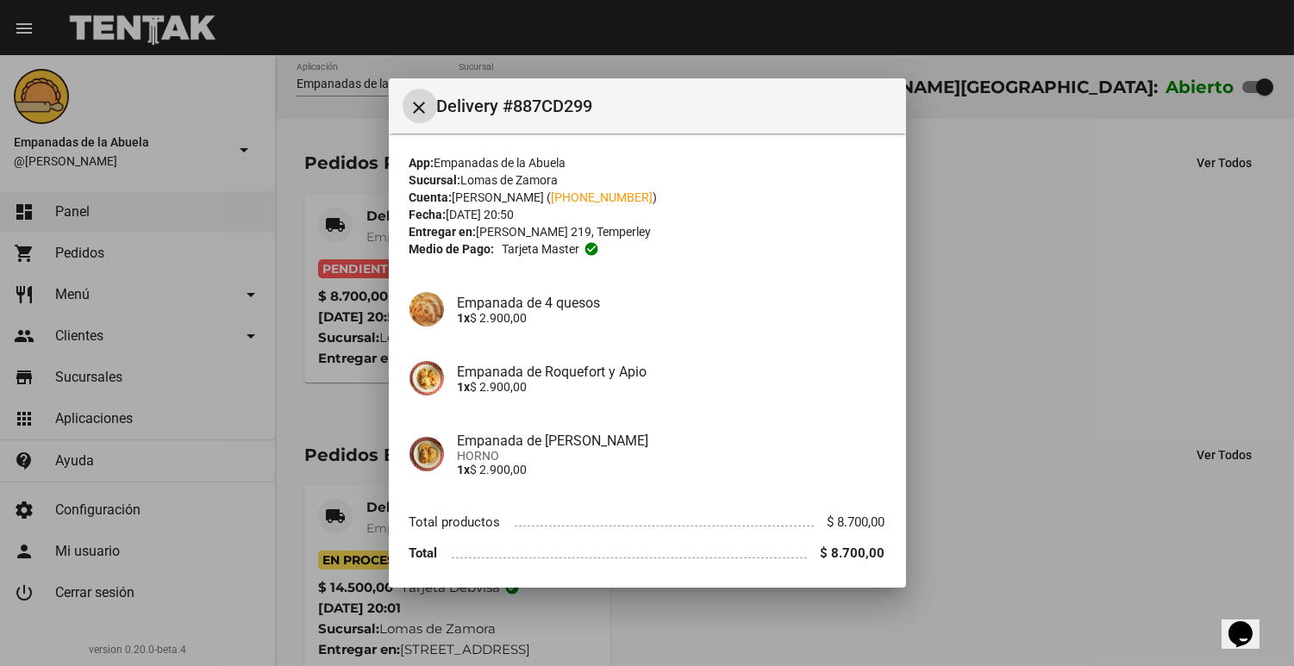
scroll to position [61, 0]
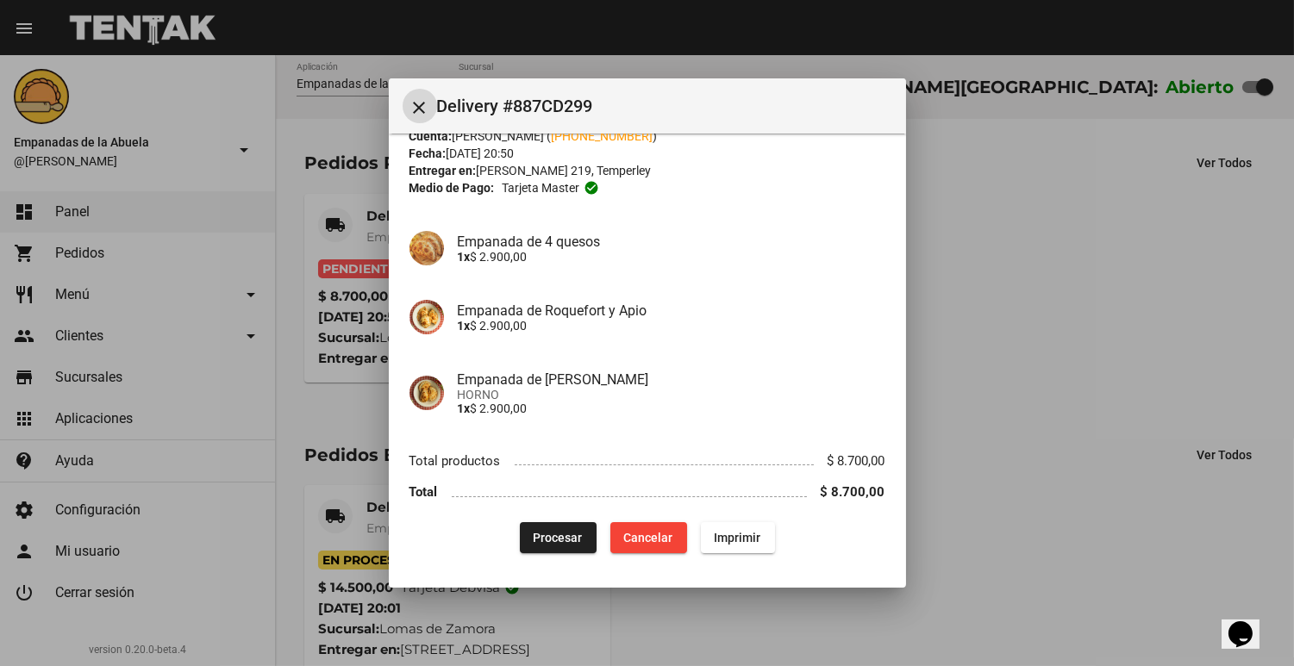
click at [534, 534] on span "Procesar" at bounding box center [558, 538] width 49 height 14
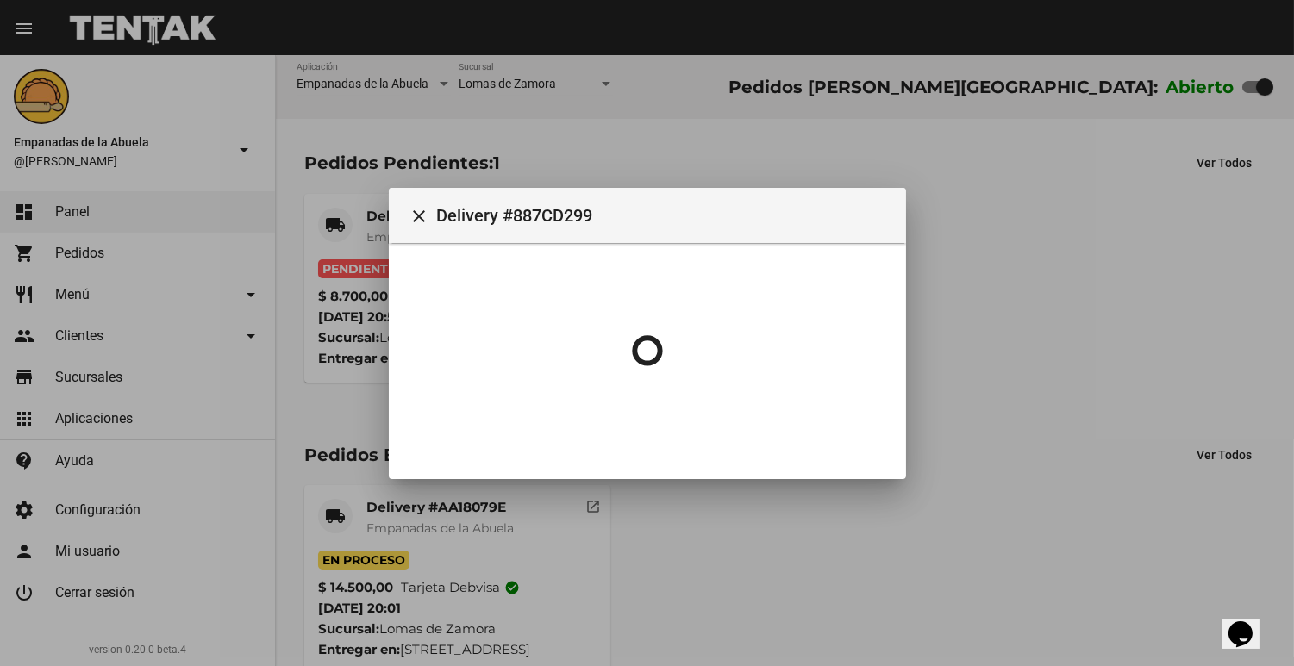
scroll to position [0, 0]
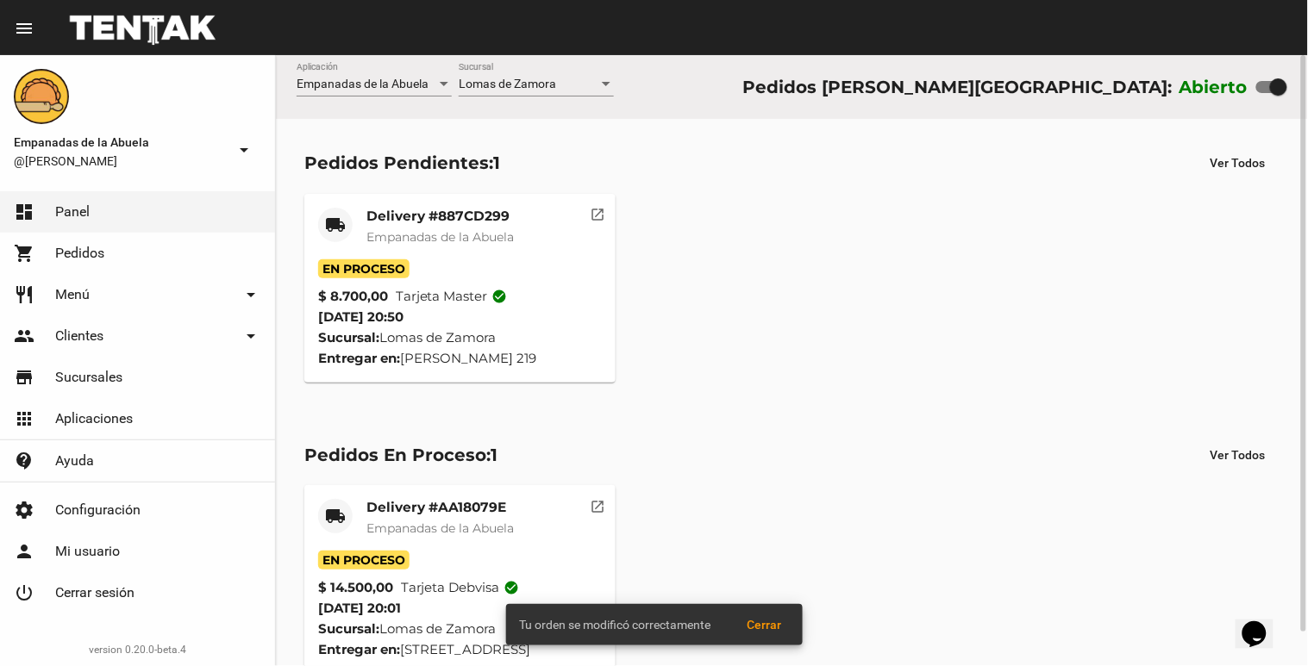
click at [437, 234] on span "Empanadas de la Abuela" at bounding box center [439, 237] width 147 height 16
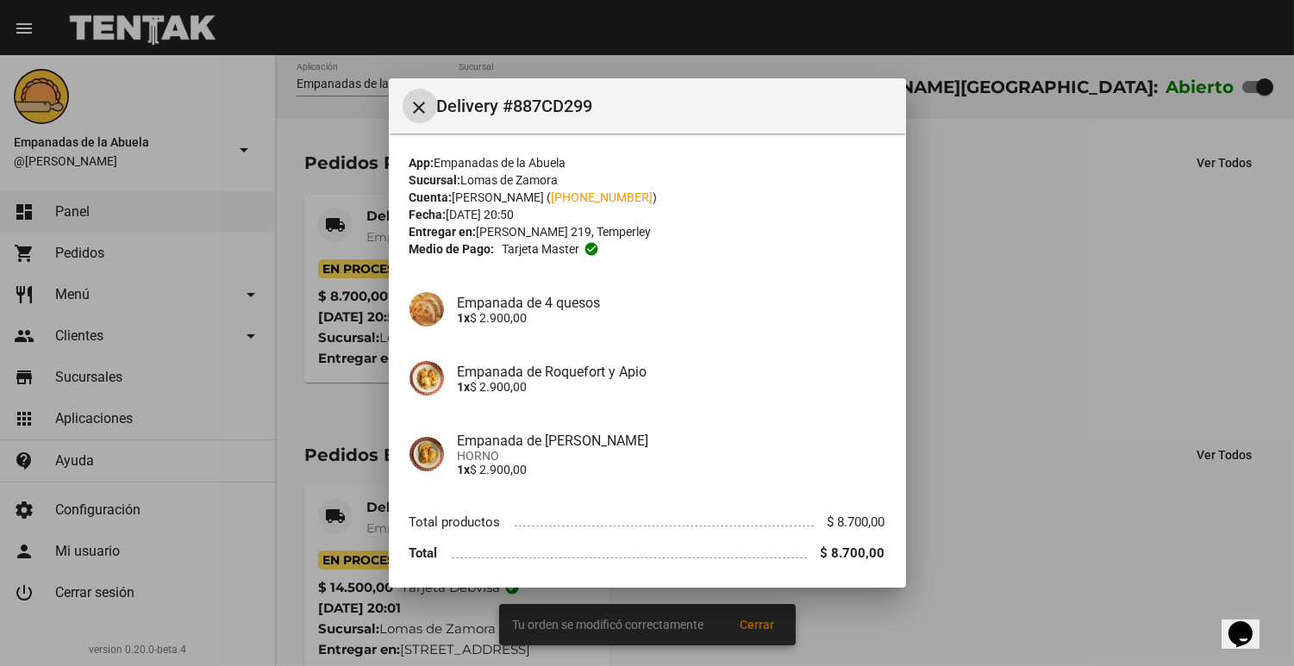
scroll to position [61, 0]
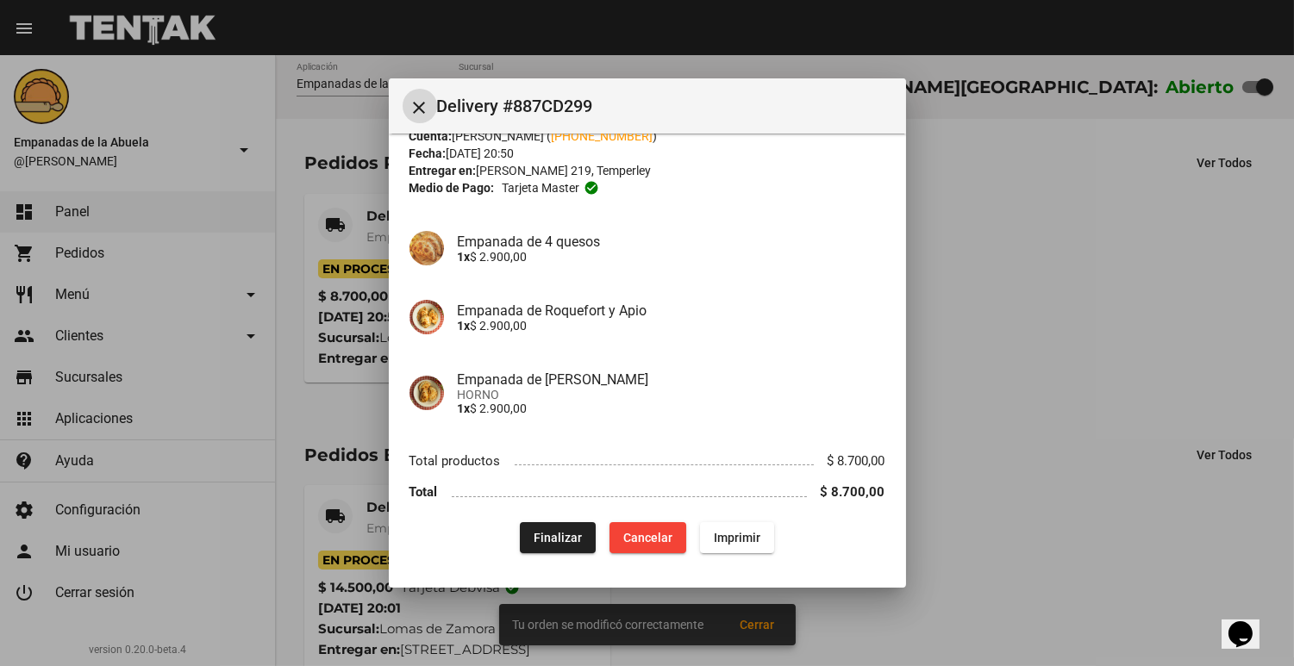
click at [738, 532] on span "Imprimir" at bounding box center [737, 538] width 47 height 14
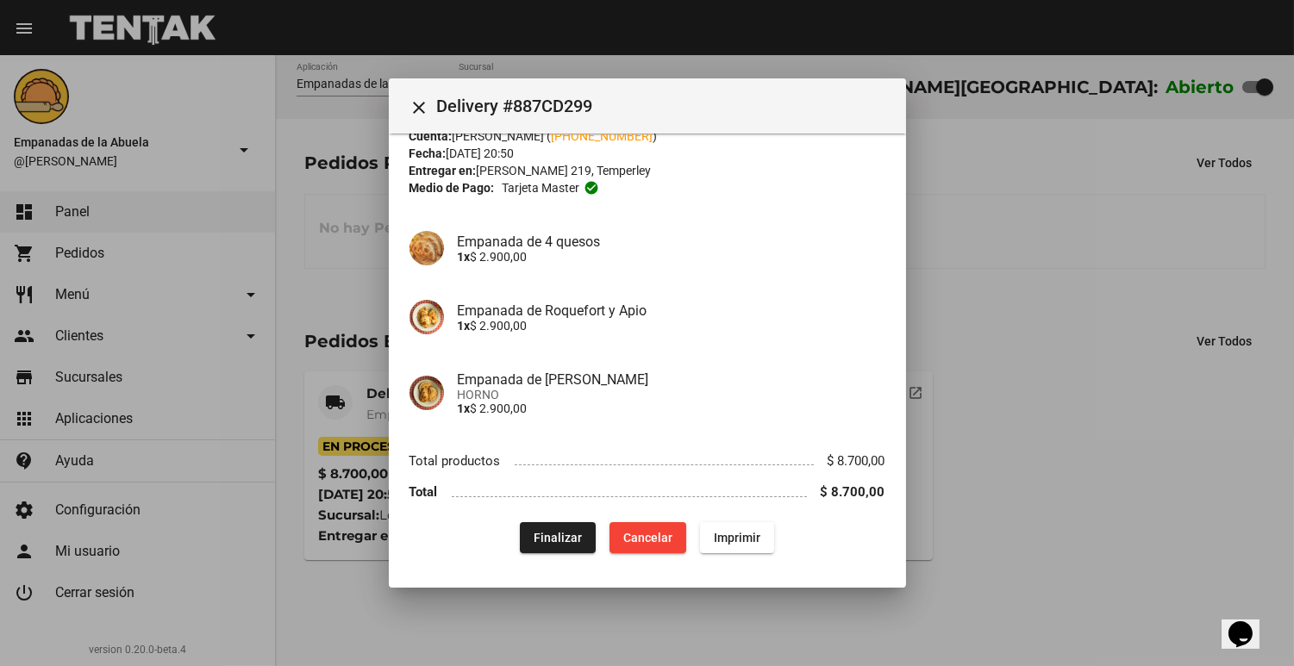
click at [1058, 202] on div at bounding box center [647, 333] width 1294 height 666
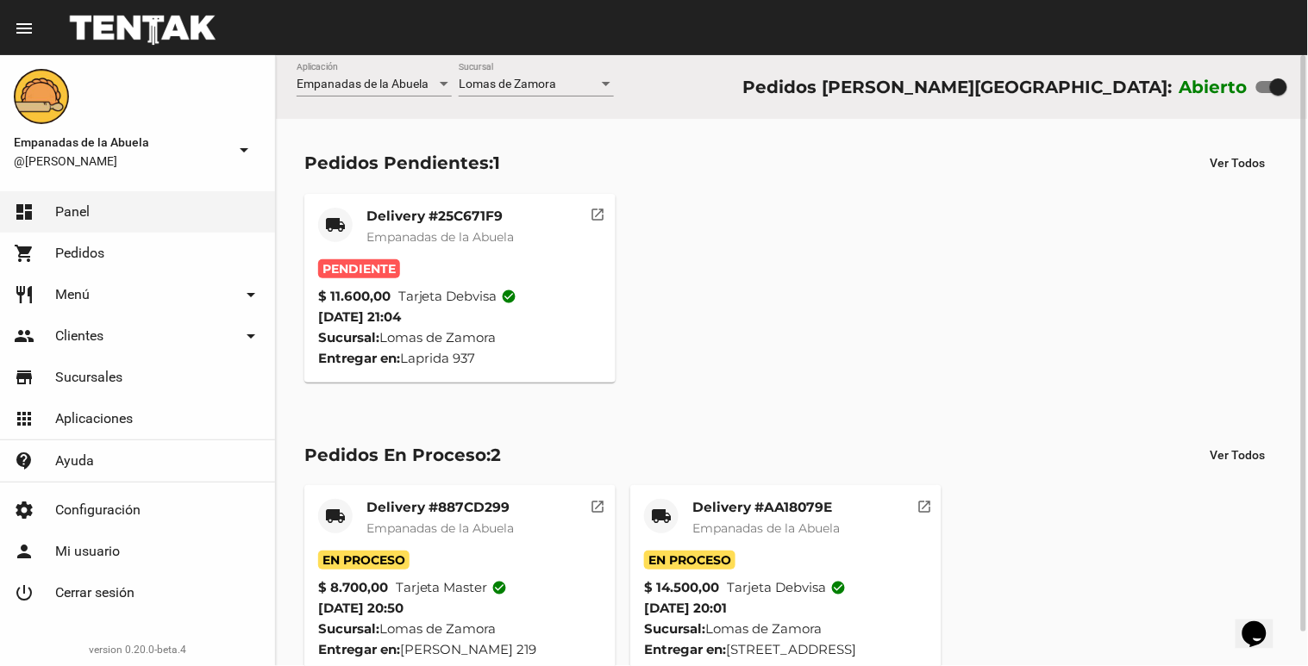
click at [435, 269] on div "Pendiente" at bounding box center [460, 268] width 284 height 19
click at [443, 237] on span "Empanadas de la Abuela" at bounding box center [439, 237] width 147 height 16
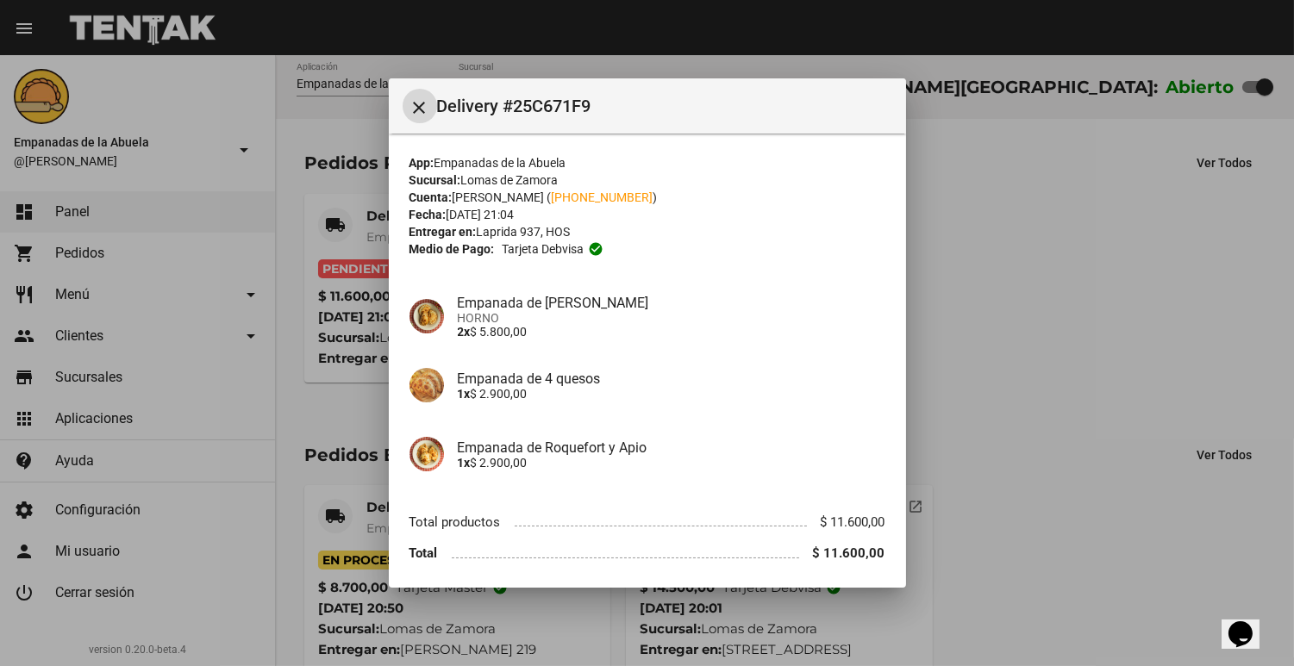
scroll to position [61, 0]
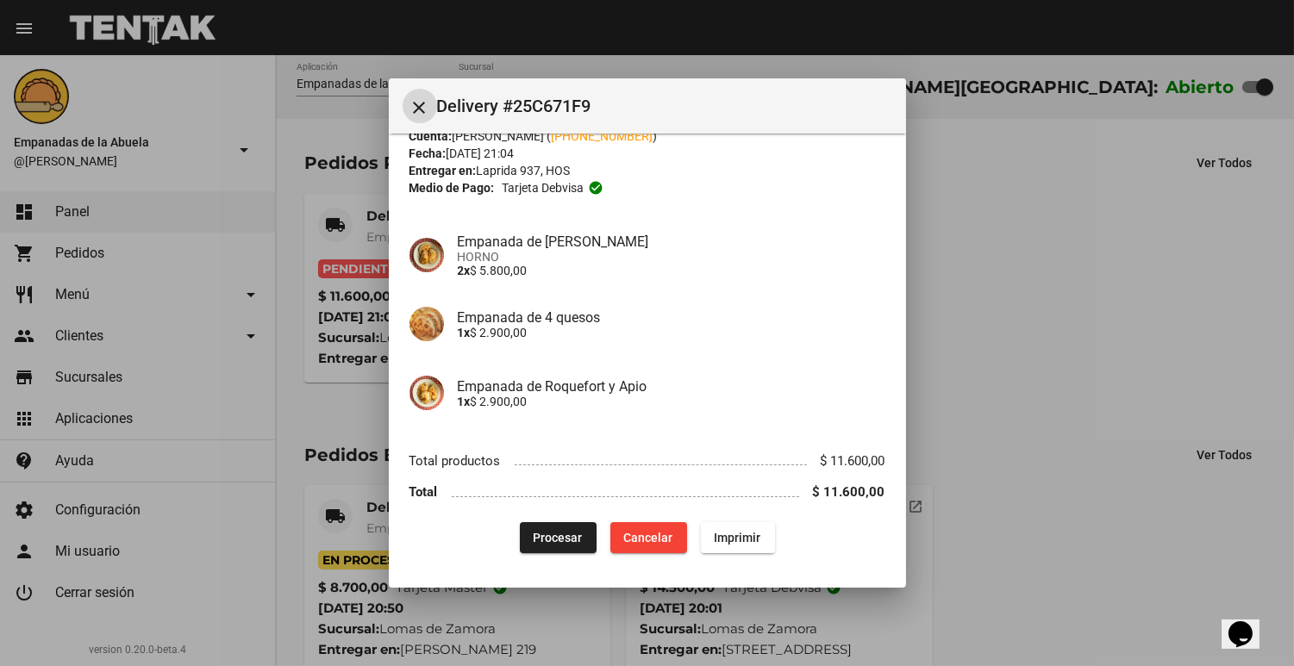
click at [558, 534] on span "Procesar" at bounding box center [558, 538] width 49 height 14
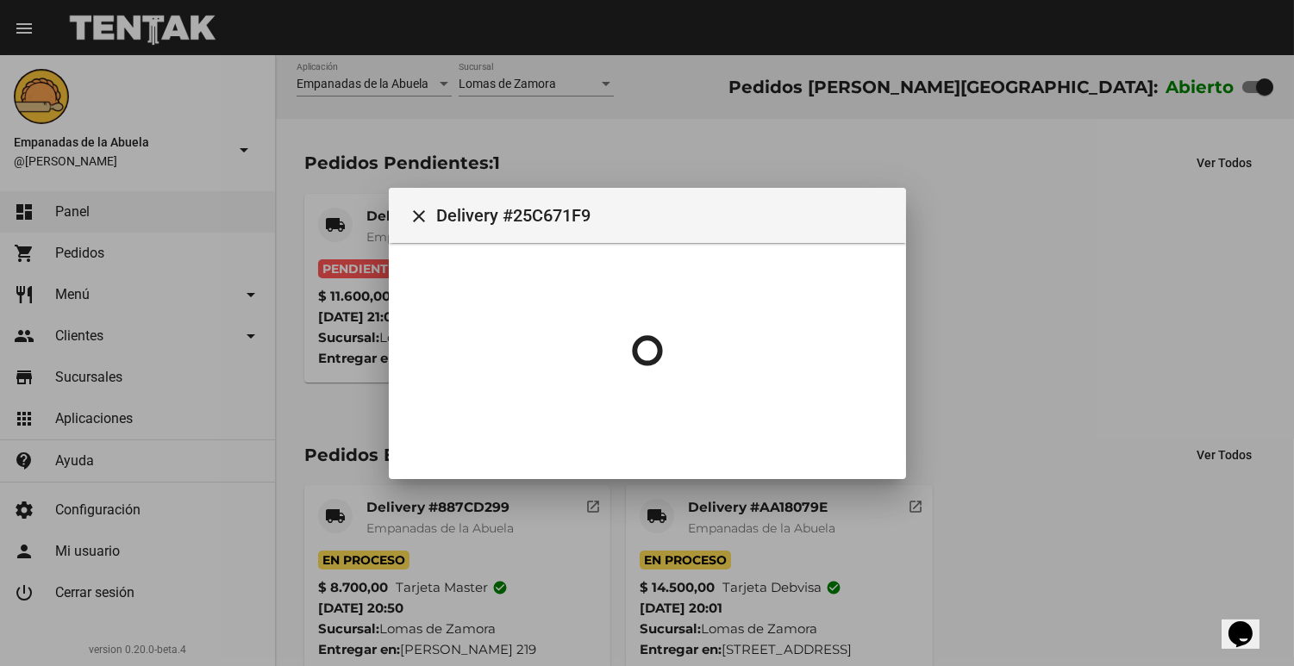
scroll to position [0, 0]
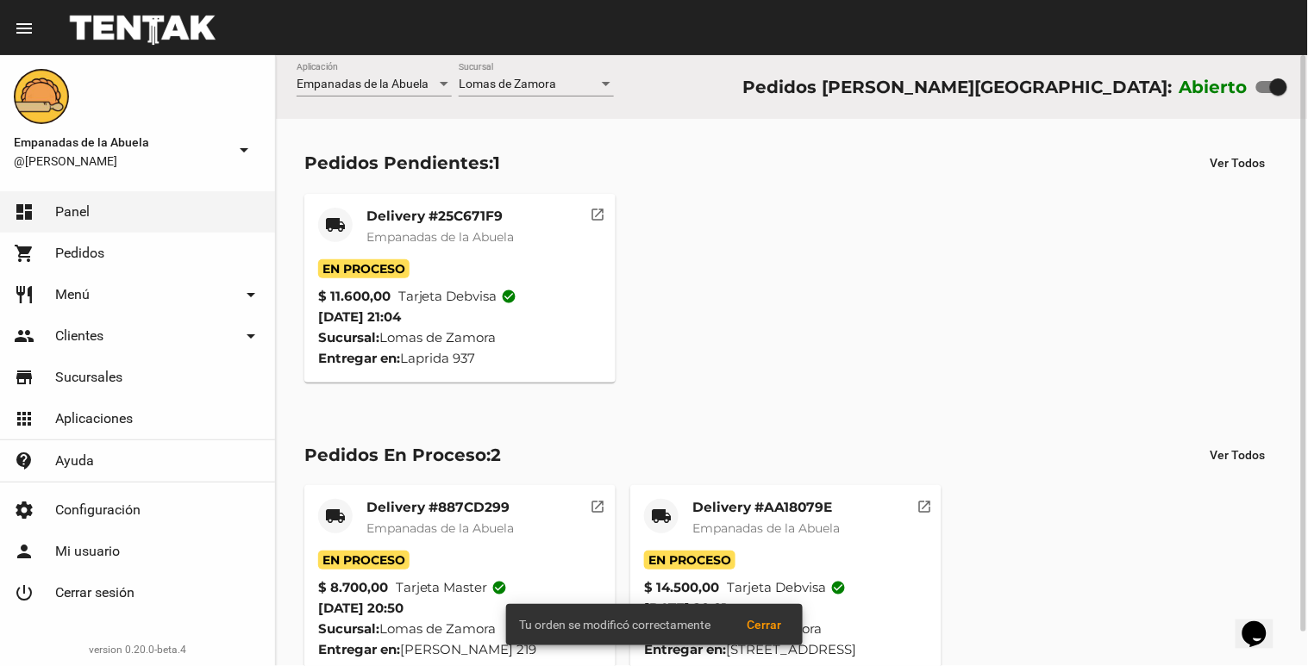
click at [512, 222] on mat-card-title "Delivery #25C671F9" at bounding box center [439, 216] width 147 height 17
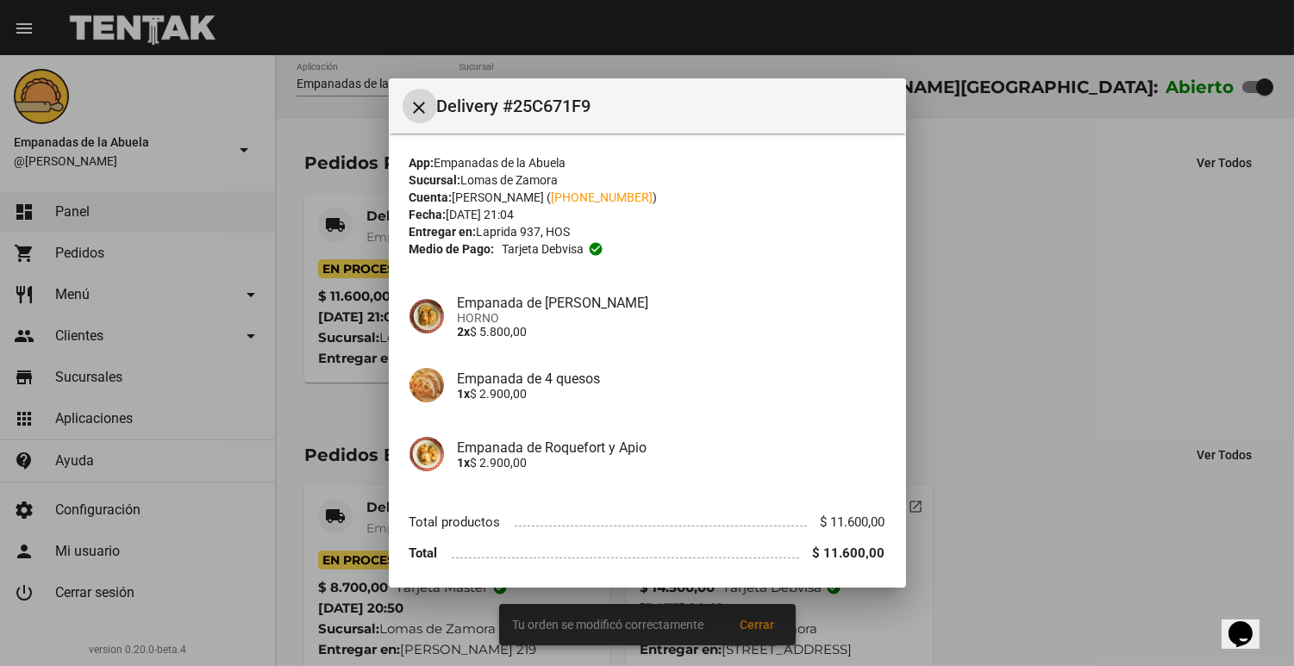
scroll to position [61, 0]
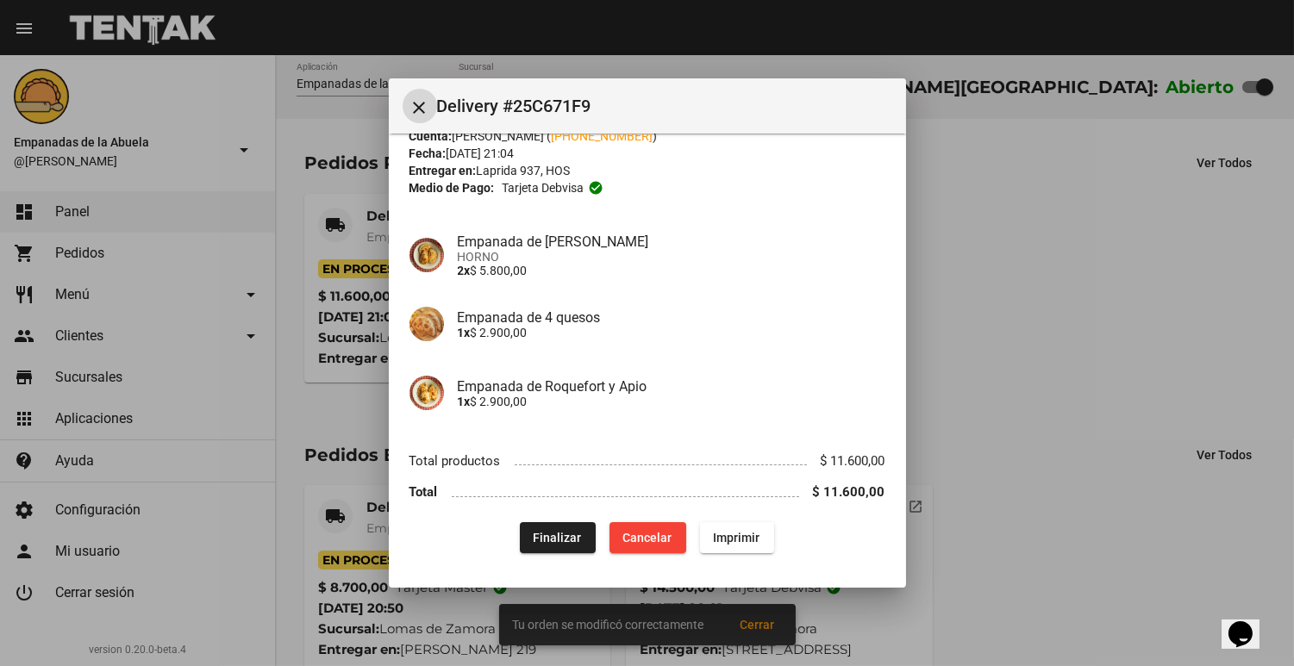
click at [736, 532] on span "Imprimir" at bounding box center [737, 538] width 47 height 14
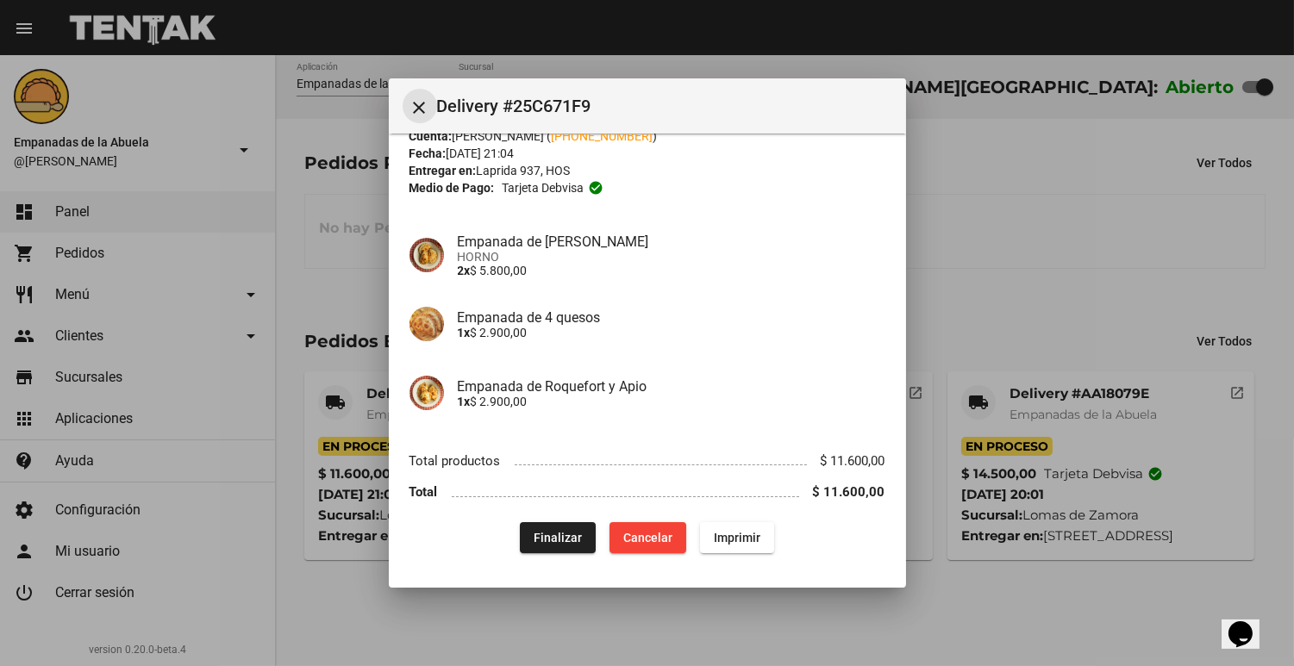
click at [412, 110] on mat-icon "close" at bounding box center [419, 107] width 21 height 21
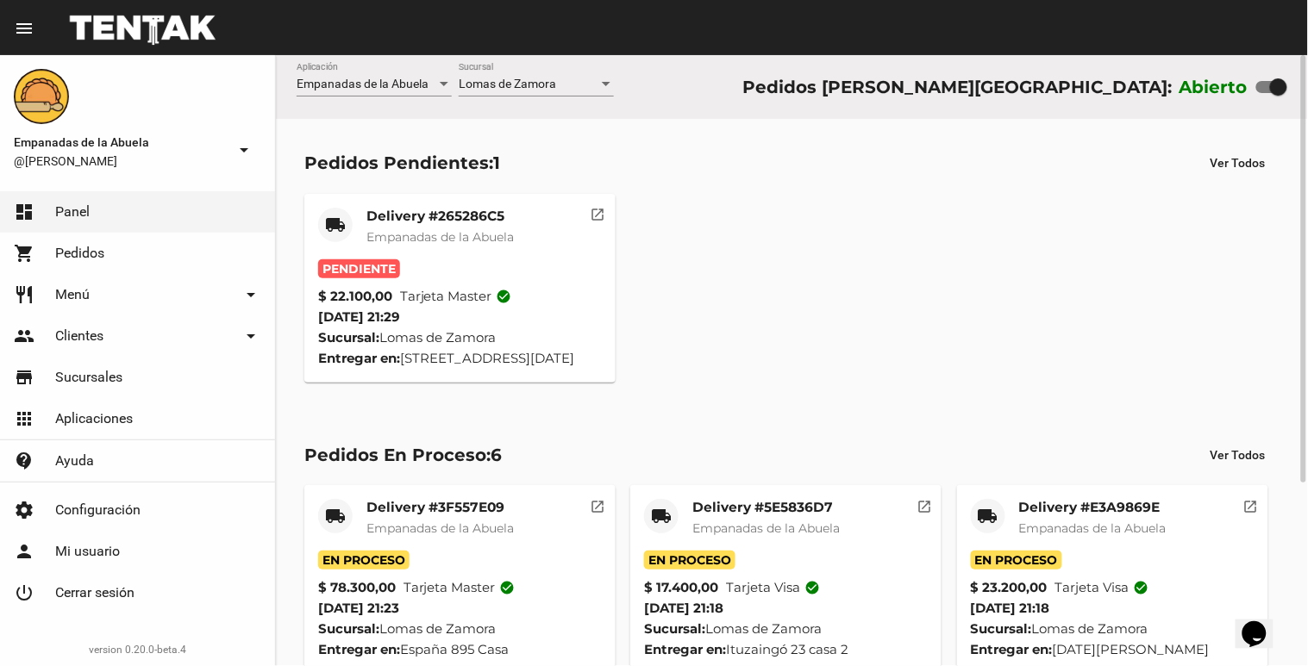
click at [454, 239] on span "Empanadas de la Abuela" at bounding box center [439, 237] width 147 height 16
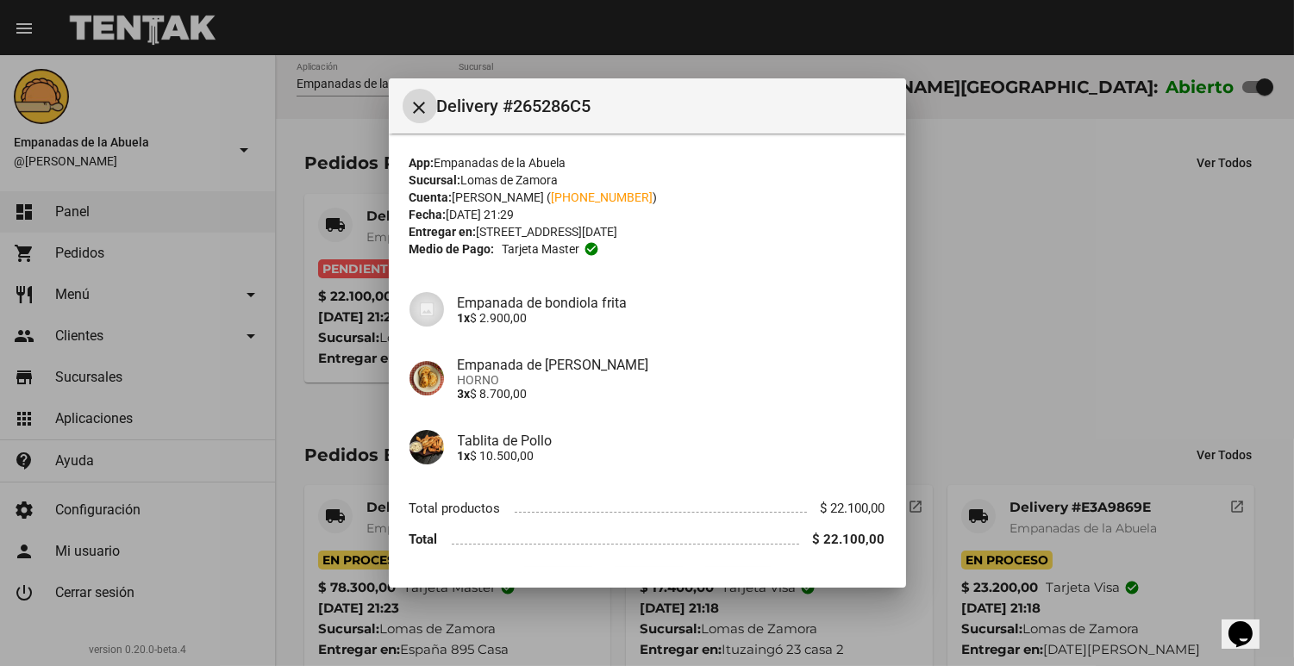
scroll to position [47, 0]
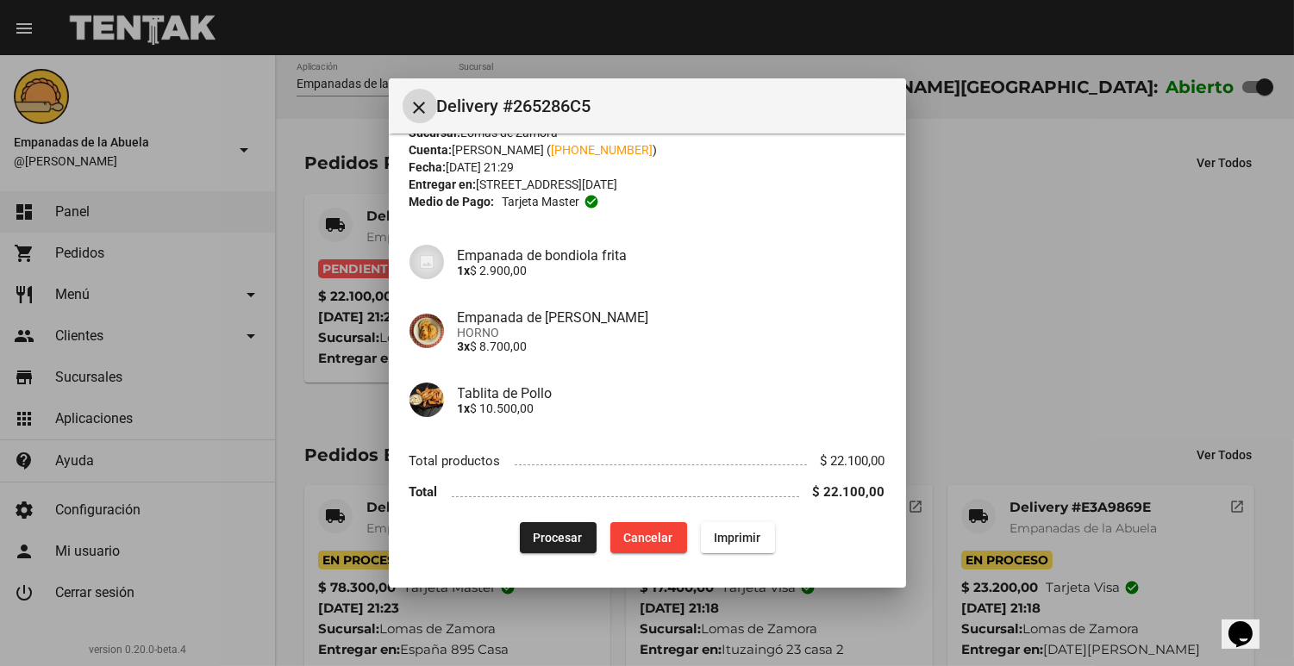
click at [535, 534] on span "Procesar" at bounding box center [558, 538] width 49 height 14
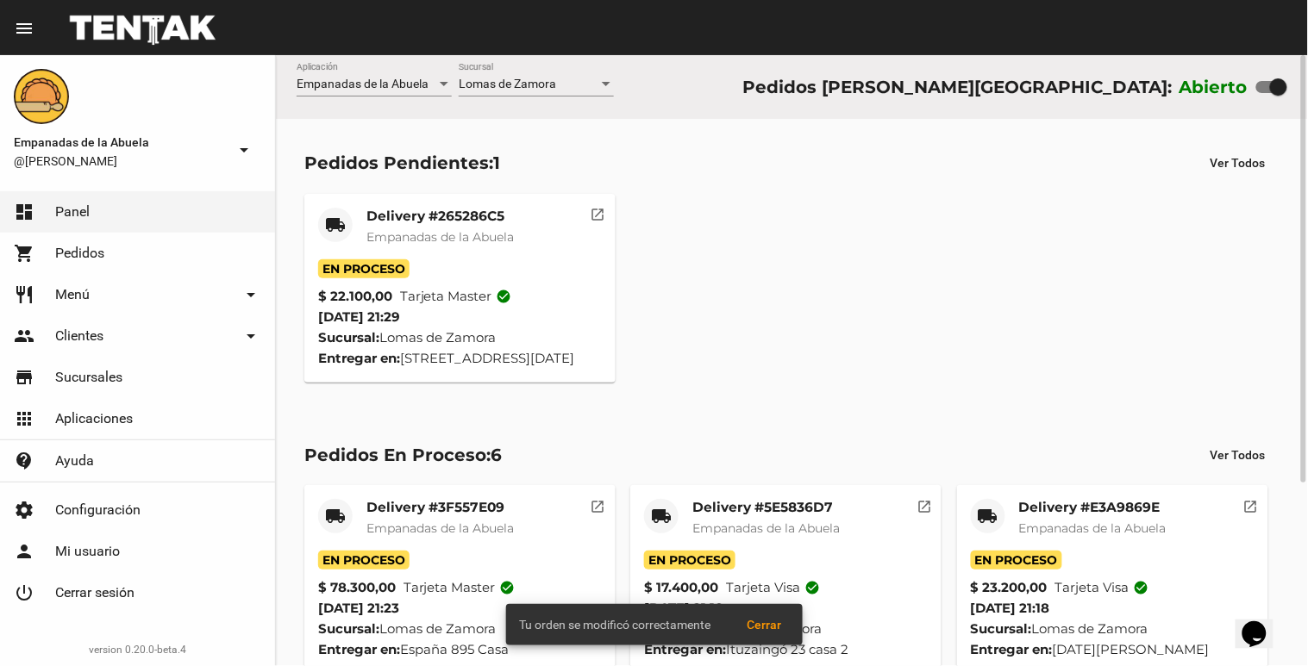
click at [392, 234] on span "Empanadas de la Abuela" at bounding box center [439, 237] width 147 height 16
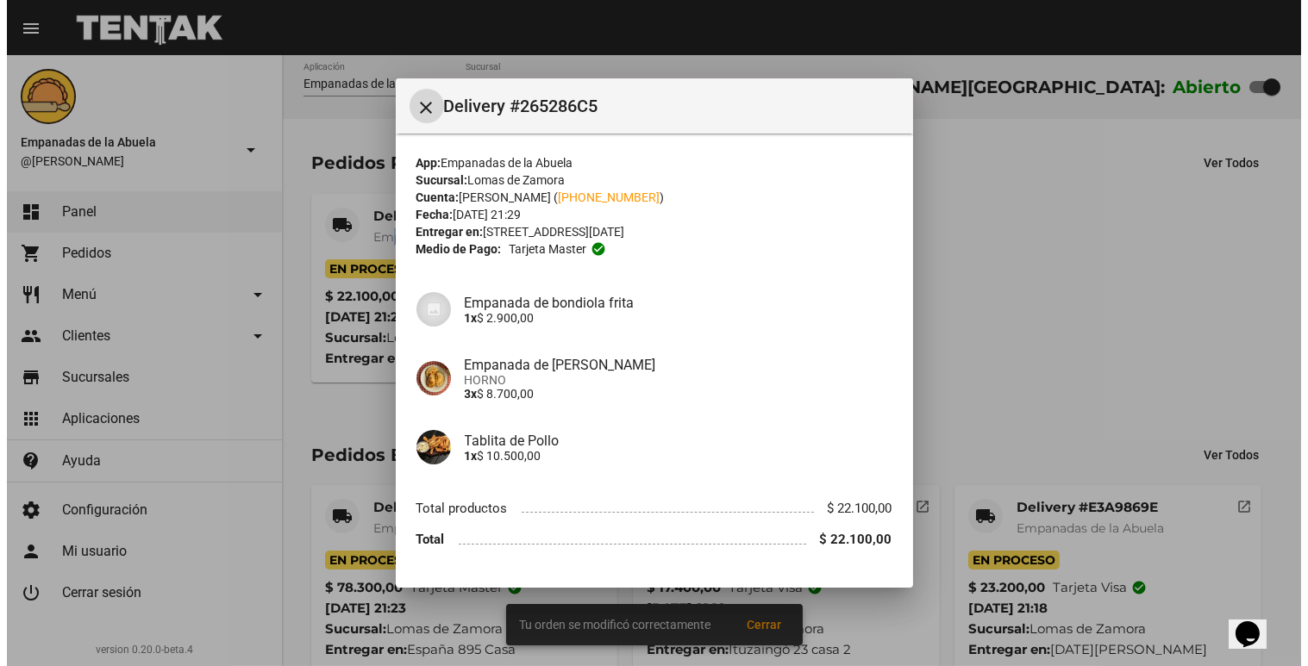
scroll to position [47, 0]
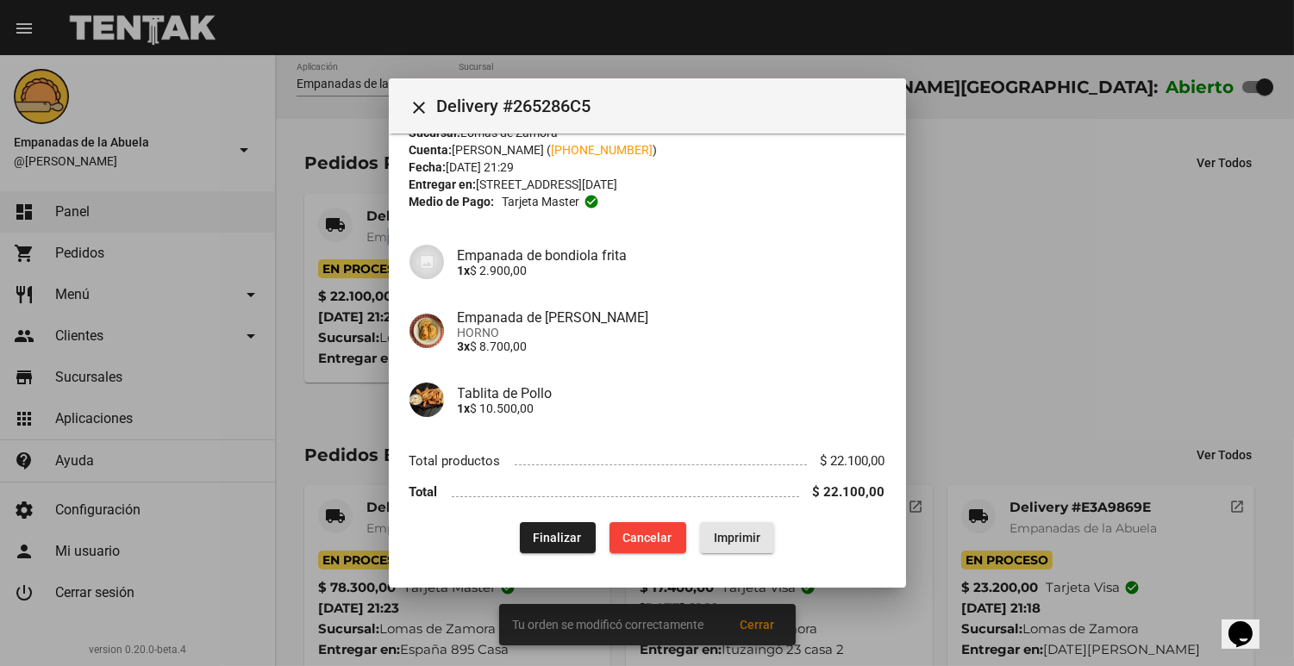
click at [746, 544] on button "Imprimir" at bounding box center [737, 537] width 74 height 31
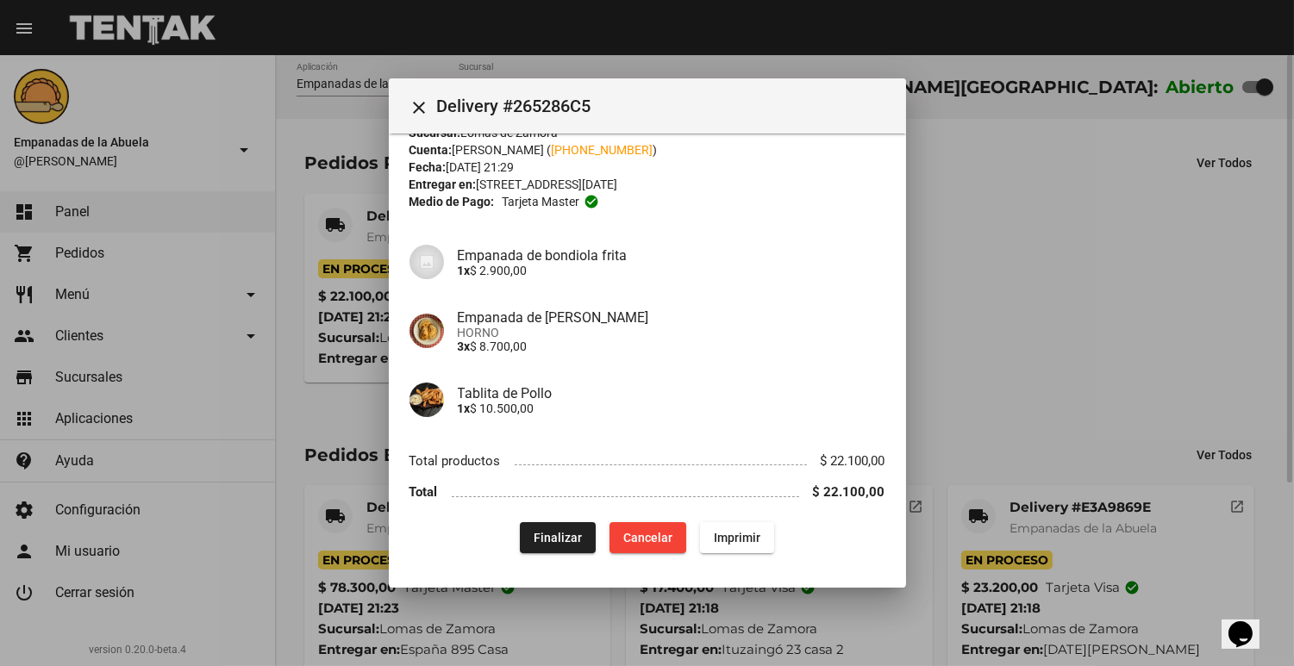
click at [1067, 407] on div at bounding box center [647, 333] width 1294 height 666
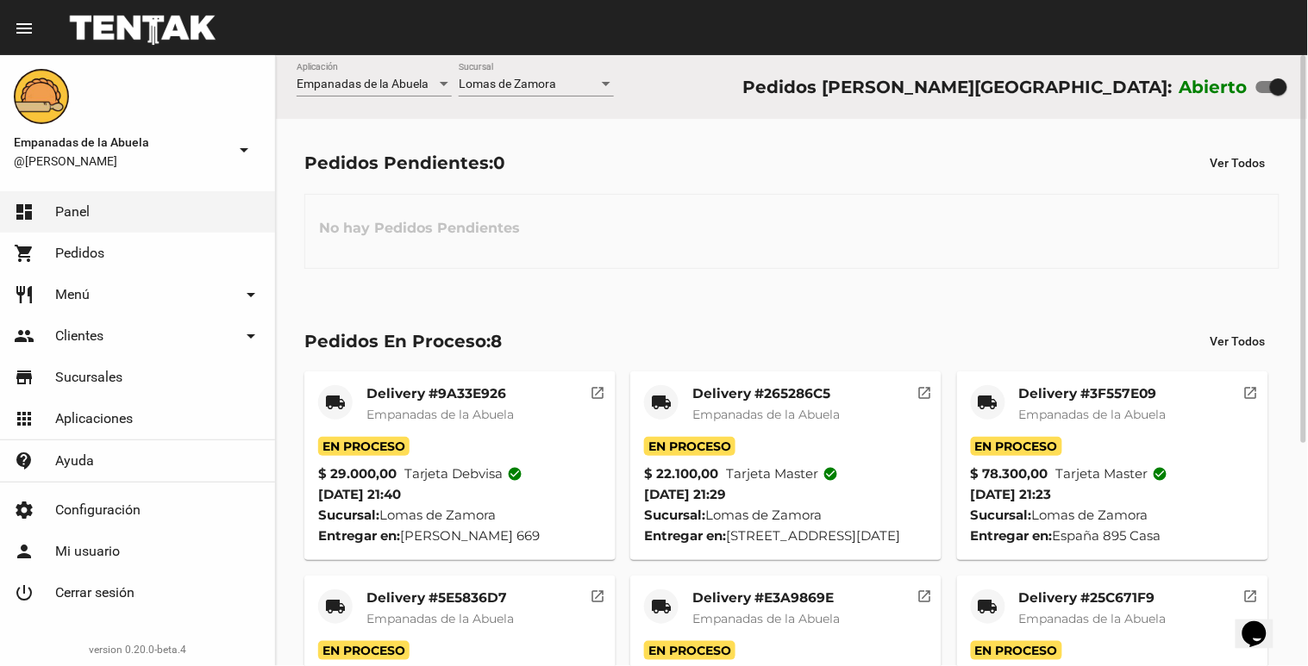
drag, startPoint x: 1252, startPoint y: 75, endPoint x: 1255, endPoint y: 87, distance: 12.3
click at [1255, 87] on div "Abierto" at bounding box center [1233, 87] width 108 height 28
drag, startPoint x: 1255, startPoint y: 87, endPoint x: 1271, endPoint y: 79, distance: 18.1
click at [1271, 79] on div at bounding box center [1278, 86] width 17 height 17
click at [1264, 93] on input "checkbox" at bounding box center [1264, 93] width 1 height 1
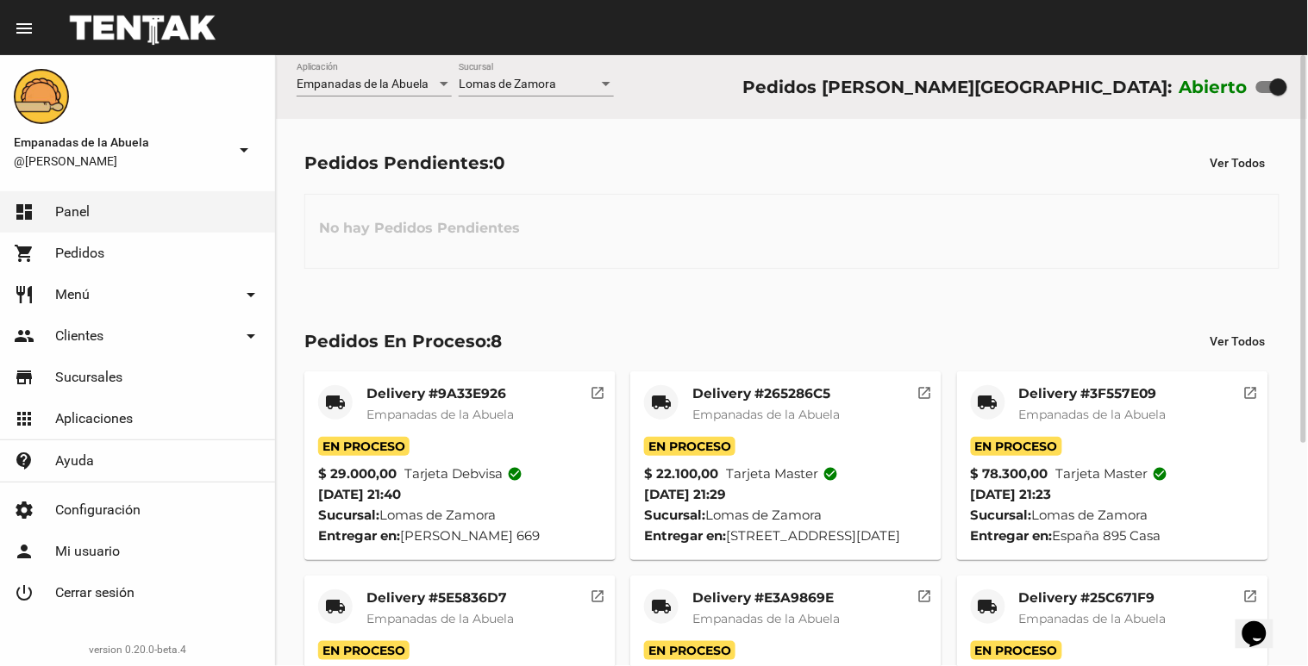
checkbox input "false"
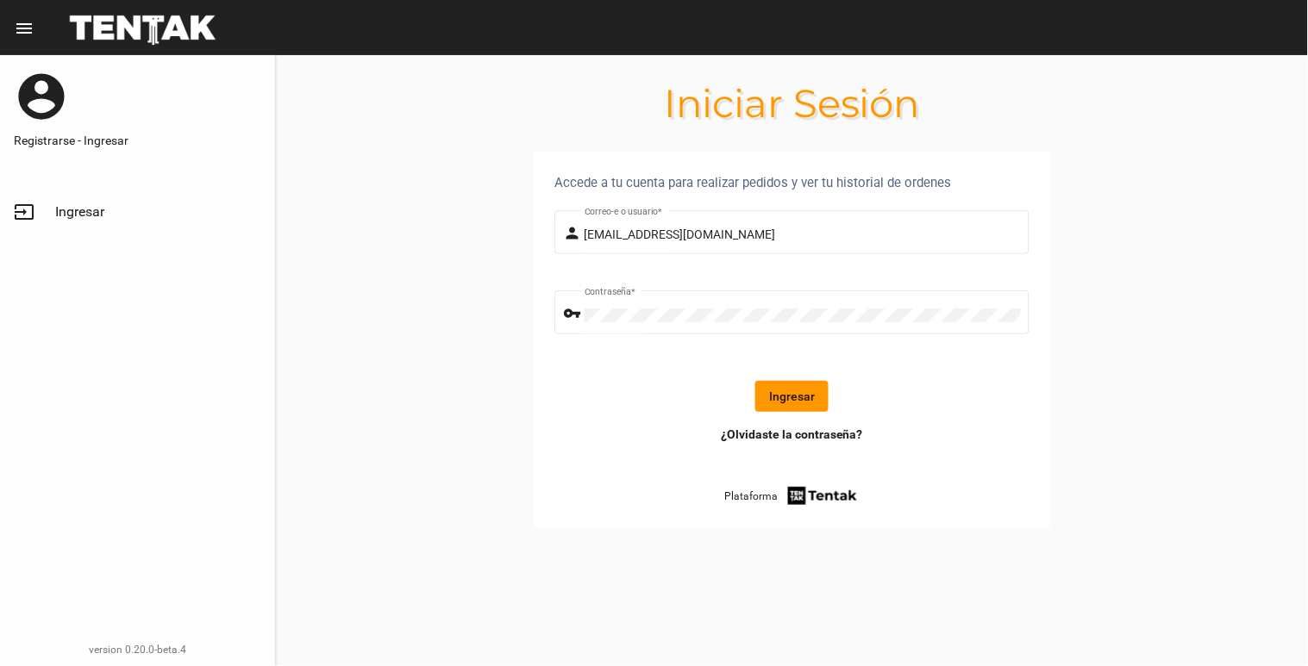
click at [823, 385] on button "Ingresar" at bounding box center [791, 396] width 73 height 31
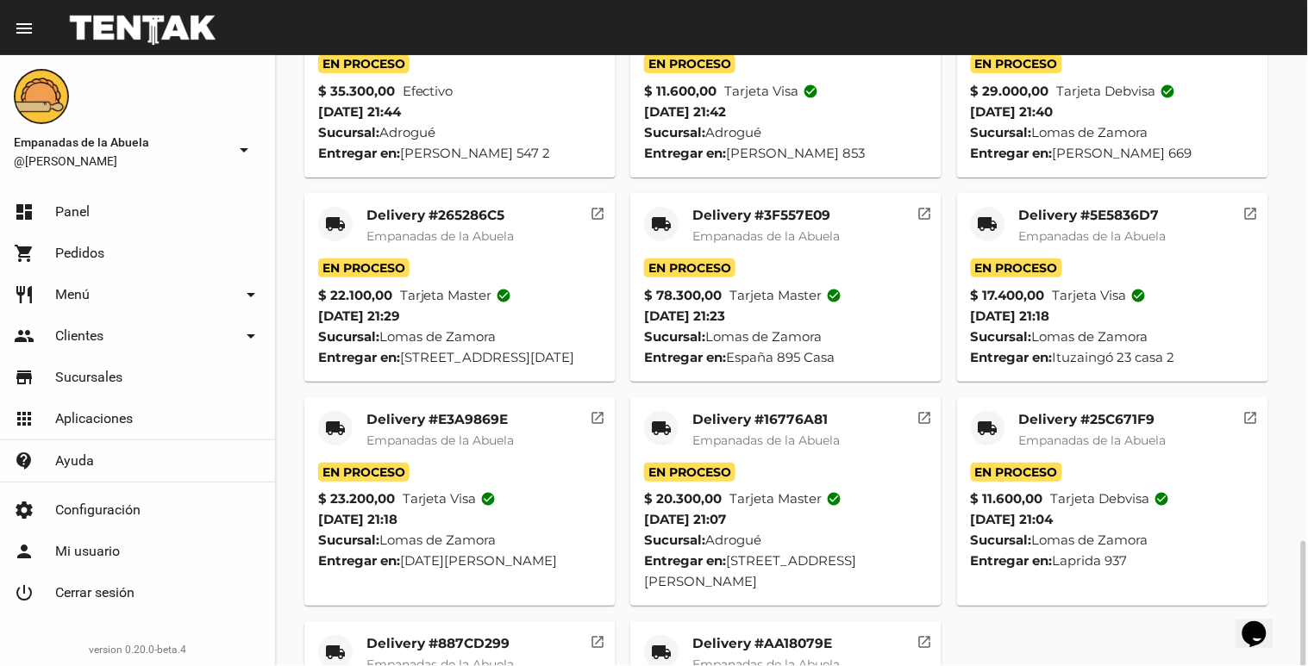
scroll to position [574, 0]
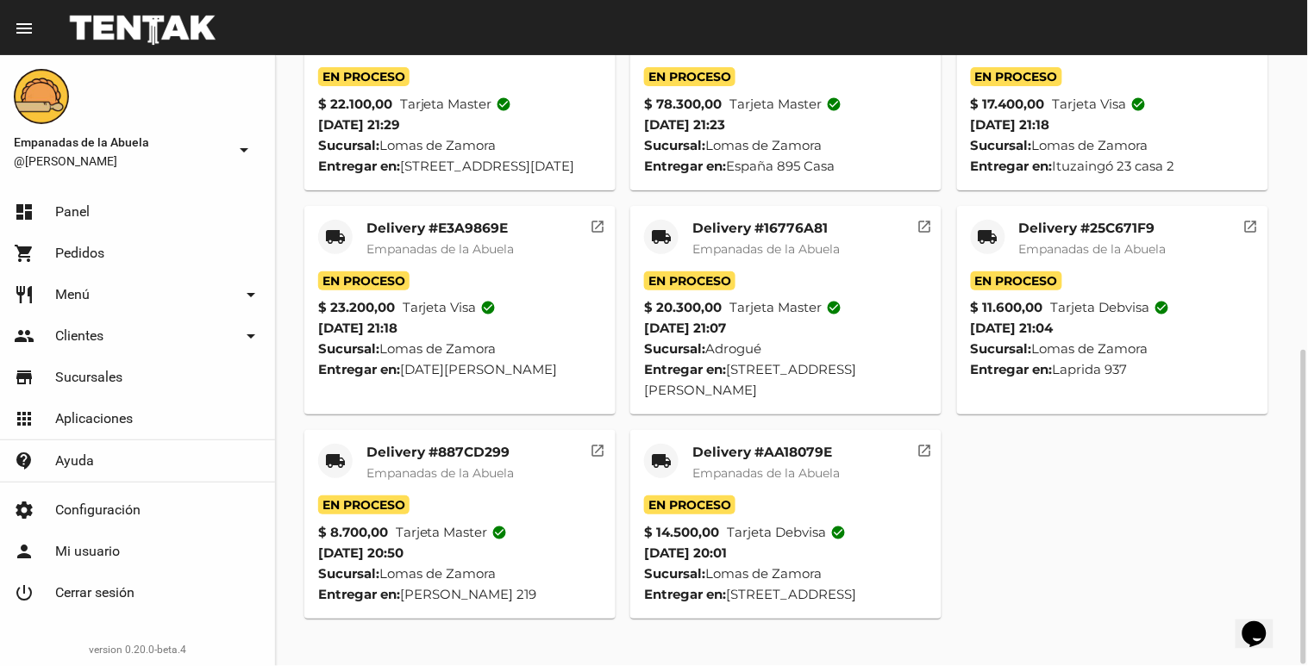
click at [1113, 257] on span "Empanadas de la Abuela" at bounding box center [1092, 249] width 147 height 16
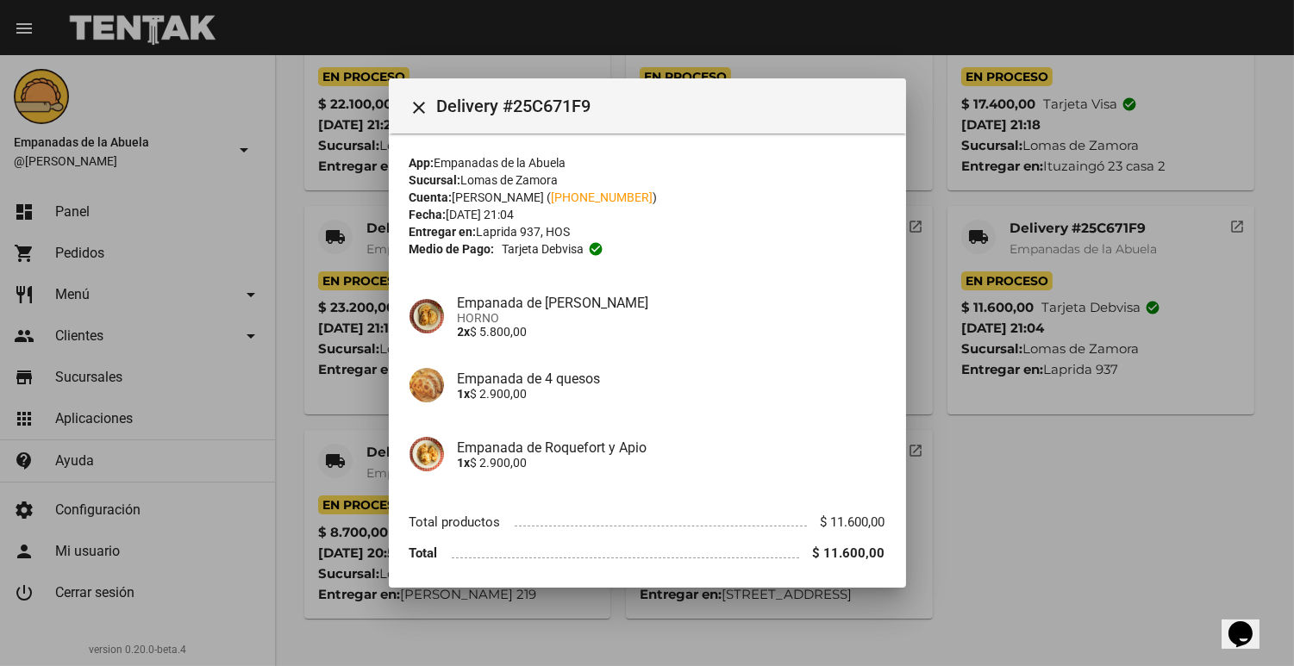
drag, startPoint x: 694, startPoint y: 446, endPoint x: 731, endPoint y: 436, distance: 38.3
click at [695, 446] on h4 "Empanada de Roquefort y Apio" at bounding box center [672, 448] width 428 height 16
click at [1027, 517] on div at bounding box center [647, 333] width 1294 height 666
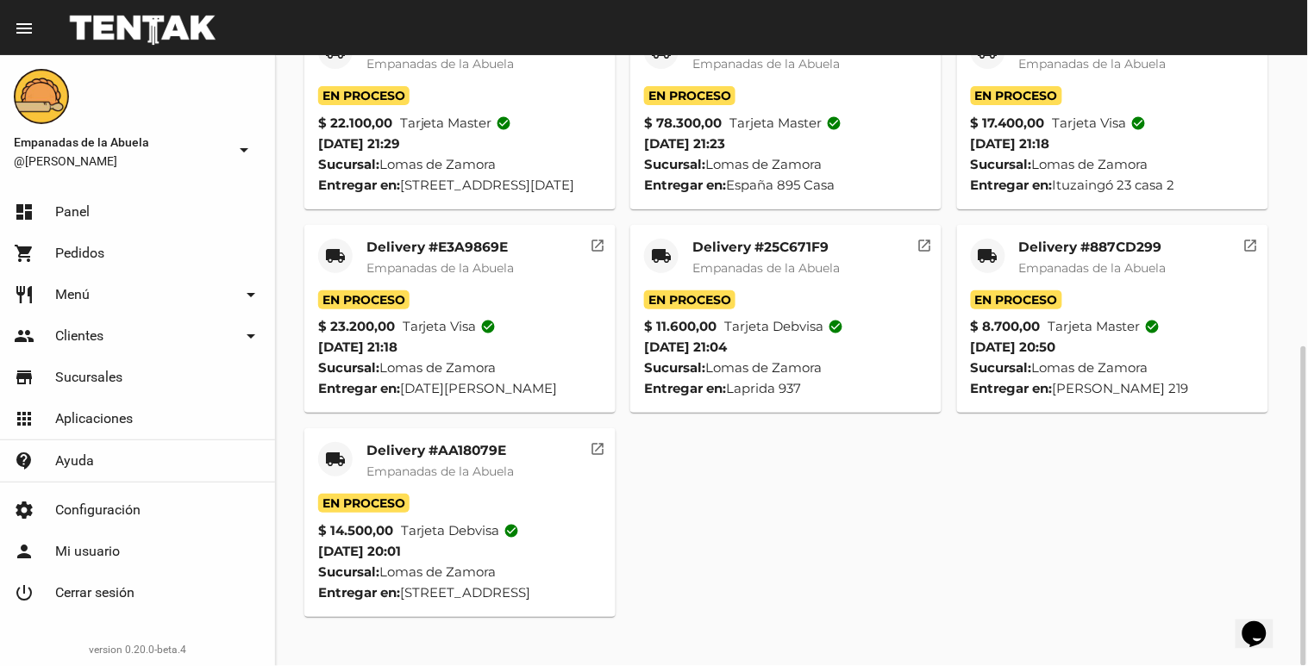
scroll to position [0, 0]
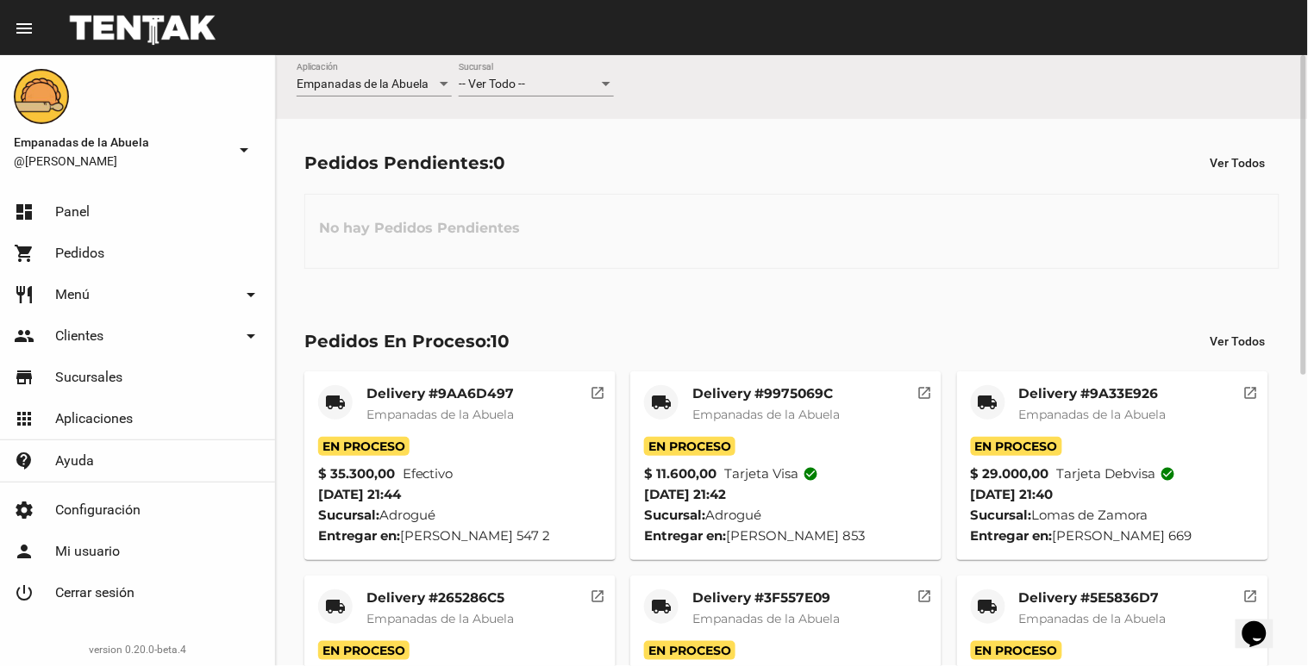
click at [496, 87] on span "-- Ver Todo --" at bounding box center [492, 84] width 66 height 14
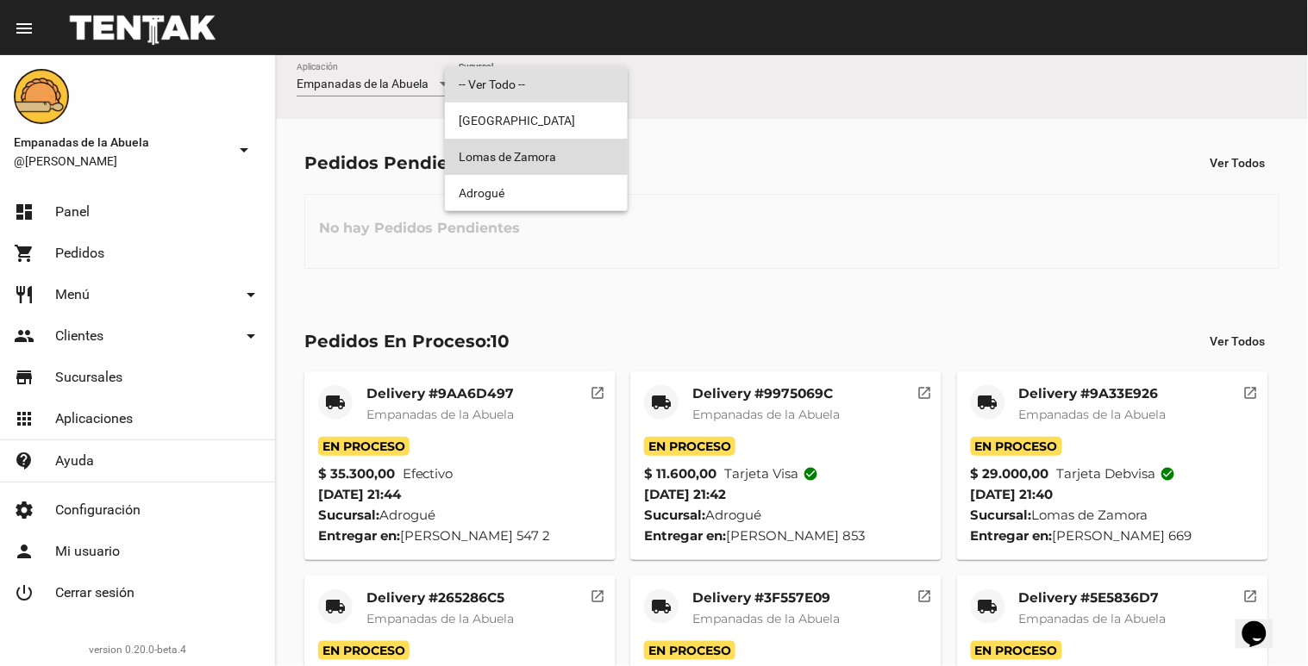
click at [528, 161] on span "Lomas de Zamora" at bounding box center [536, 157] width 155 height 36
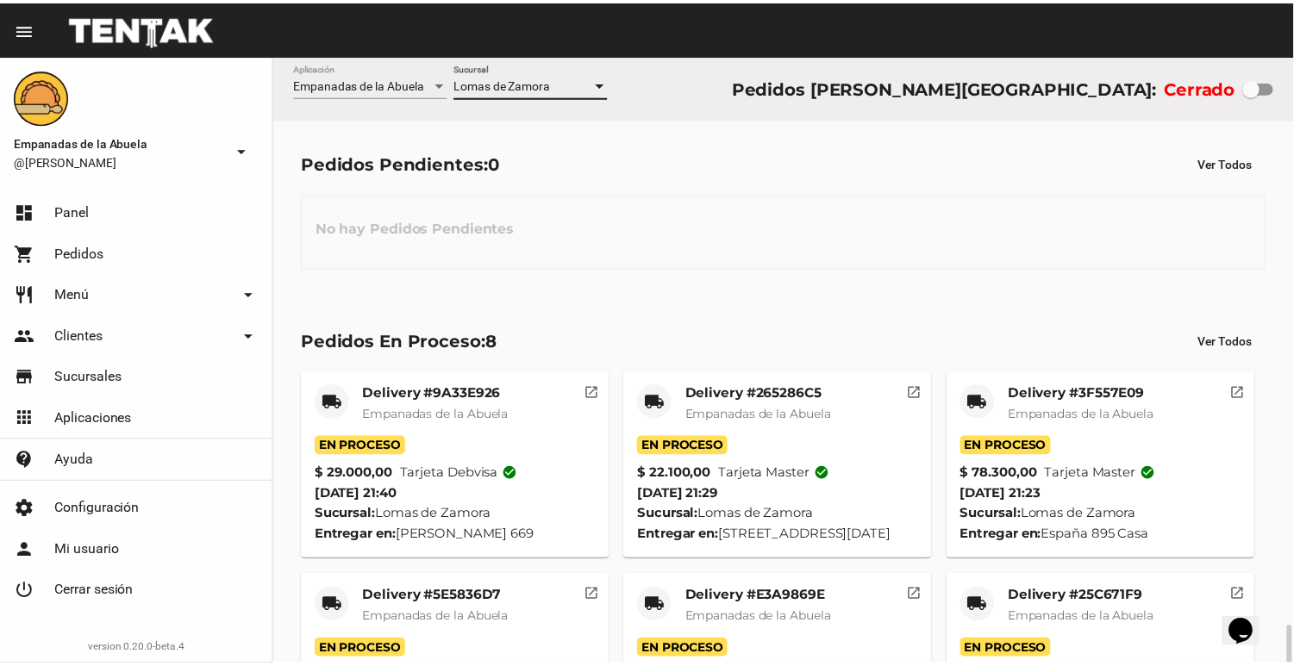
scroll to position [351, 0]
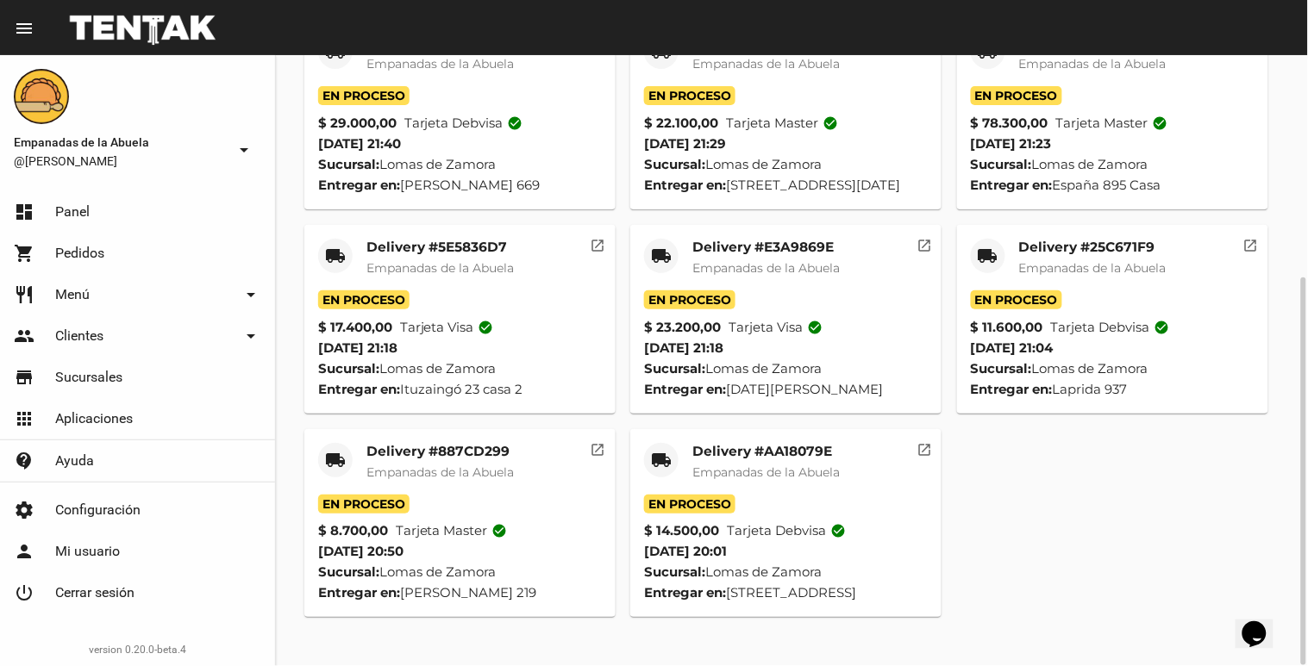
click at [735, 460] on mat-card-title "Delivery #AA18079E" at bounding box center [765, 451] width 147 height 17
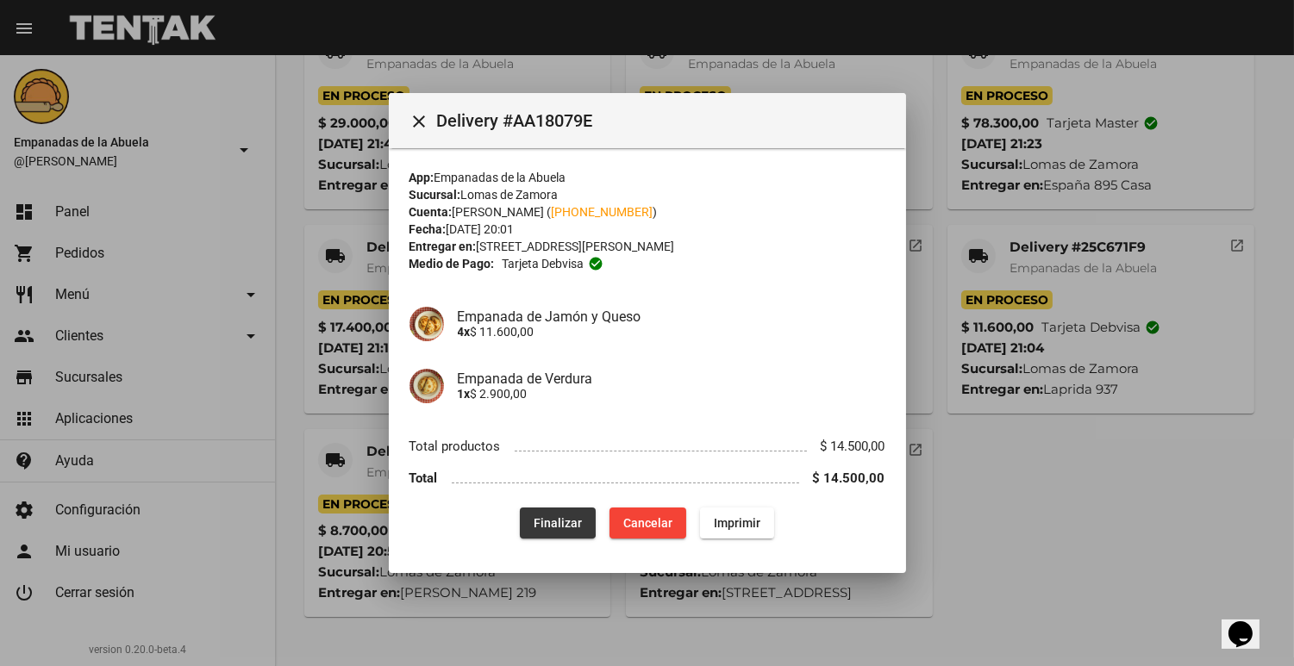
click at [540, 517] on span "Finalizar" at bounding box center [558, 523] width 48 height 14
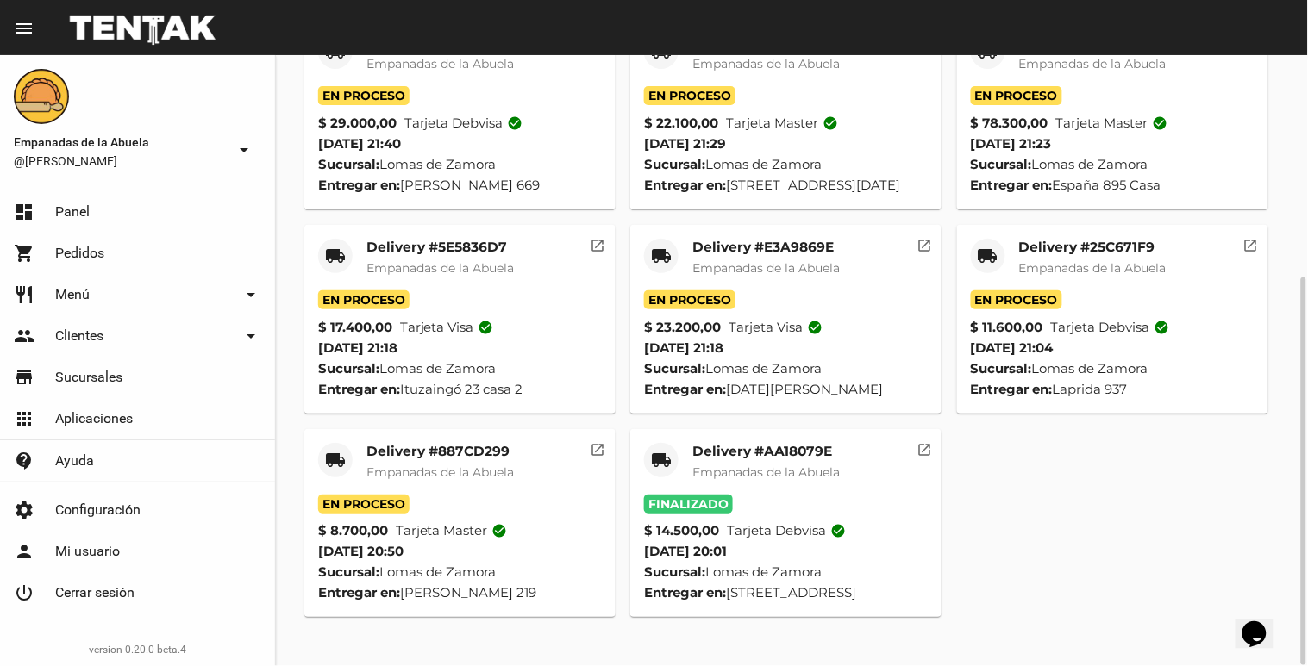
click at [480, 460] on mat-card-title "Delivery #887CD299" at bounding box center [439, 451] width 147 height 17
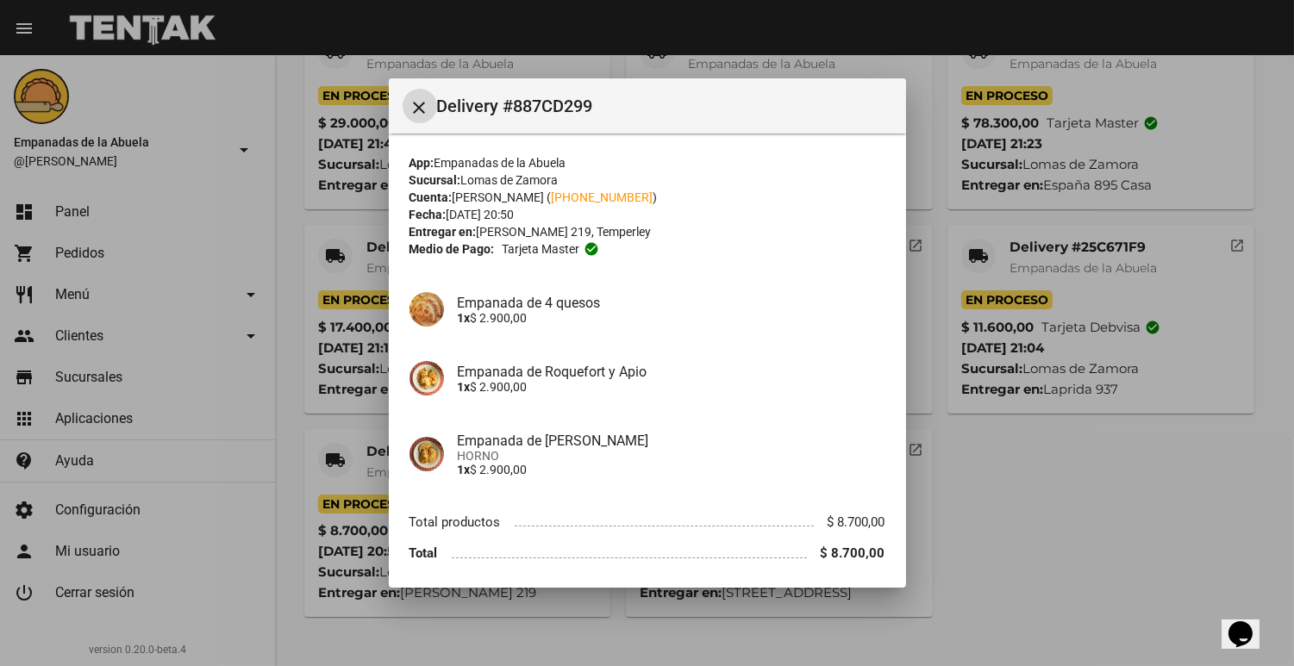
scroll to position [61, 0]
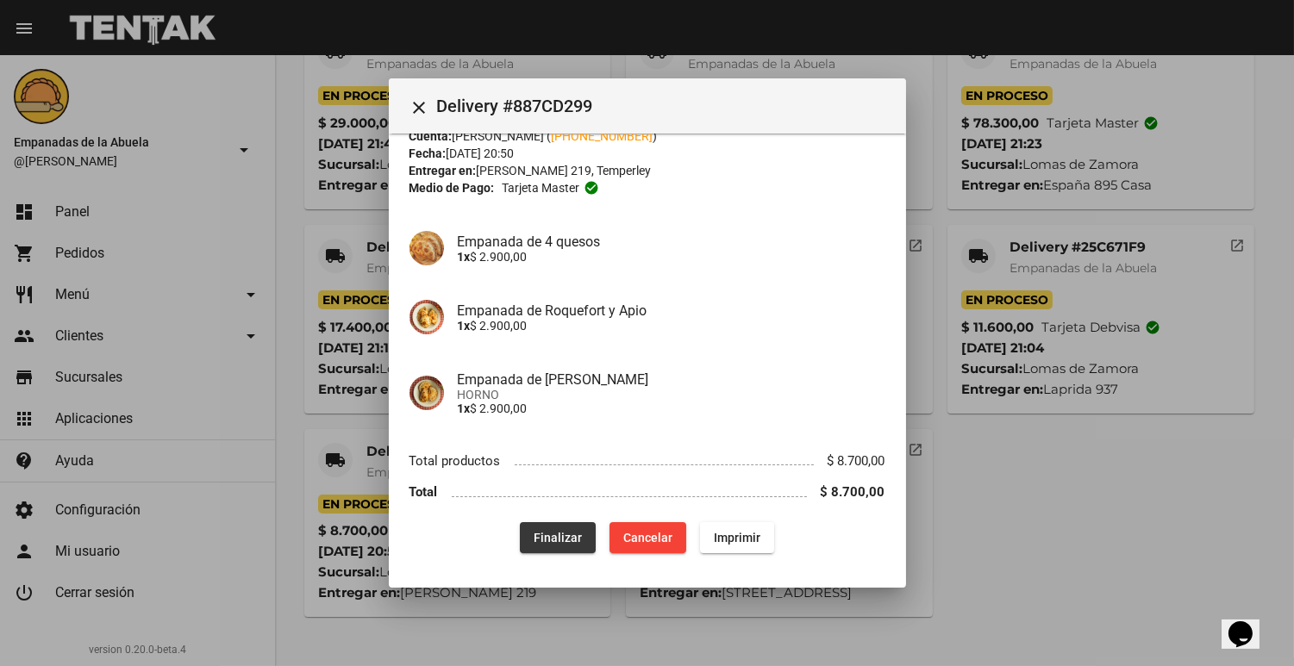
click at [547, 522] on button "Finalizar" at bounding box center [558, 537] width 76 height 31
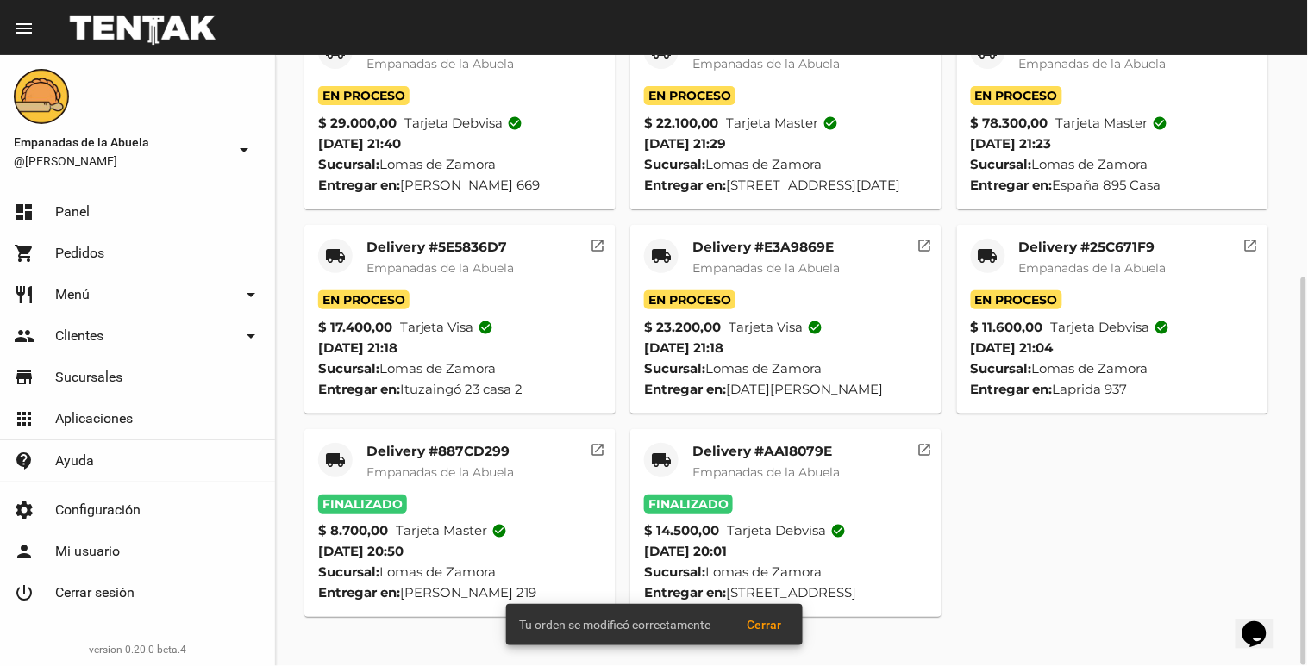
click at [1141, 255] on mat-card "local_shipping Delivery #25C671F9 Empanadas de la Abuela En Proceso $ 11.600,00…" at bounding box center [1112, 319] width 311 height 189
click at [1092, 256] on mat-card-title "Delivery #25C671F9" at bounding box center [1092, 247] width 147 height 17
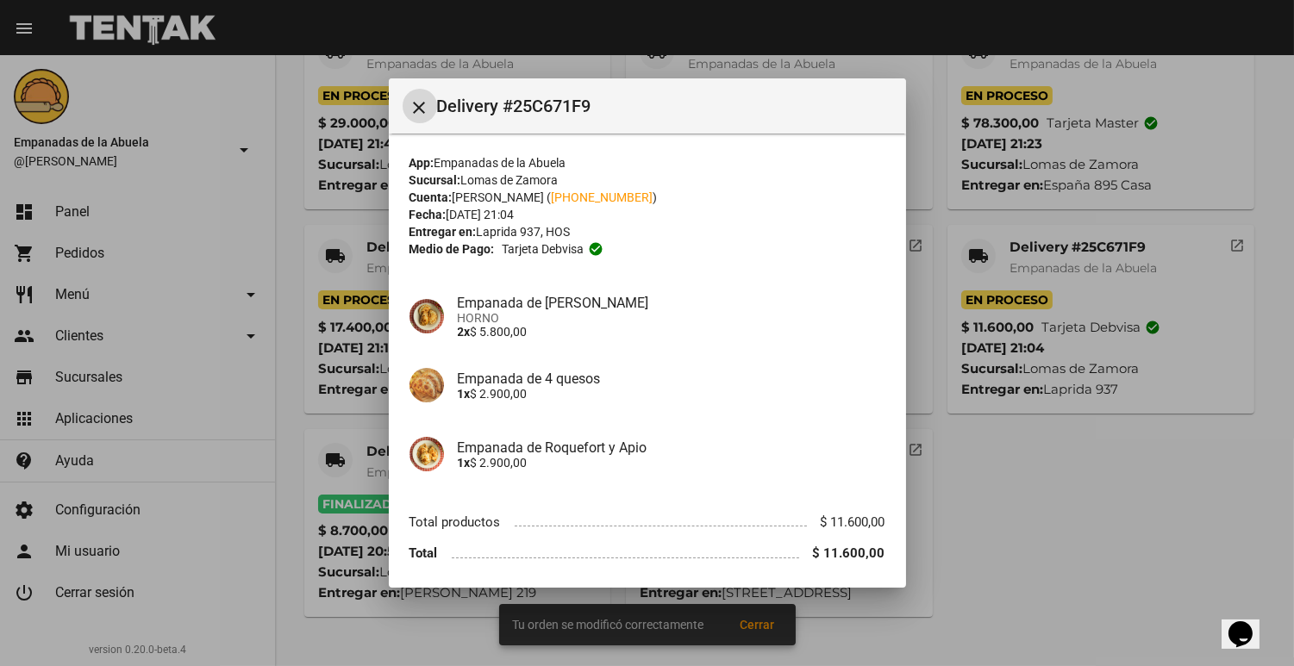
scroll to position [61, 0]
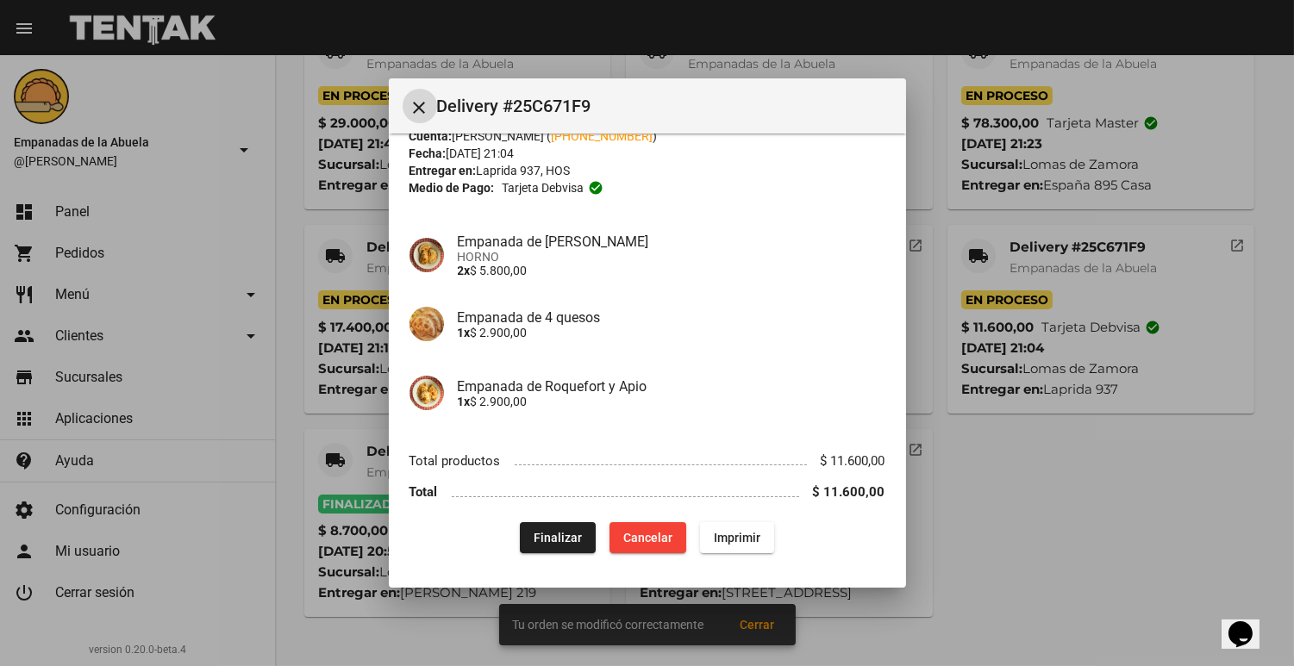
click at [547, 548] on button "Finalizar" at bounding box center [558, 537] width 76 height 31
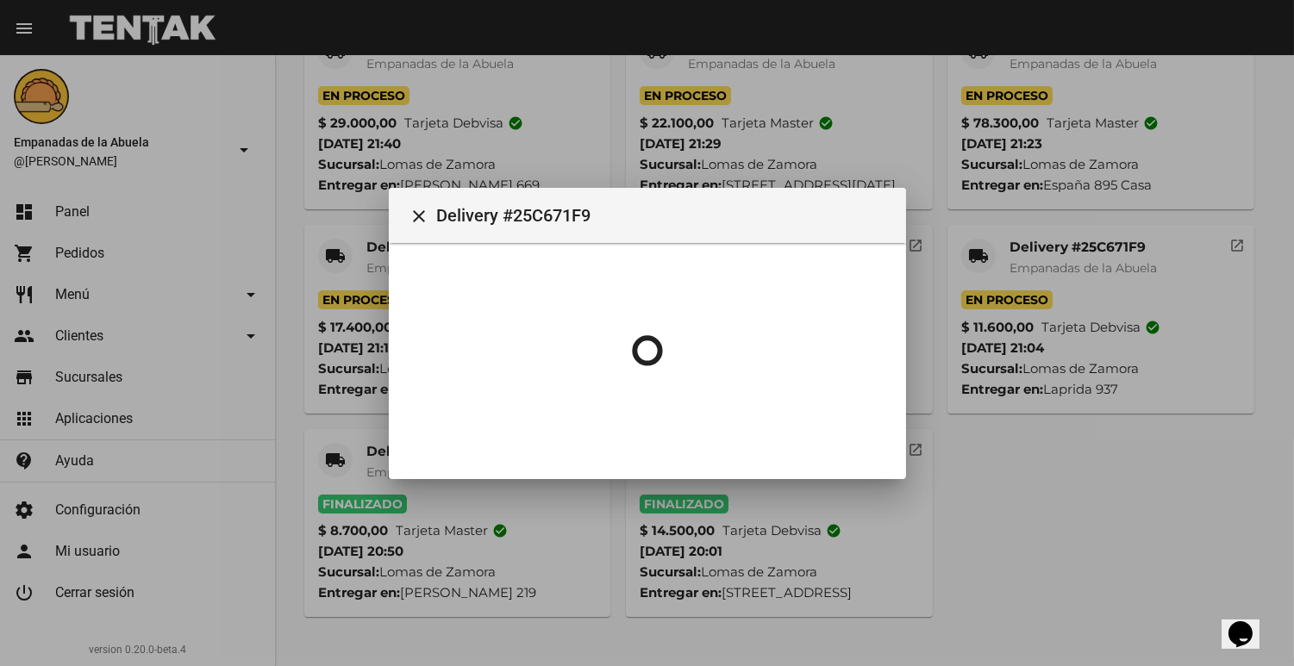
scroll to position [0, 0]
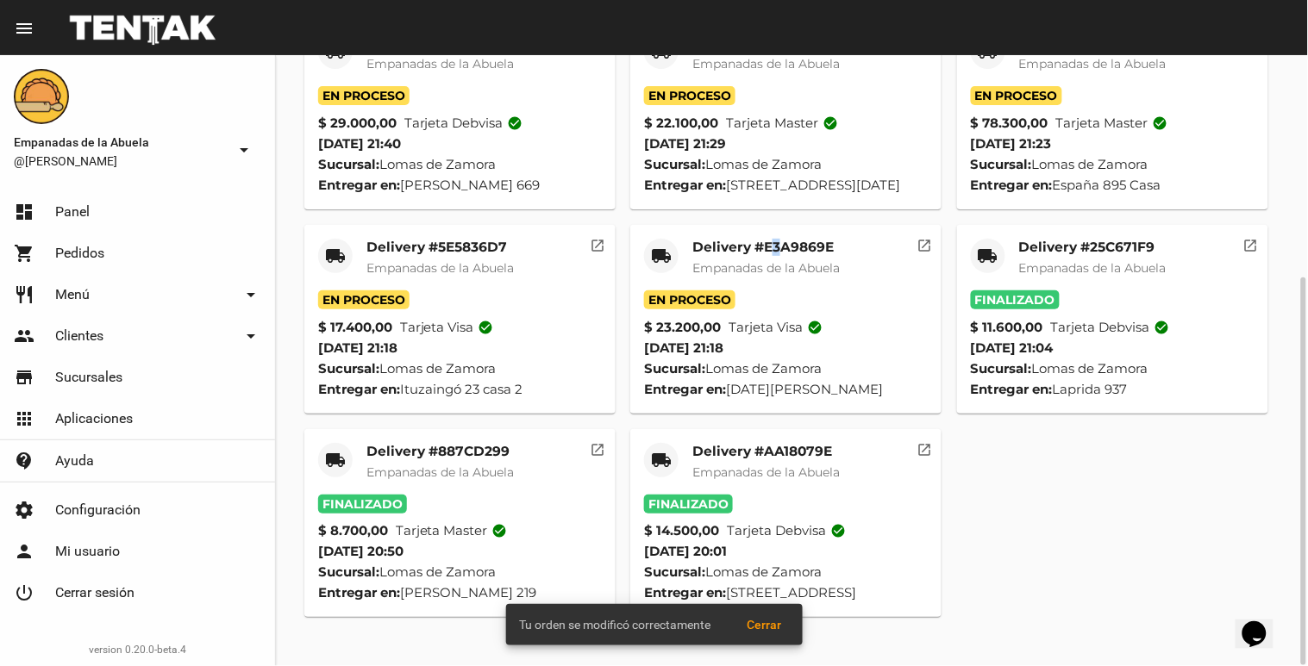
click at [772, 256] on mat-card-title "Delivery #E3A9869E" at bounding box center [765, 247] width 147 height 17
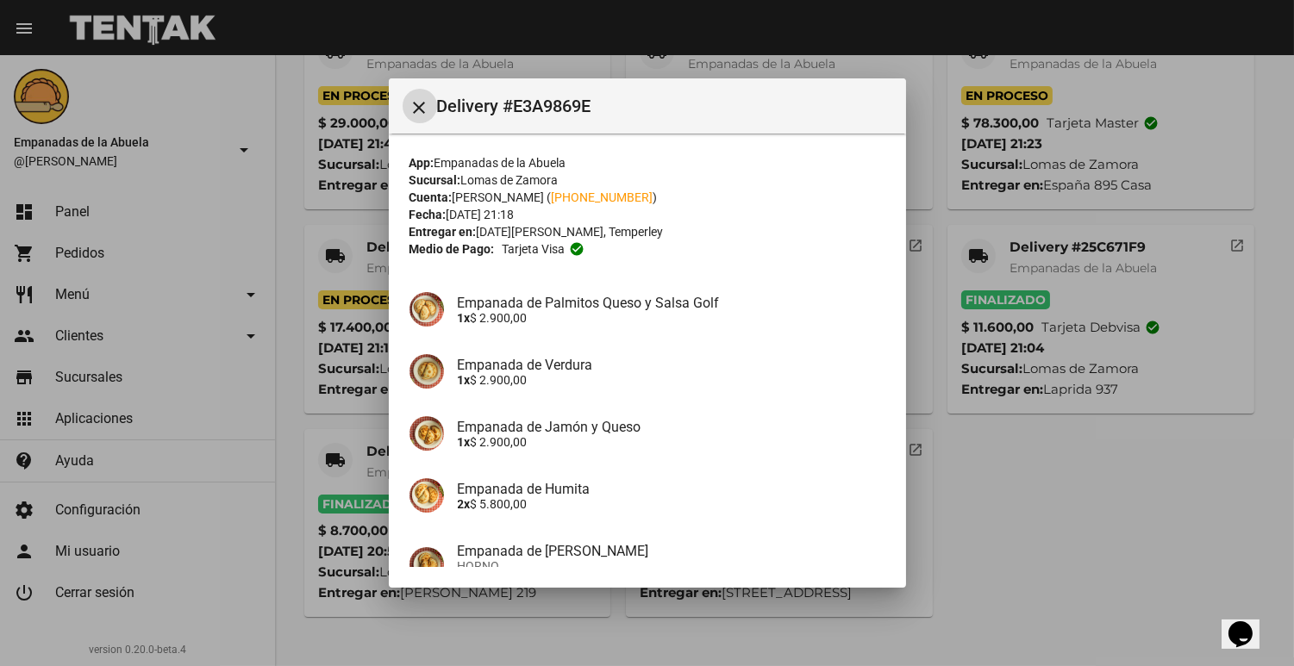
scroll to position [171, 0]
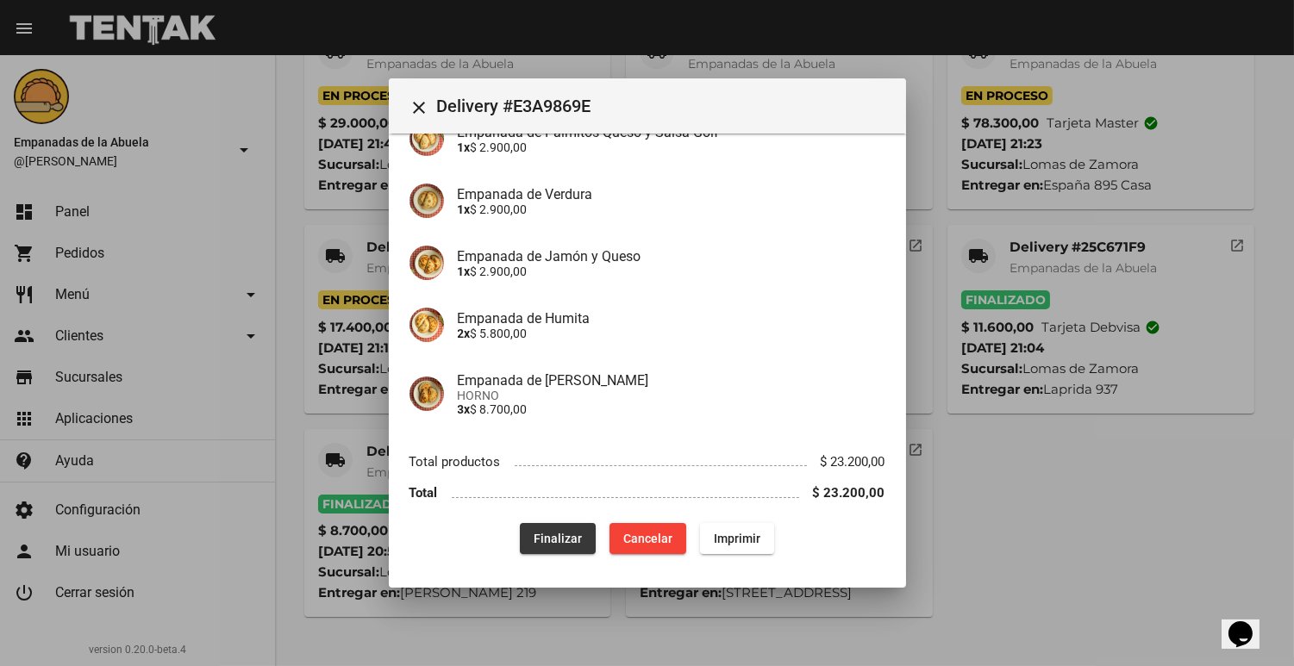
click at [576, 546] on button "Finalizar" at bounding box center [558, 538] width 76 height 31
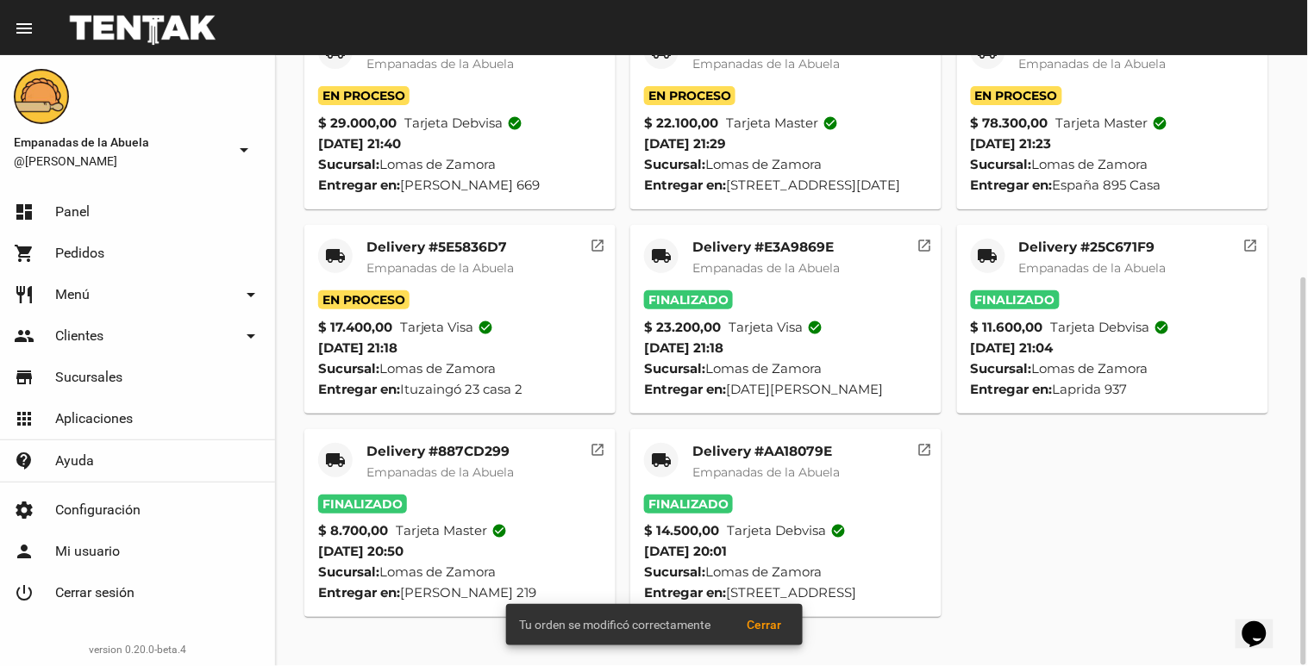
click at [425, 256] on mat-card-title "Delivery #5E5836D7" at bounding box center [439, 247] width 147 height 17
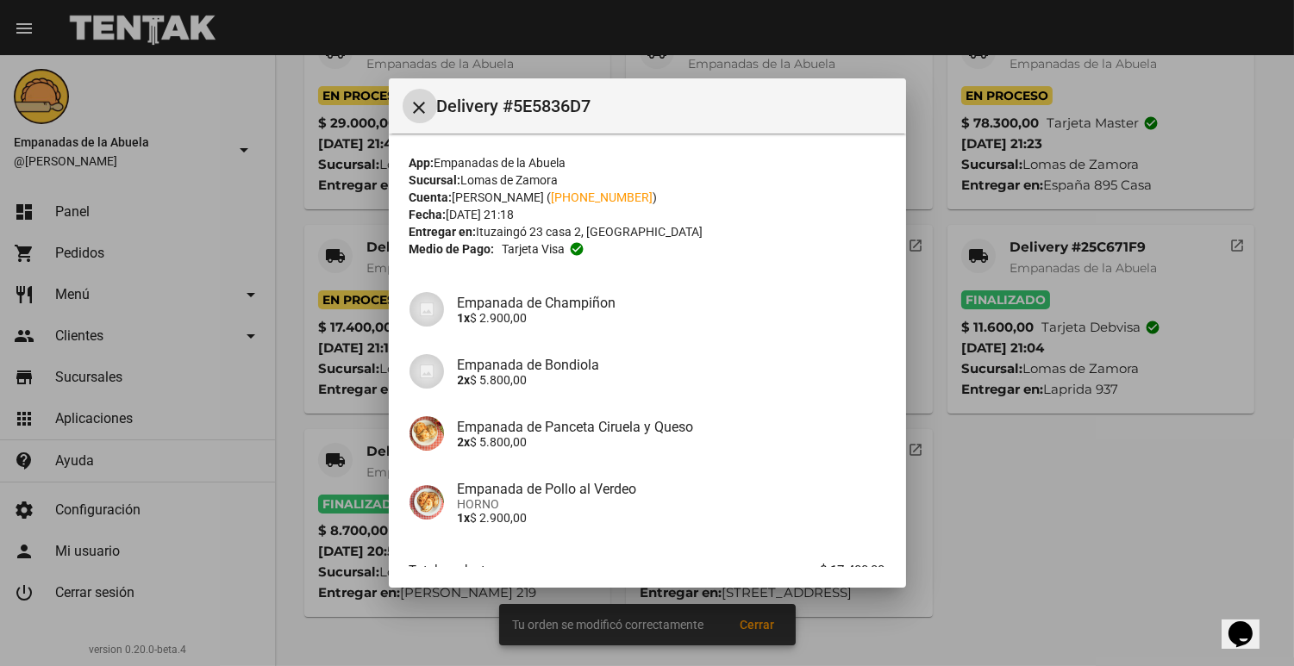
scroll to position [109, 0]
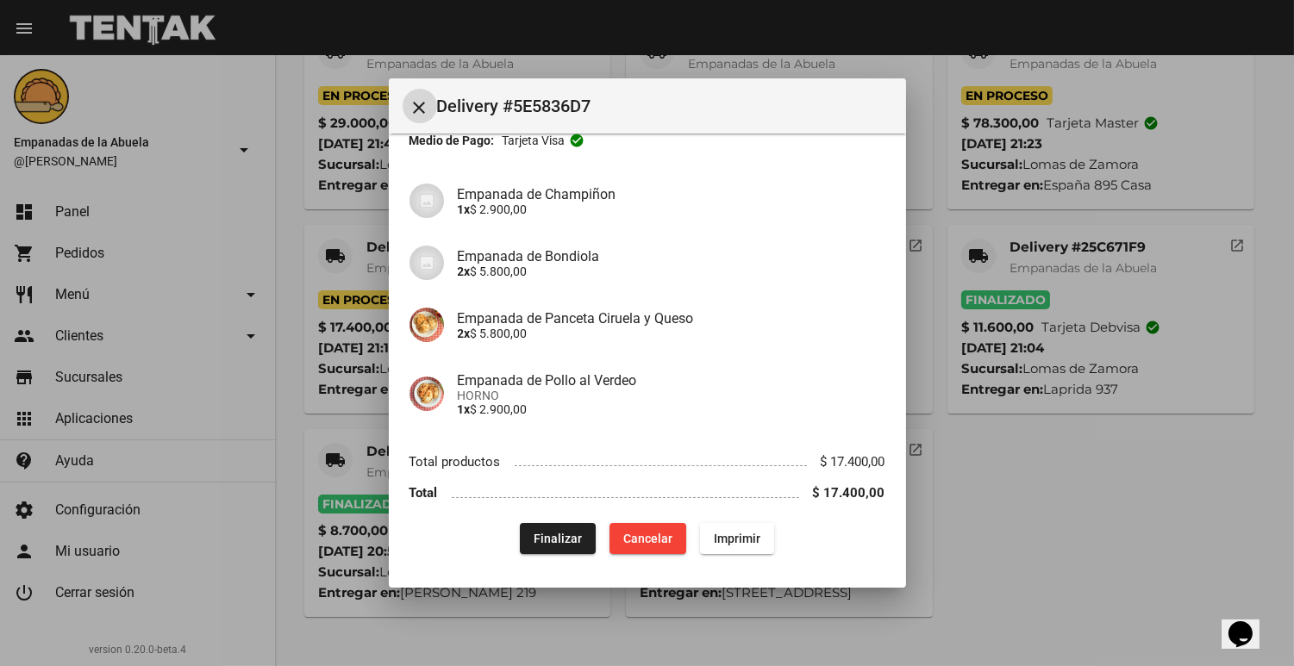
click at [558, 546] on button "Finalizar" at bounding box center [558, 538] width 76 height 31
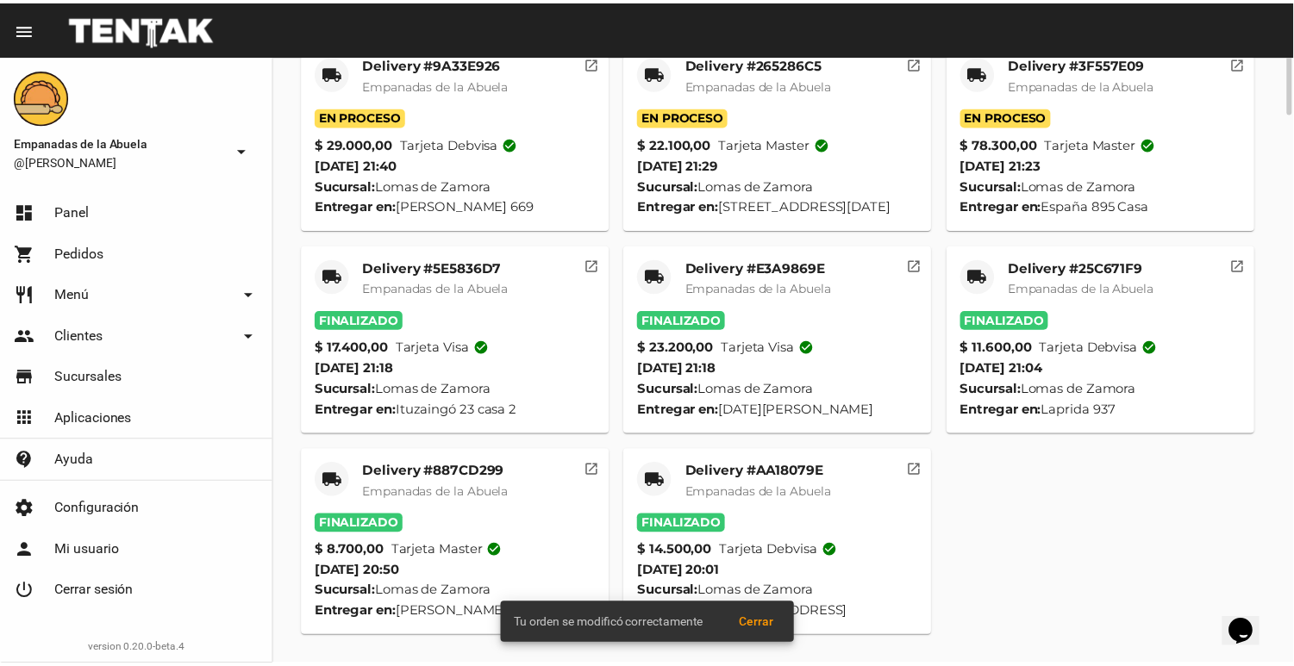
scroll to position [0, 0]
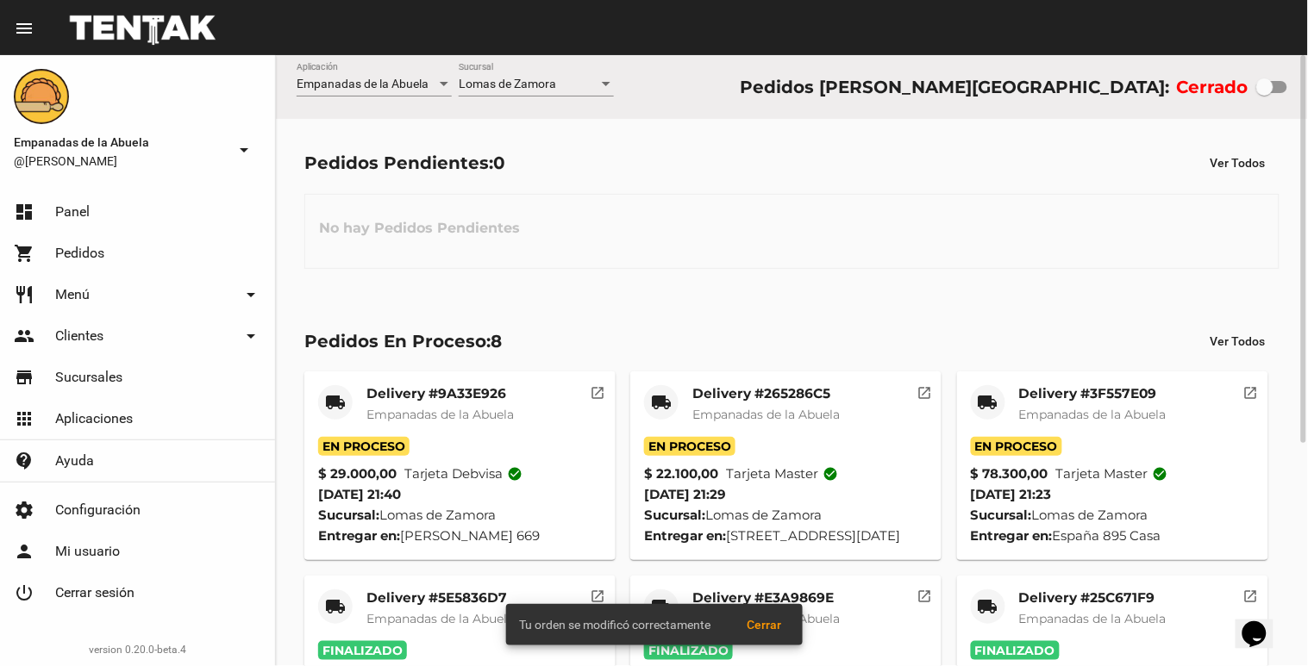
click at [1073, 419] on span "Empanadas de la Abuela" at bounding box center [1092, 415] width 147 height 16
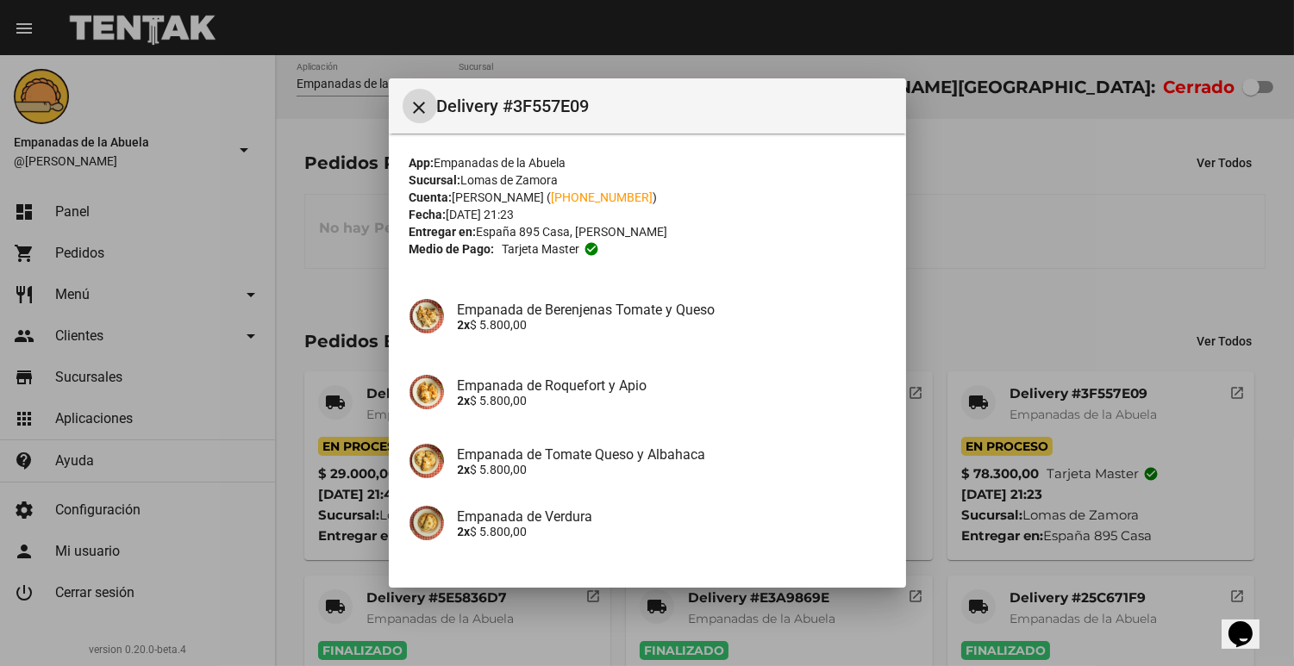
scroll to position [399, 0]
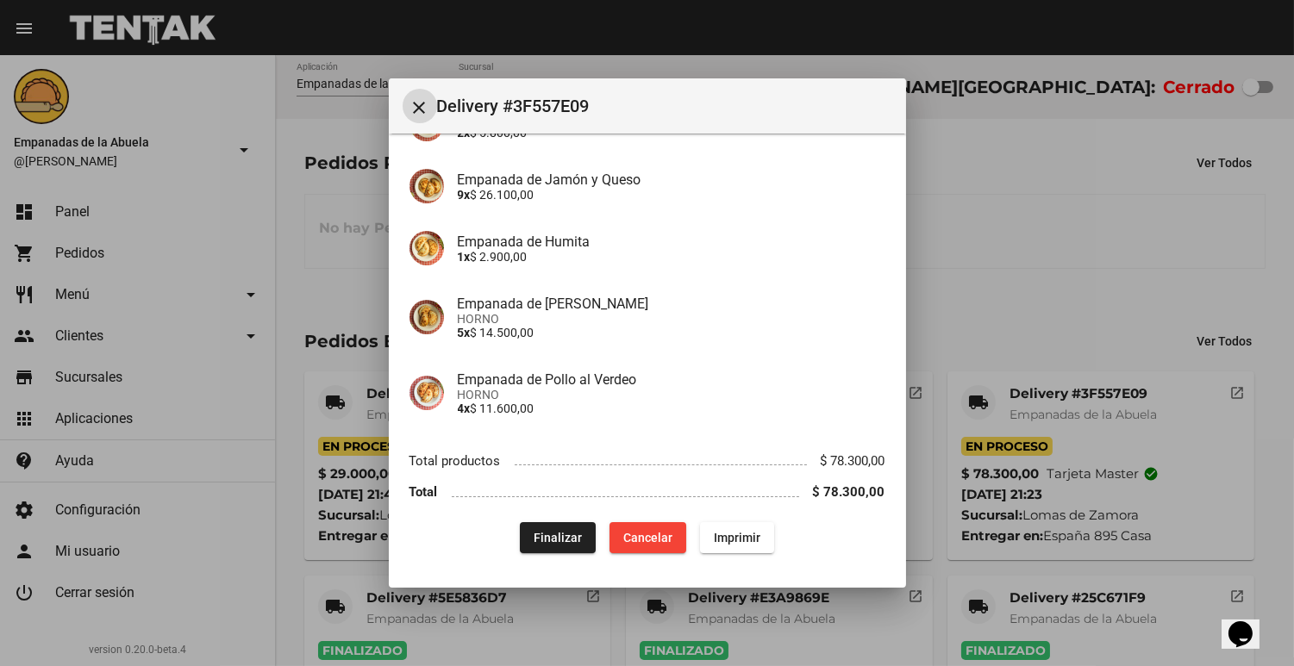
click at [546, 533] on span "Finalizar" at bounding box center [558, 538] width 48 height 14
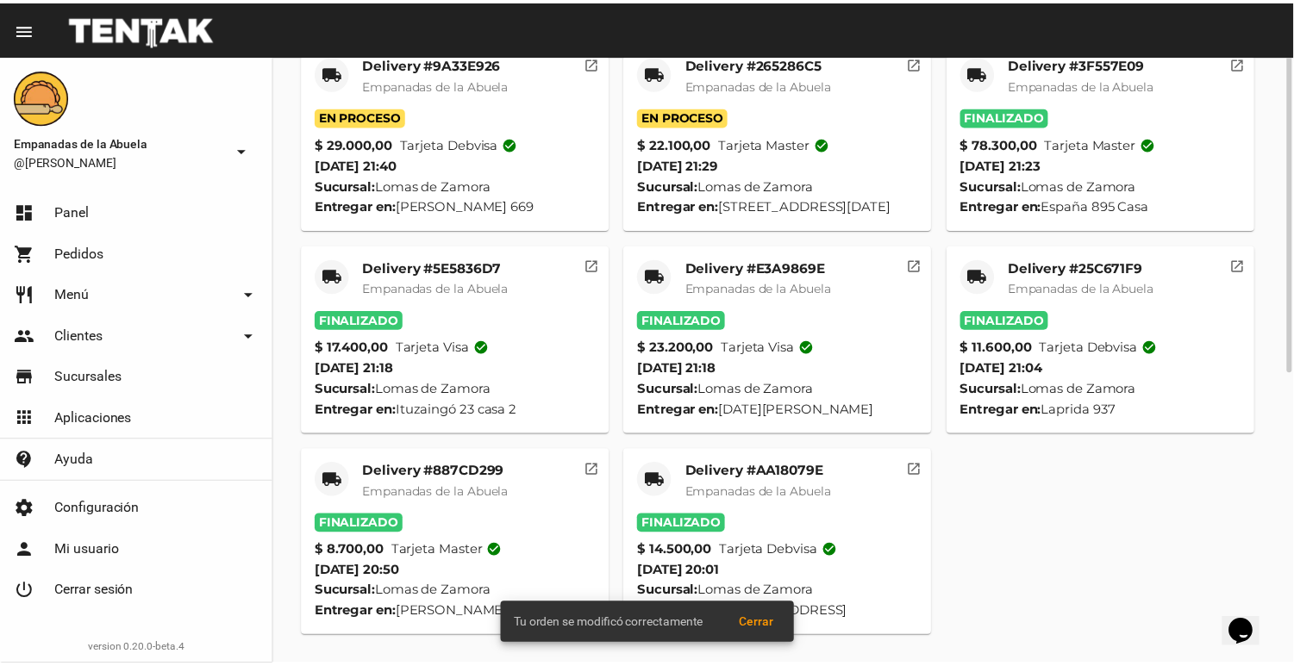
scroll to position [0, 0]
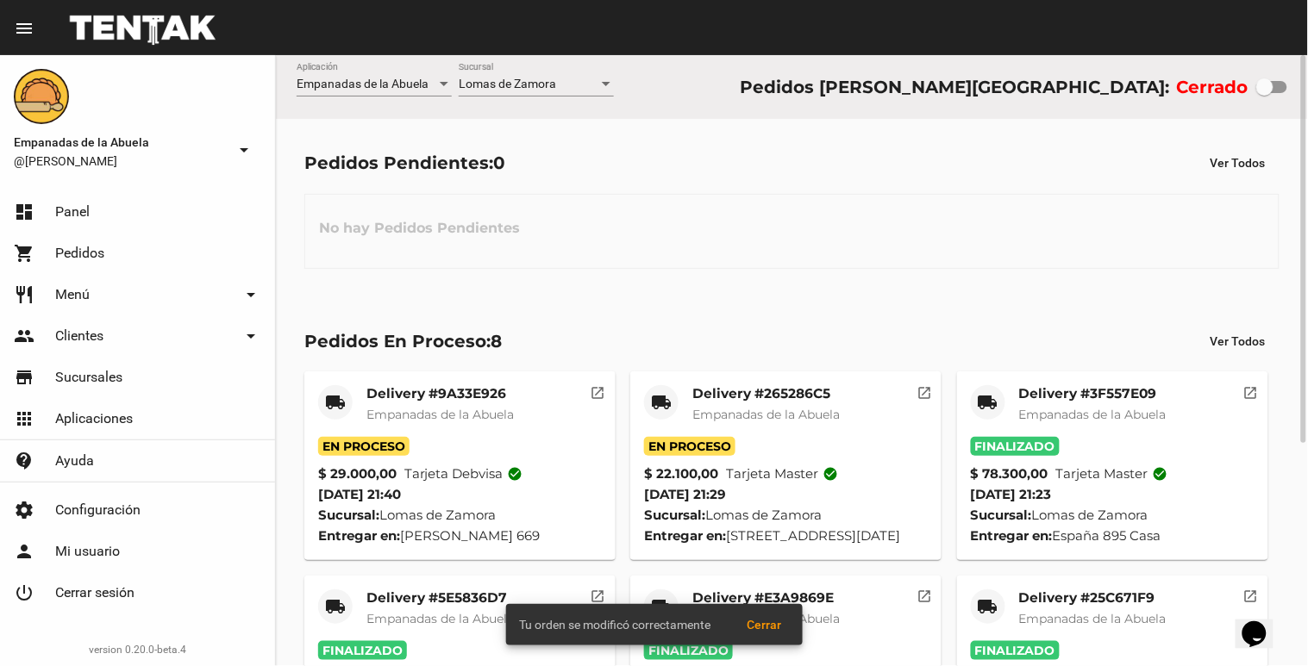
click at [752, 417] on span "Empanadas de la Abuela" at bounding box center [765, 415] width 147 height 16
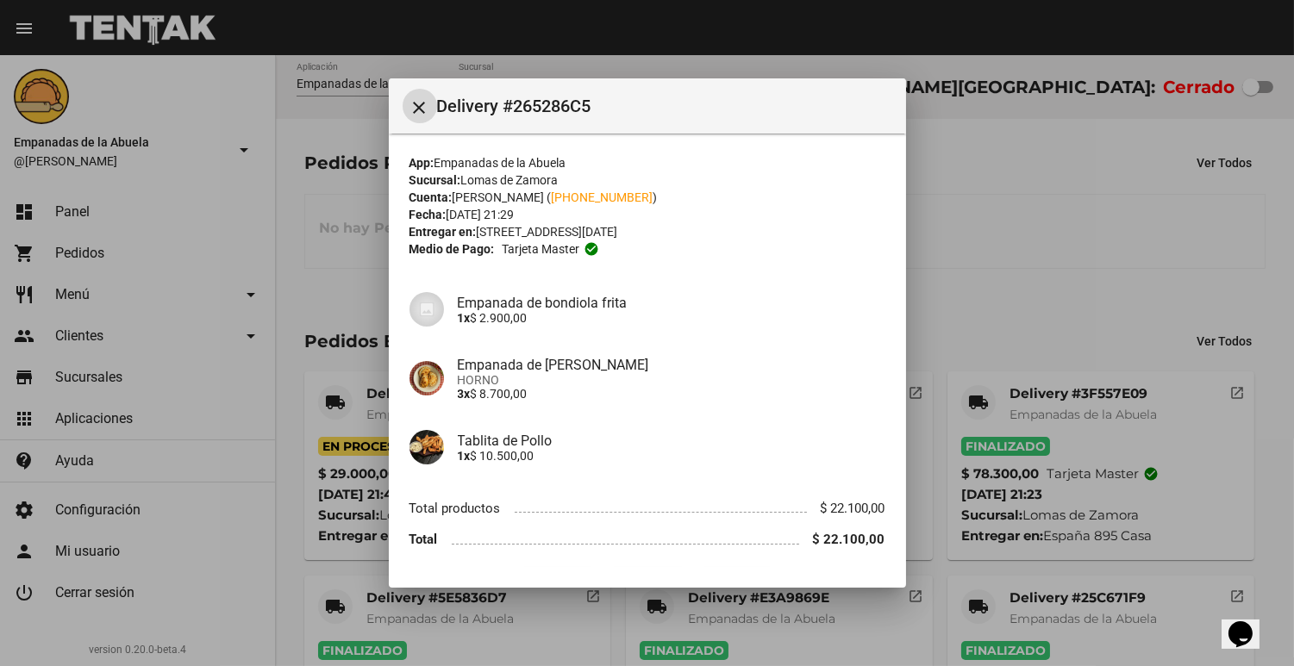
scroll to position [47, 0]
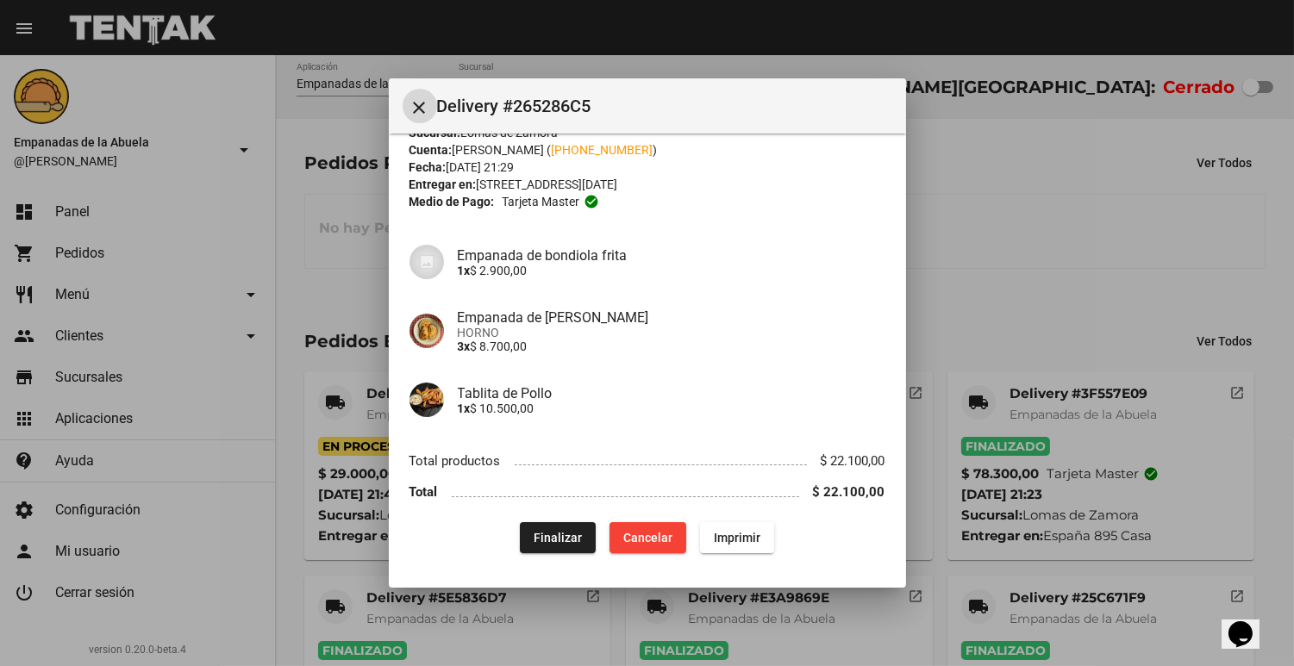
click at [545, 543] on span "Finalizar" at bounding box center [558, 538] width 48 height 14
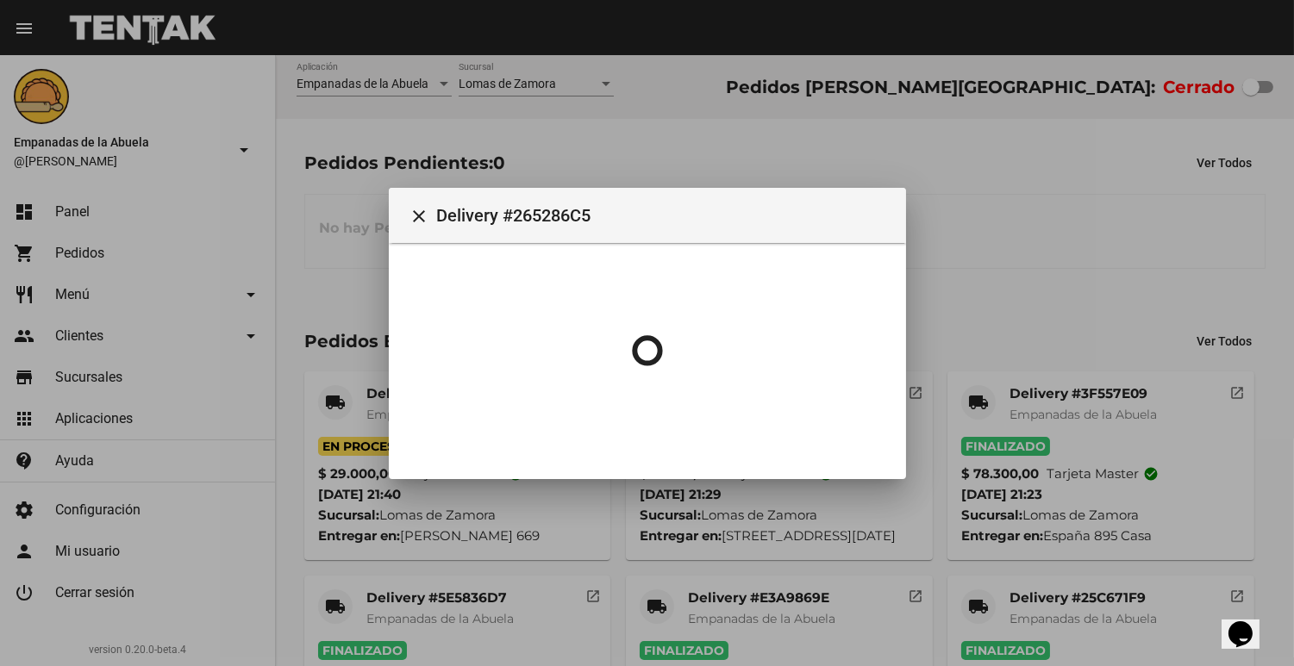
scroll to position [0, 0]
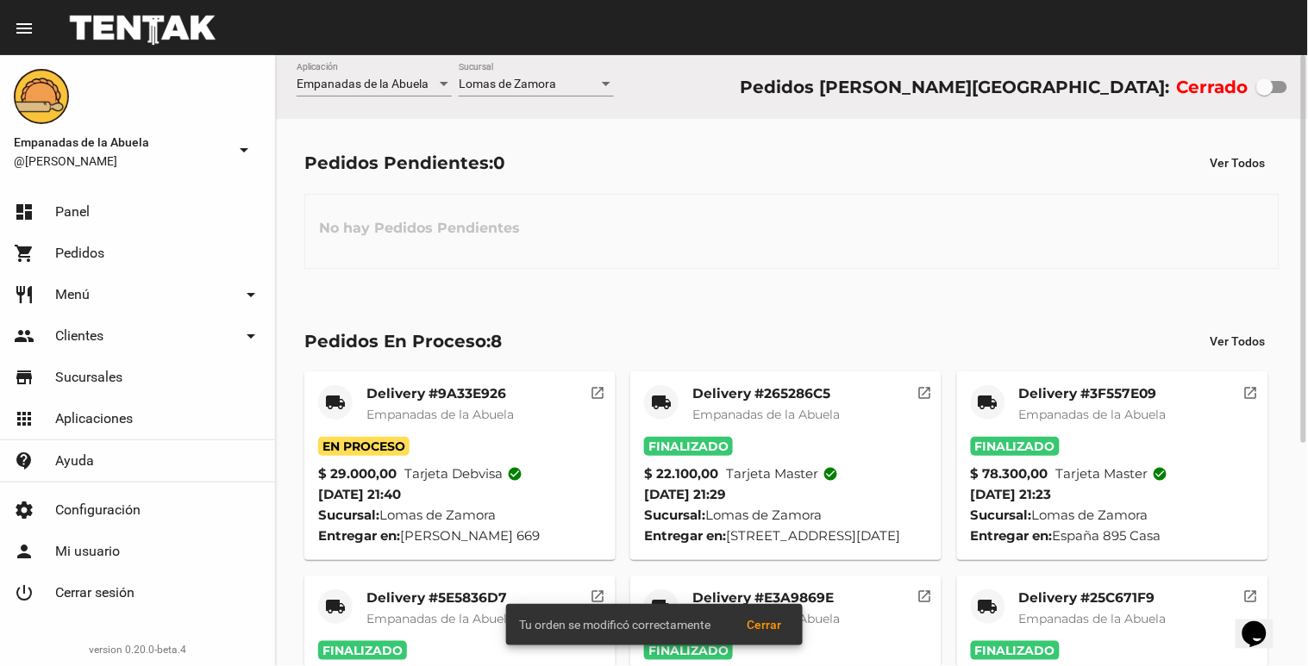
click at [423, 412] on span "Empanadas de la Abuela" at bounding box center [439, 415] width 147 height 16
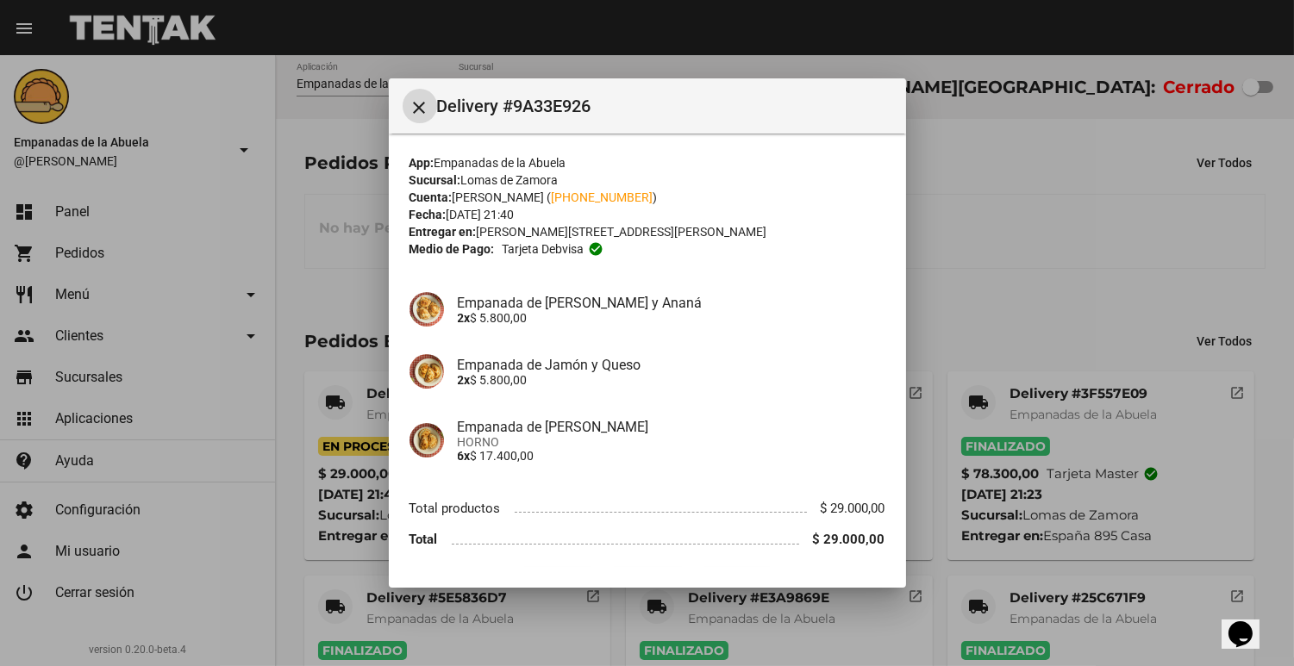
scroll to position [47, 0]
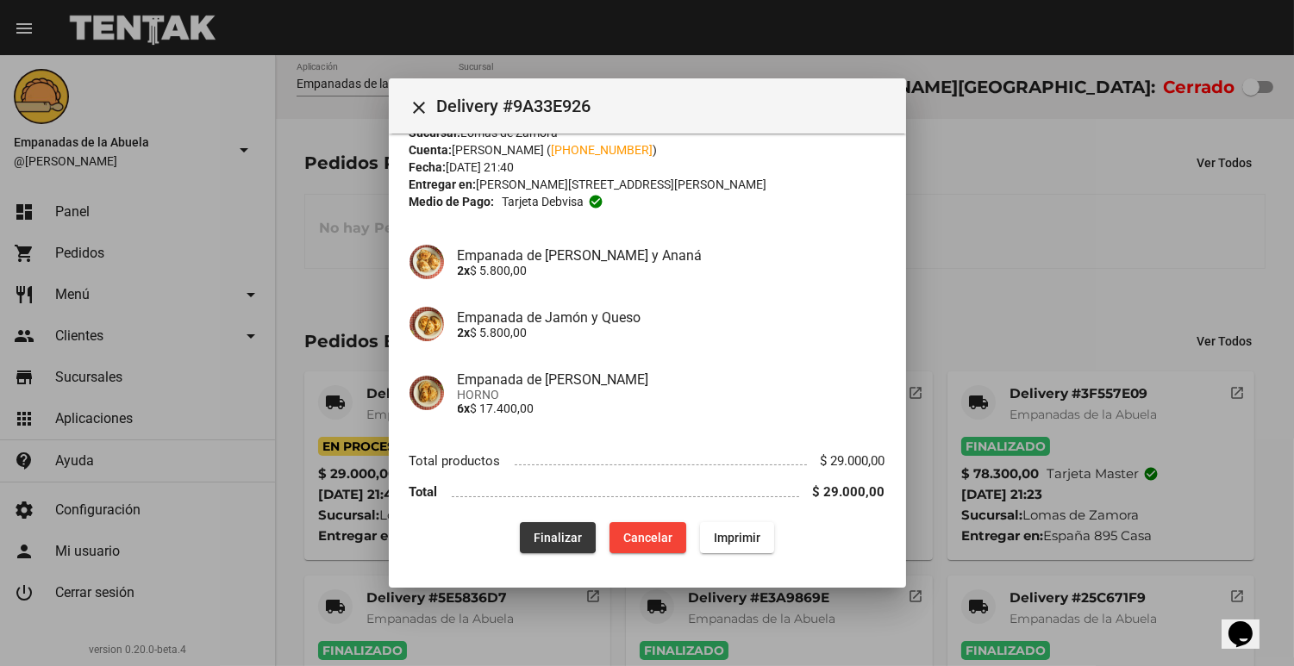
click at [543, 535] on span "Finalizar" at bounding box center [558, 538] width 48 height 14
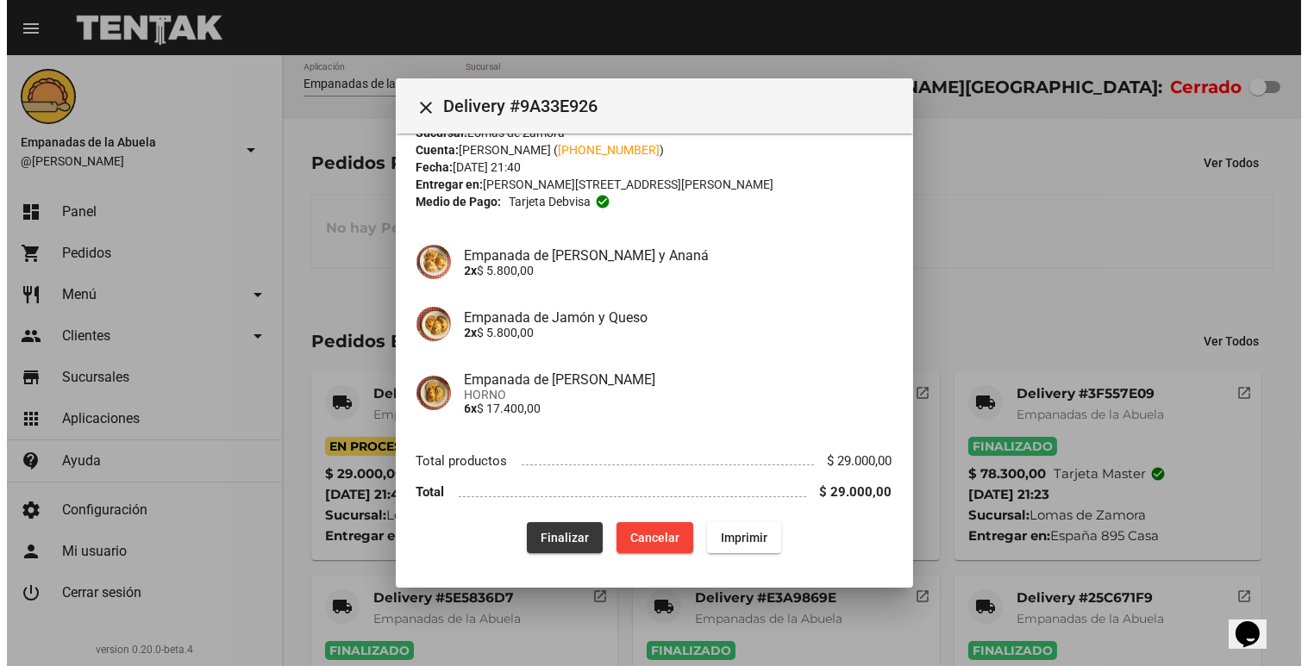
scroll to position [0, 0]
